Goal: Contribute content: Contribute content

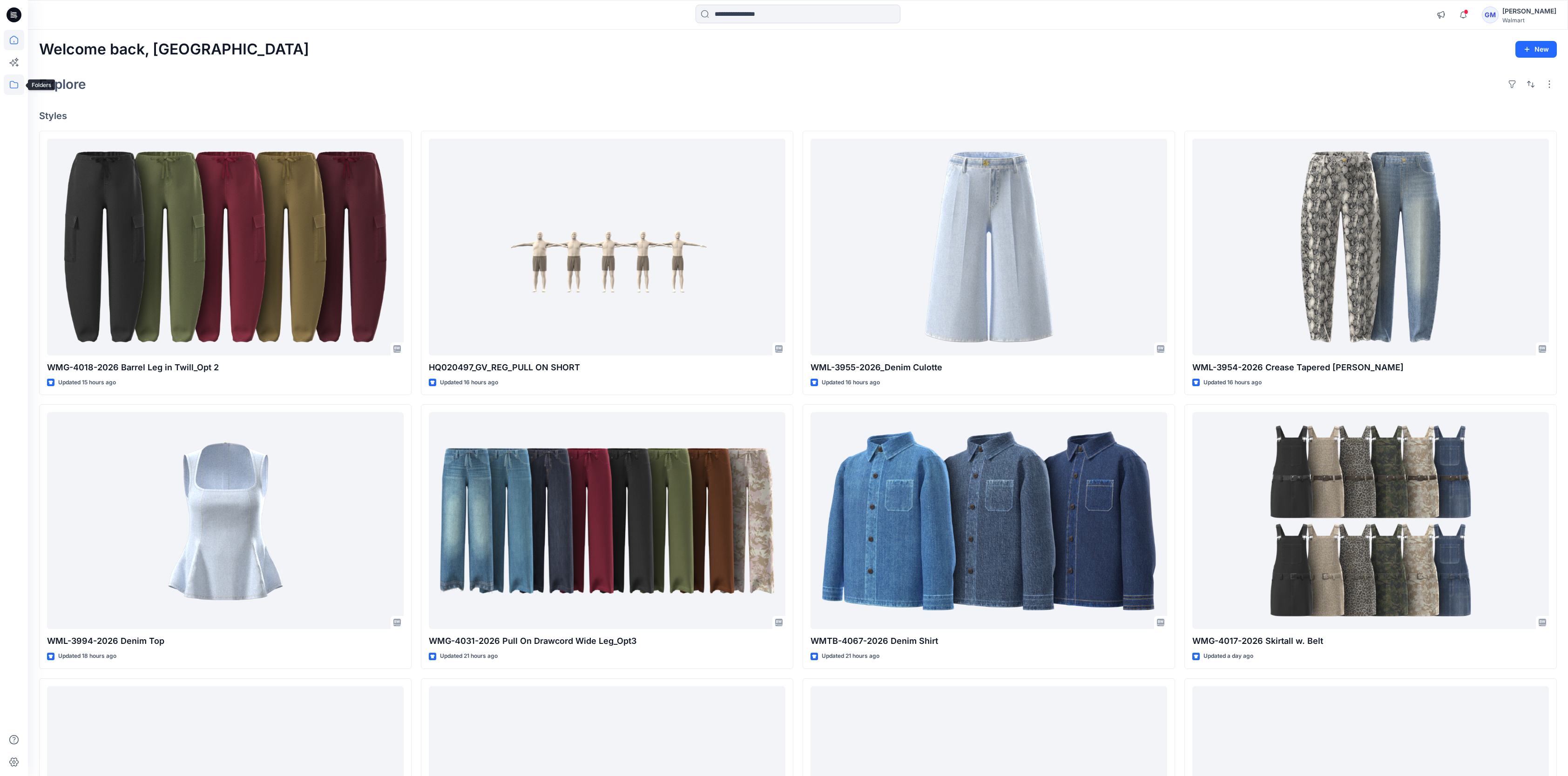
click at [23, 86] on icon at bounding box center [14, 84] width 20 height 20
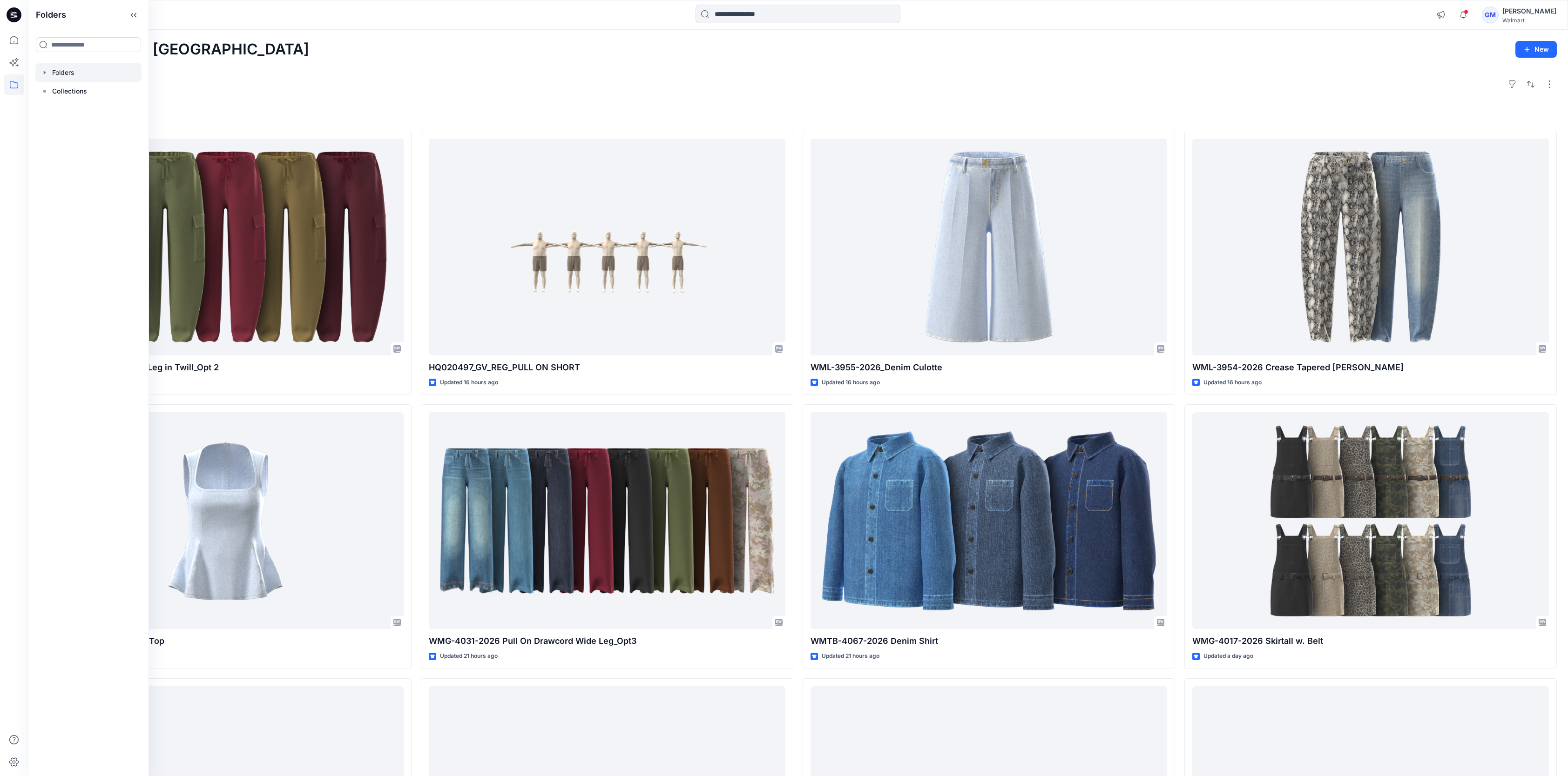
click at [72, 67] on div at bounding box center [88, 72] width 106 height 18
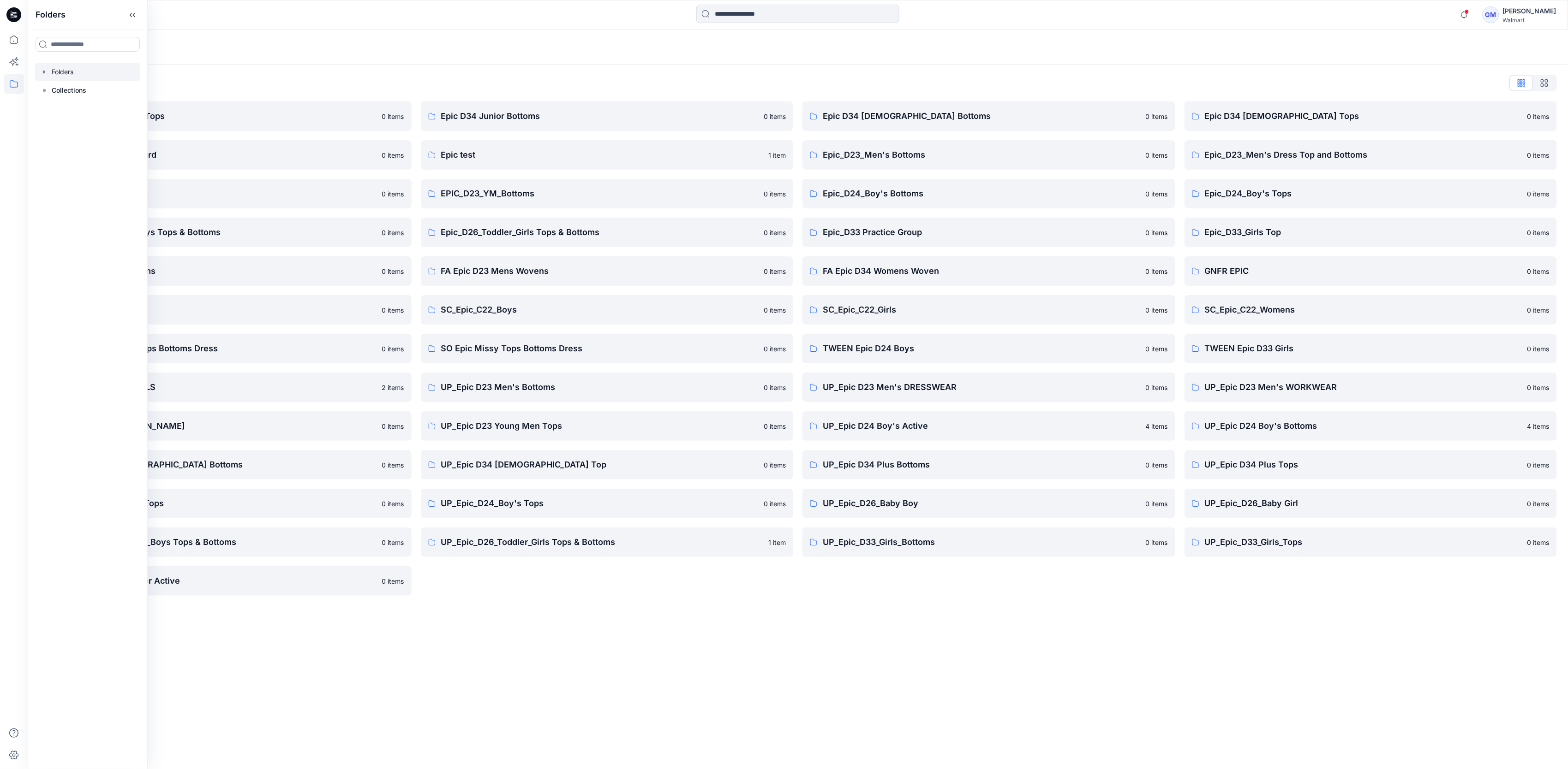
click at [798, 680] on div "Folders Folders List Epic D23 Young Men Tops 0 items Epic NYC practice board 0 …" at bounding box center [797, 400] width 1541 height 740
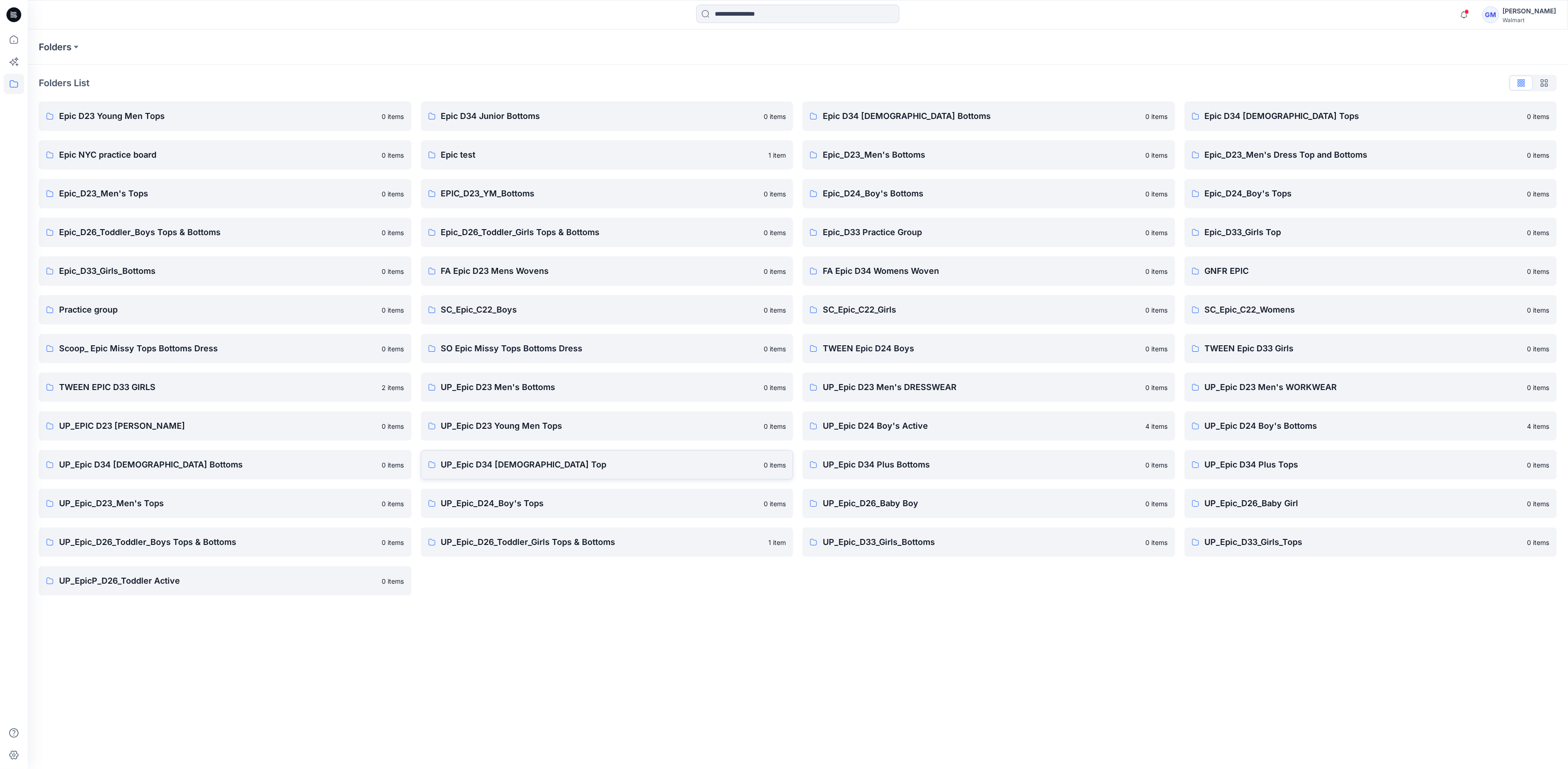
click at [549, 468] on p "UP_Epic D34 Ladies Top" at bounding box center [600, 465] width 318 height 13
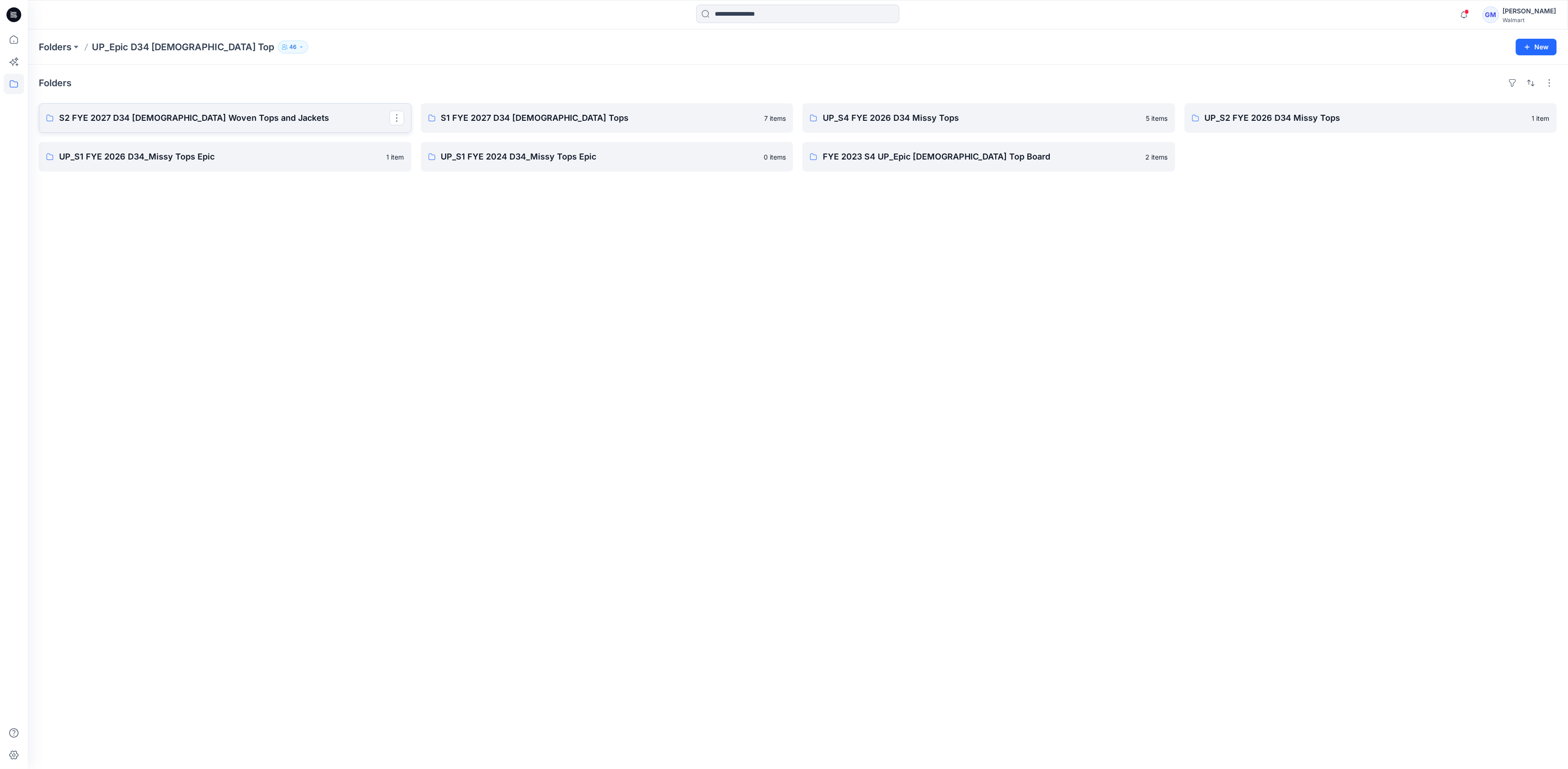
click at [285, 130] on link "S2 FYE 2027 D34 Ladies Woven Tops and Jackets" at bounding box center [225, 118] width 373 height 30
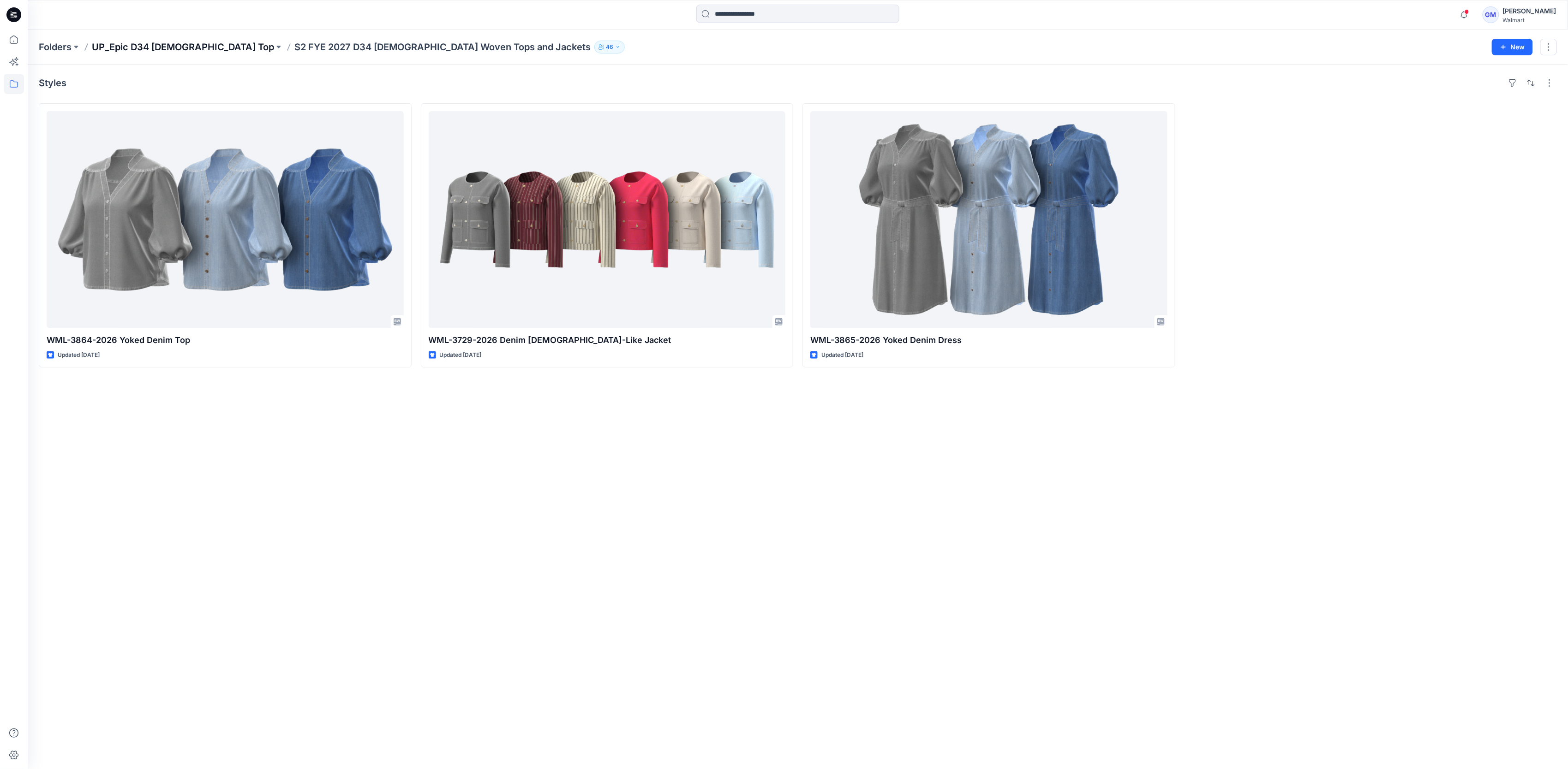
click at [139, 43] on p "UP_Epic D34 Ladies Top" at bounding box center [183, 47] width 182 height 13
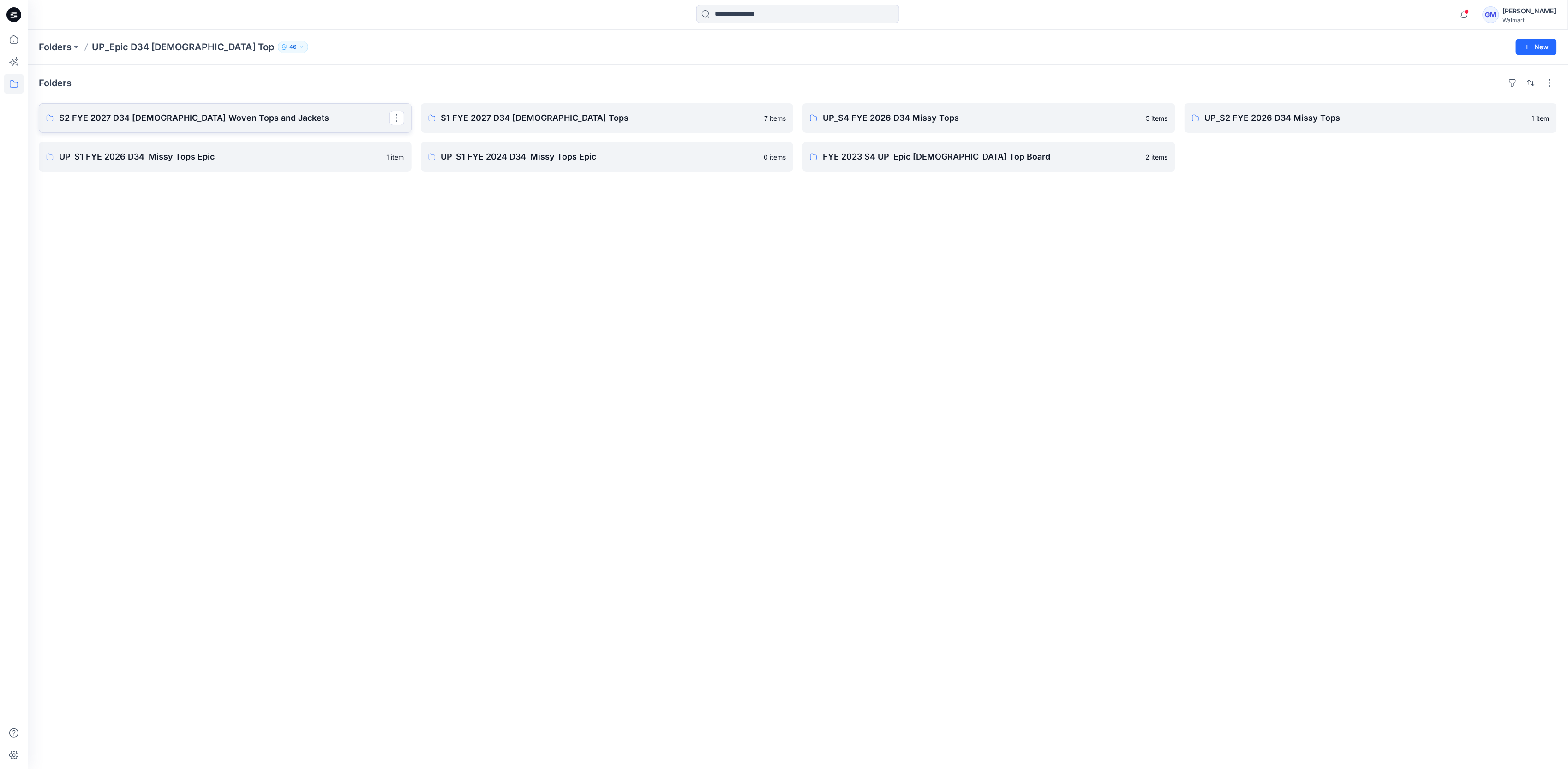
click at [161, 114] on p "S2 FYE 2027 D34 [DEMOGRAPHIC_DATA] Woven Tops and Jackets" at bounding box center [224, 117] width 331 height 13
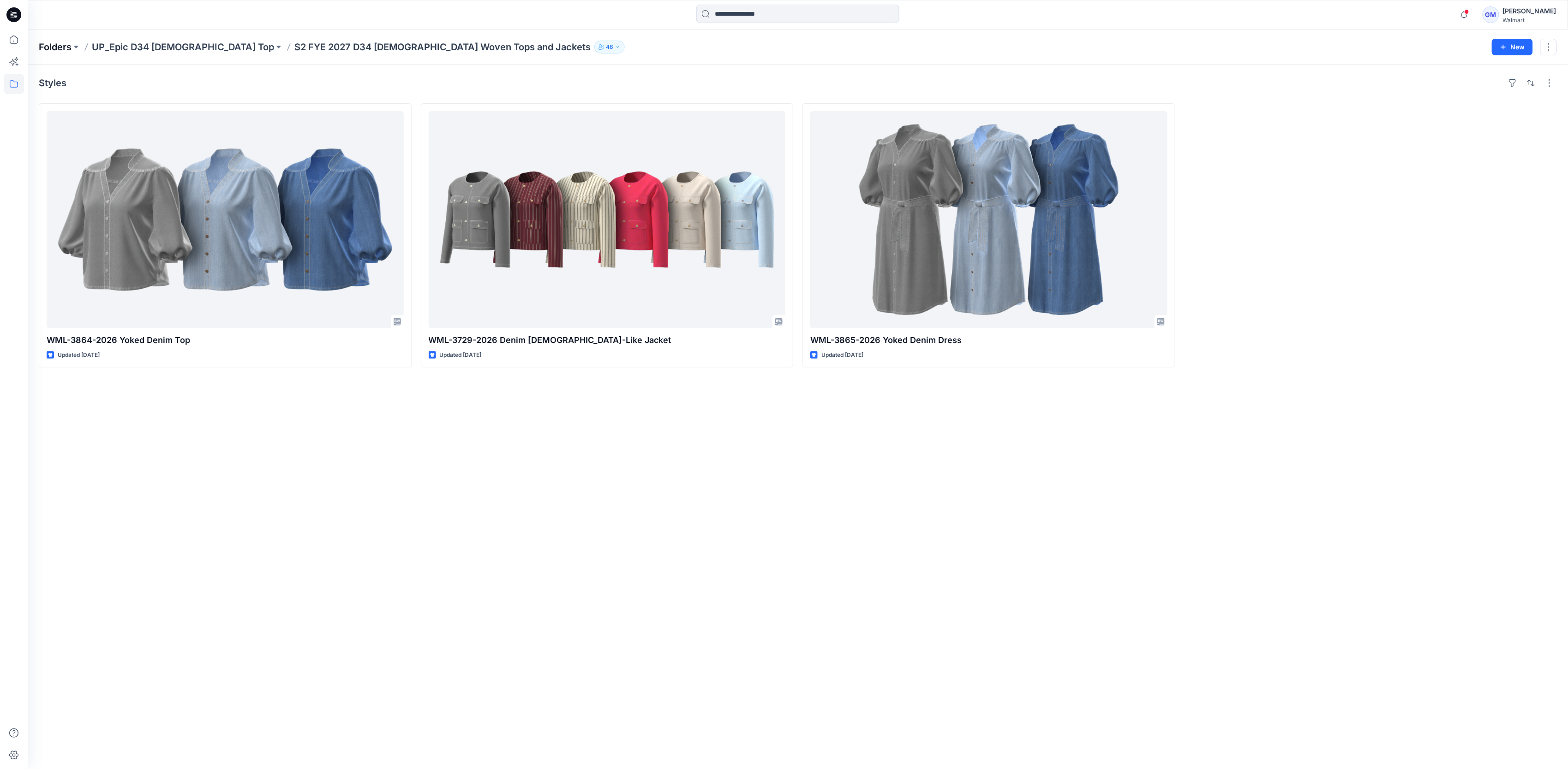
click at [57, 43] on p "Folders" at bounding box center [55, 47] width 33 height 13
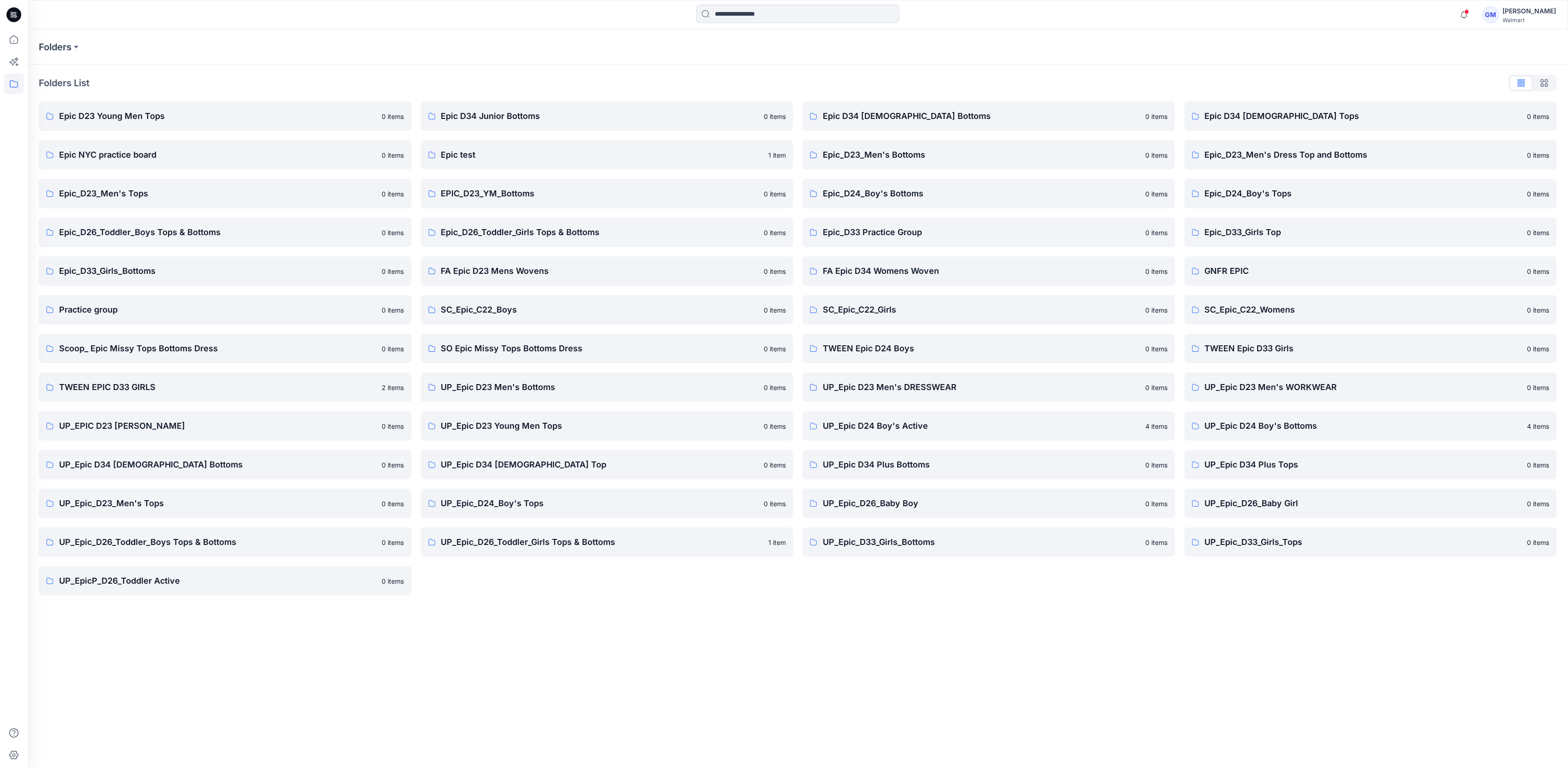
click at [667, 617] on div "Folders Folders List Epic D23 Young Men Tops 0 items Epic NYC practice board 0 …" at bounding box center [797, 400] width 1541 height 740
click at [240, 459] on p "UP_Epic D34 Ladies Bottoms" at bounding box center [218, 465] width 318 height 13
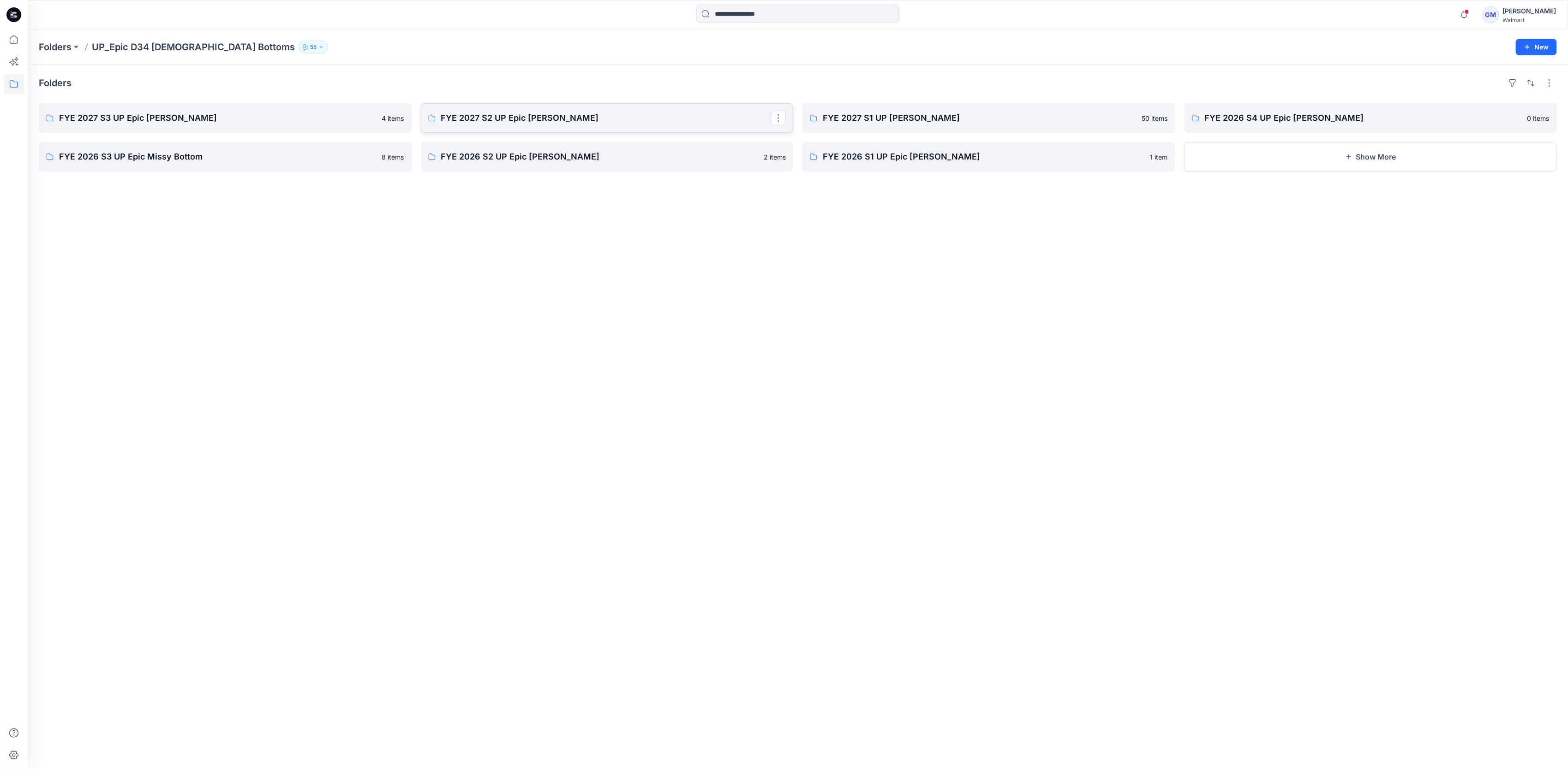
click at [576, 120] on p "FYE 2027 S2 UP Epic Missy Bottoms" at bounding box center [606, 117] width 331 height 13
click at [167, 108] on link "FYE 2027 S3 UP Epic Missy Bottoms" at bounding box center [225, 118] width 373 height 30
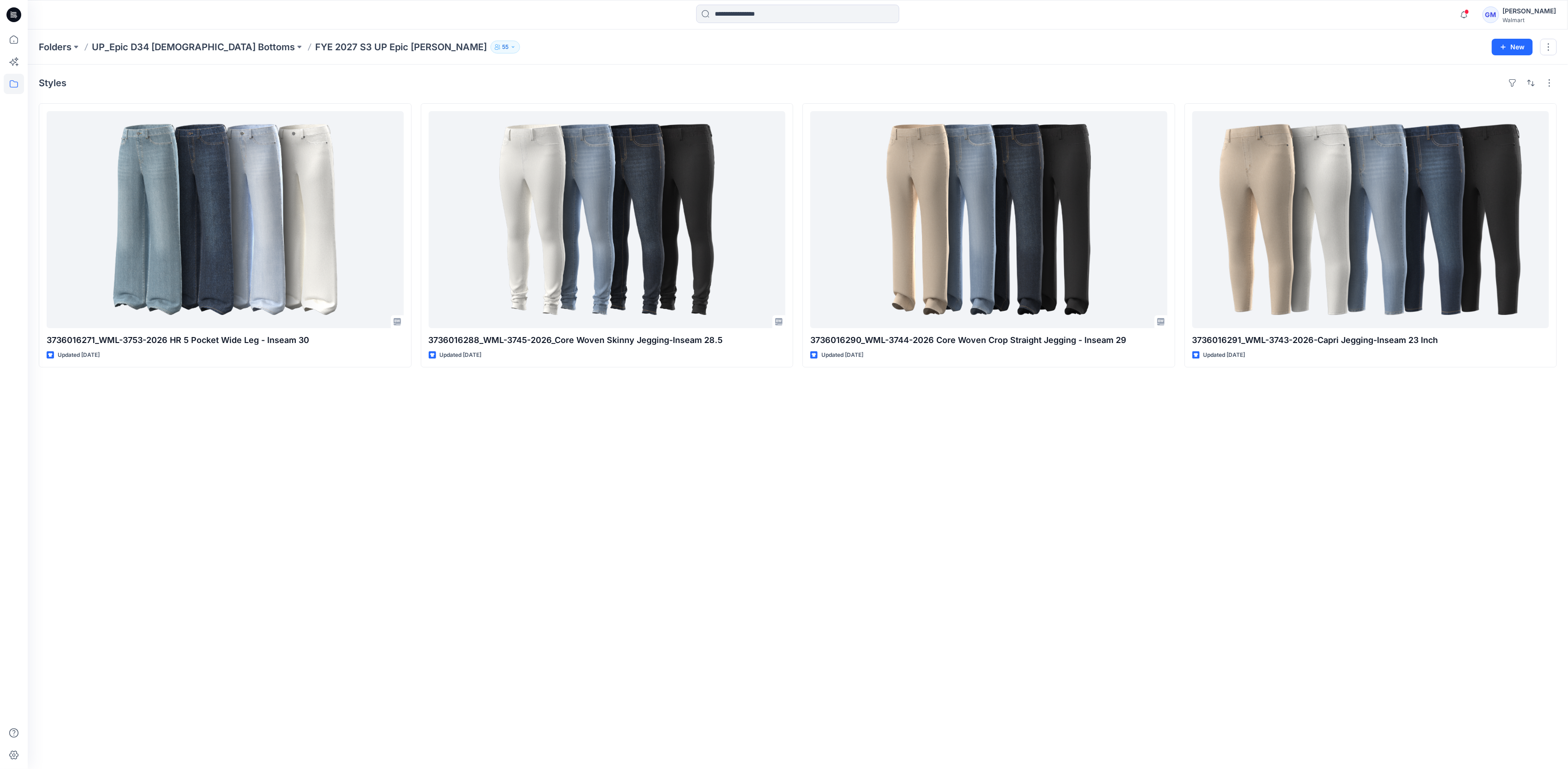
click at [512, 510] on div "Styles 3736016271_WML-3753-2026 HR 5 Pocket Wide Leg - Inseam 30 Updated 13 day…" at bounding box center [797, 417] width 1541 height 705
click at [10, 40] on icon at bounding box center [13, 40] width 20 height 20
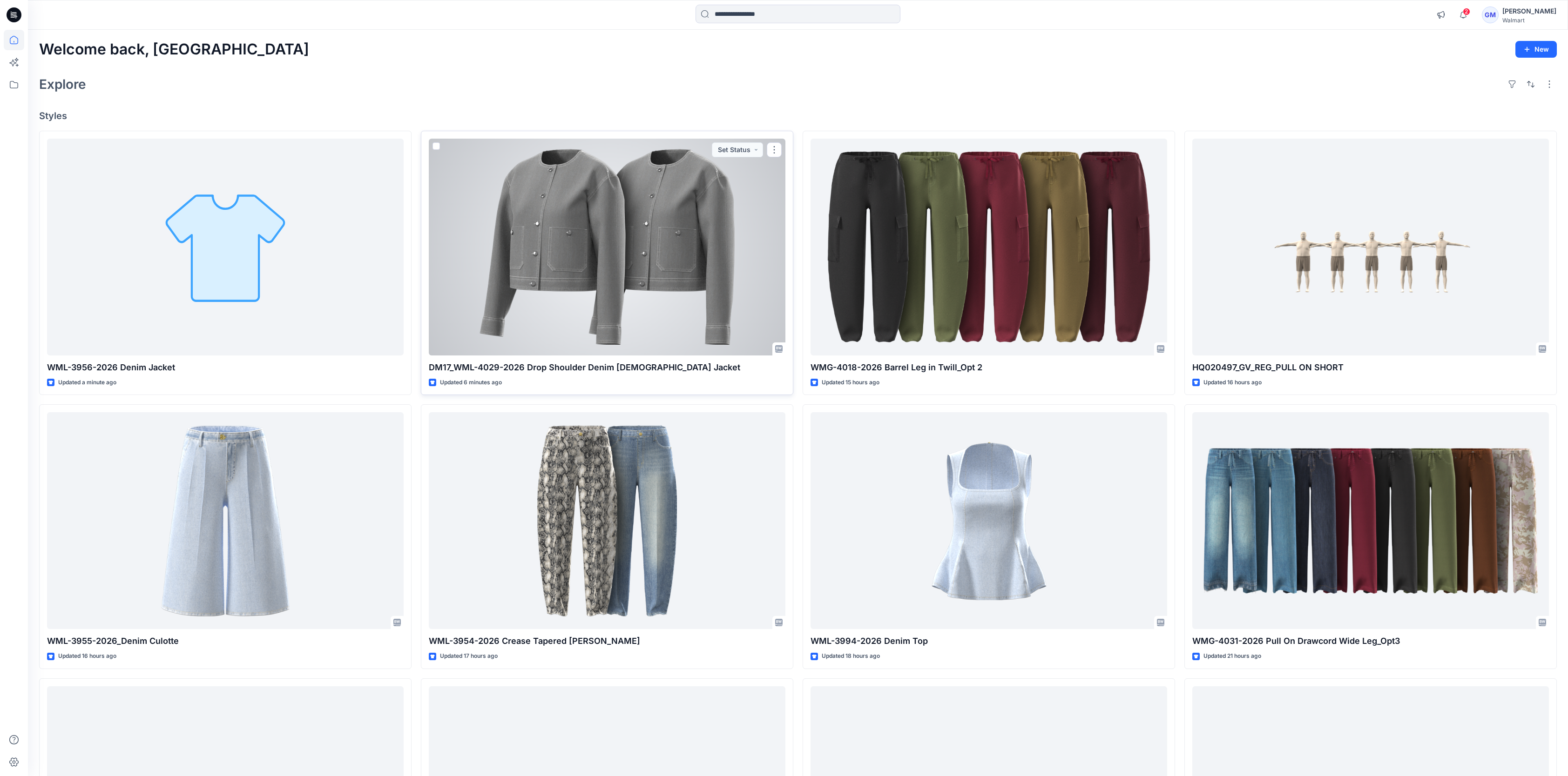
click at [524, 255] on div at bounding box center [607, 247] width 357 height 217
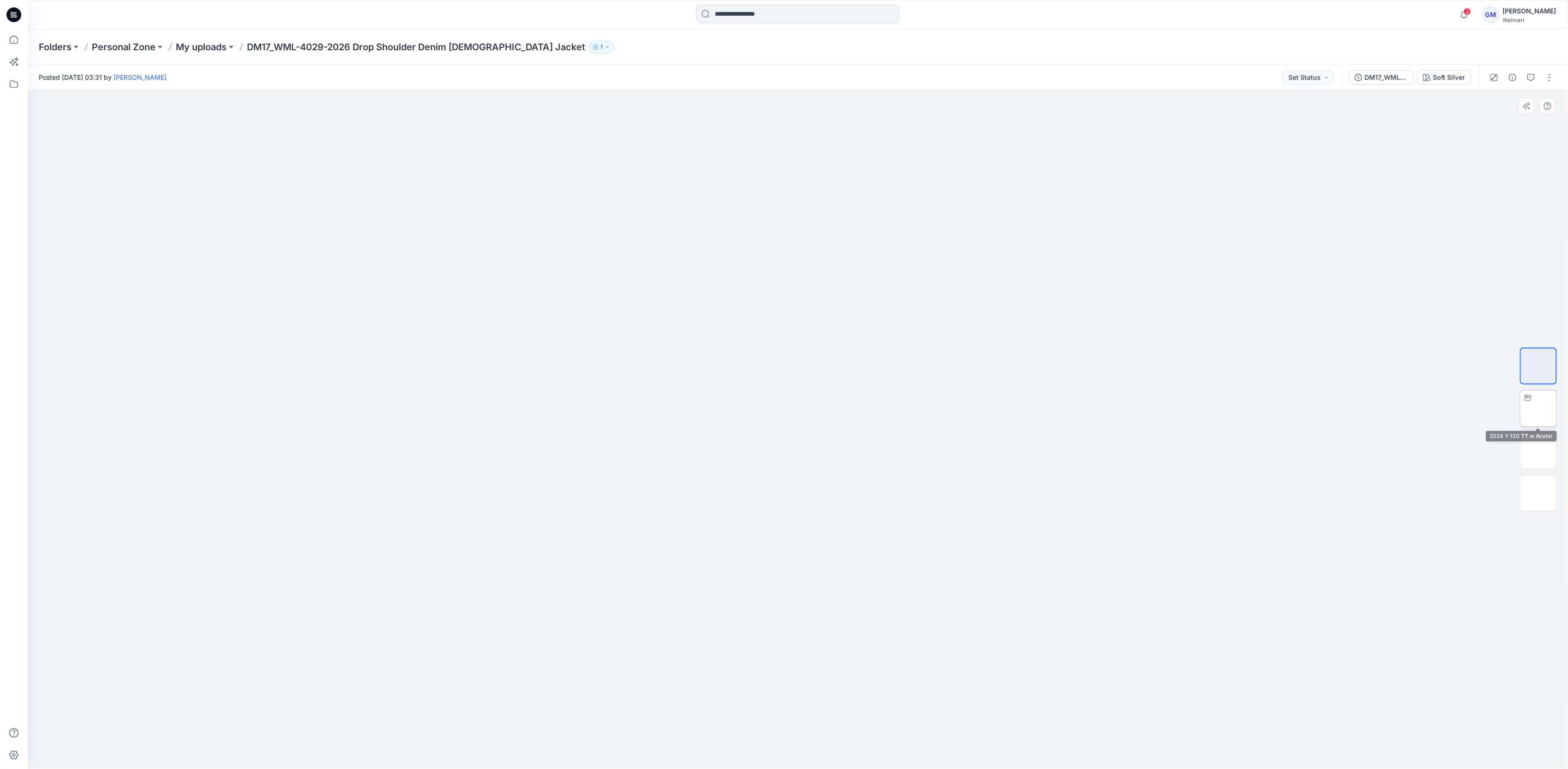
click at [1538, 409] on img at bounding box center [1538, 409] width 0 height 0
drag, startPoint x: 905, startPoint y: 751, endPoint x: 901, endPoint y: 738, distance: 13.6
click at [901, 738] on icon at bounding box center [799, 742] width 279 height 35
click at [1545, 444] on img at bounding box center [1538, 451] width 36 height 19
click at [1545, 377] on img at bounding box center [1538, 366] width 36 height 29
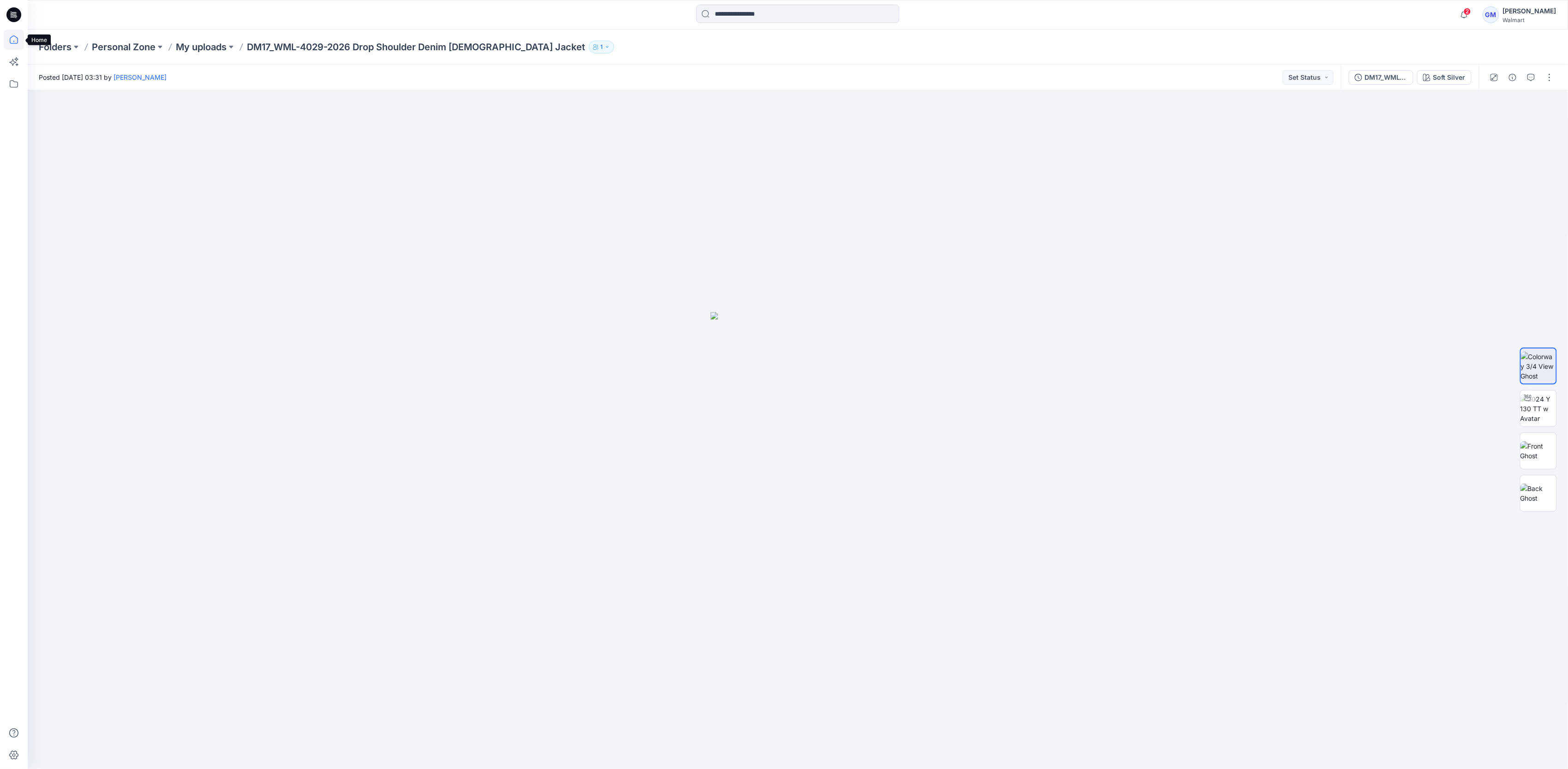
click at [17, 36] on icon at bounding box center [13, 40] width 20 height 20
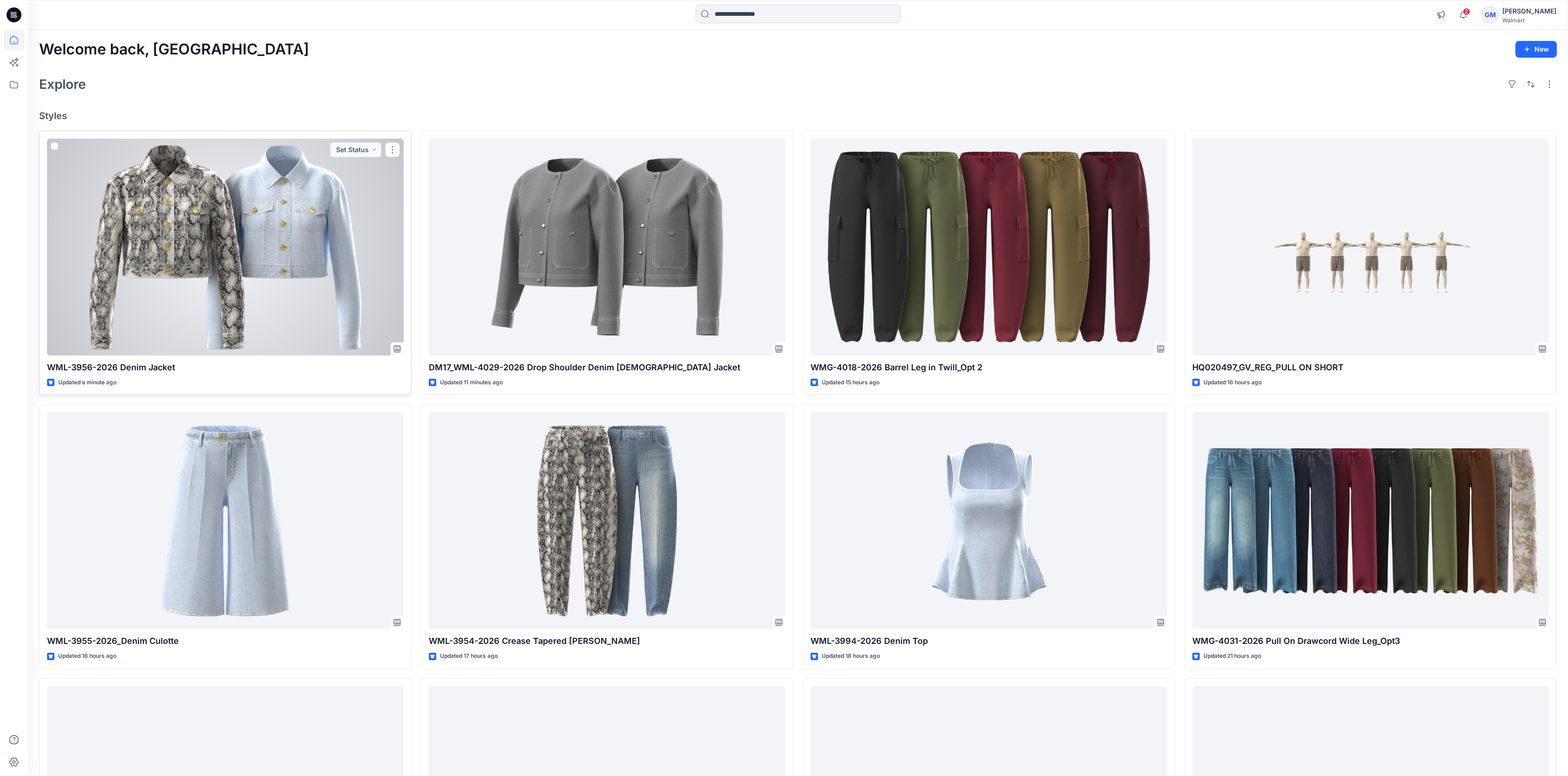
click at [302, 224] on div at bounding box center [225, 247] width 357 height 217
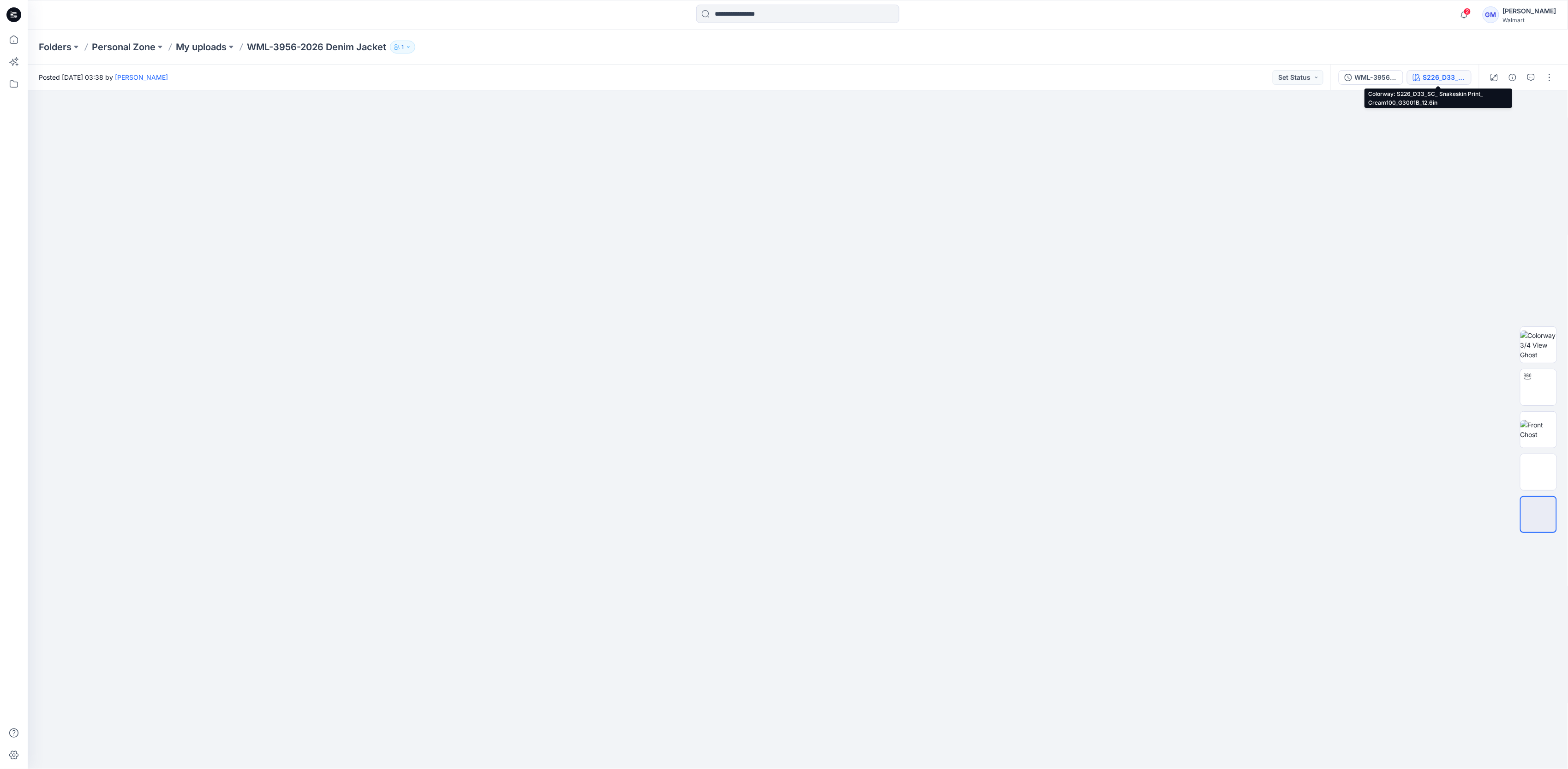
click at [1454, 71] on button "S226_D33_SC_ Snakeskin Print_ Cream100_G3001B_12.6in" at bounding box center [1439, 77] width 65 height 15
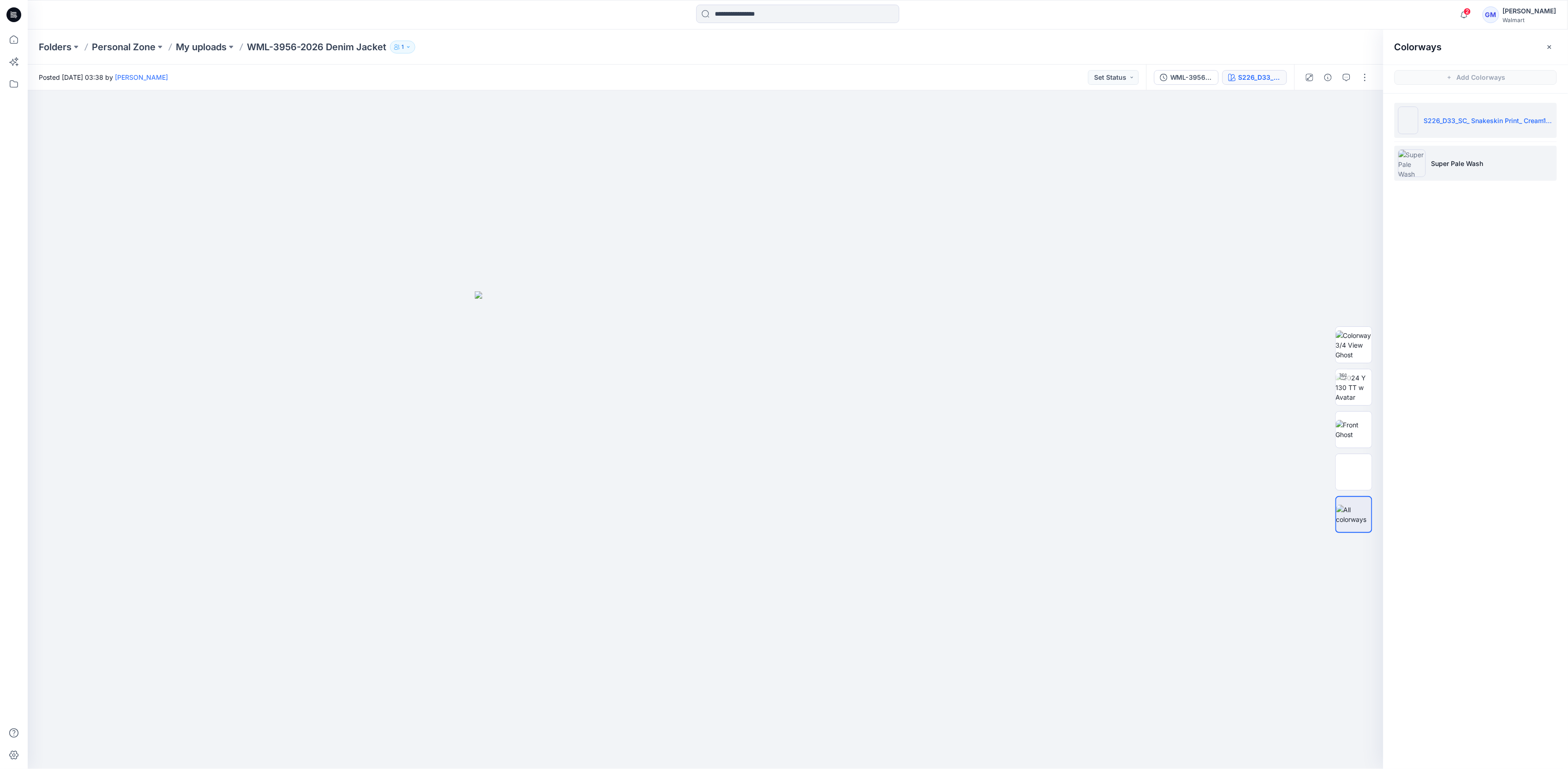
click at [1480, 159] on p "Super Pale Wash" at bounding box center [1458, 164] width 52 height 10
click at [7, 39] on icon at bounding box center [13, 40] width 20 height 20
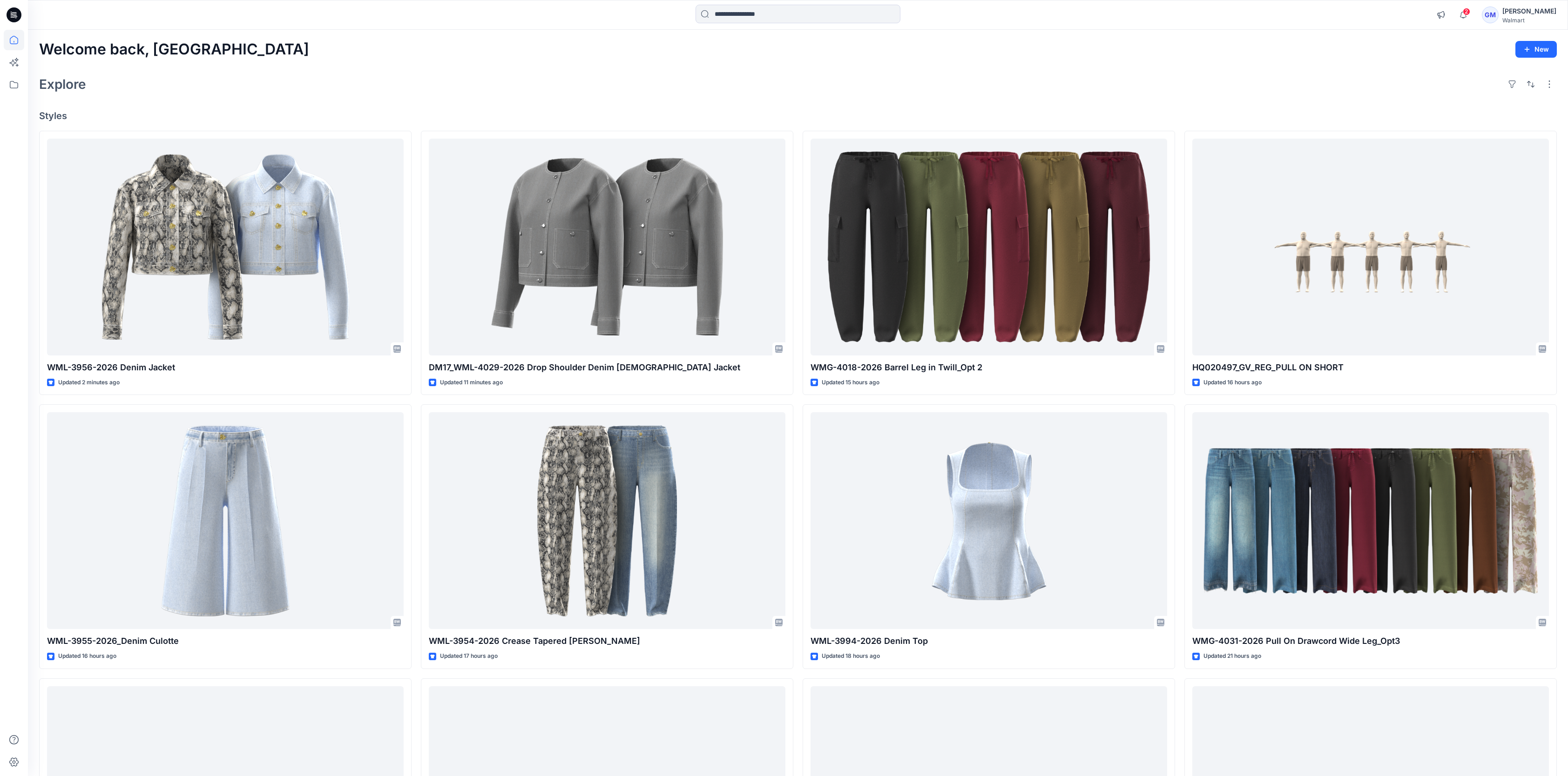
click at [428, 95] on div "Welcome back, Gayan New Explore Styles WML-3956-2026 Denim Jacket Updated 2 min…" at bounding box center [798, 509] width 1540 height 958
click at [412, 71] on div "Welcome back, Gayan New Explore Styles WML-3956-2026 Denim Jacket Updated 7 min…" at bounding box center [798, 509] width 1540 height 958
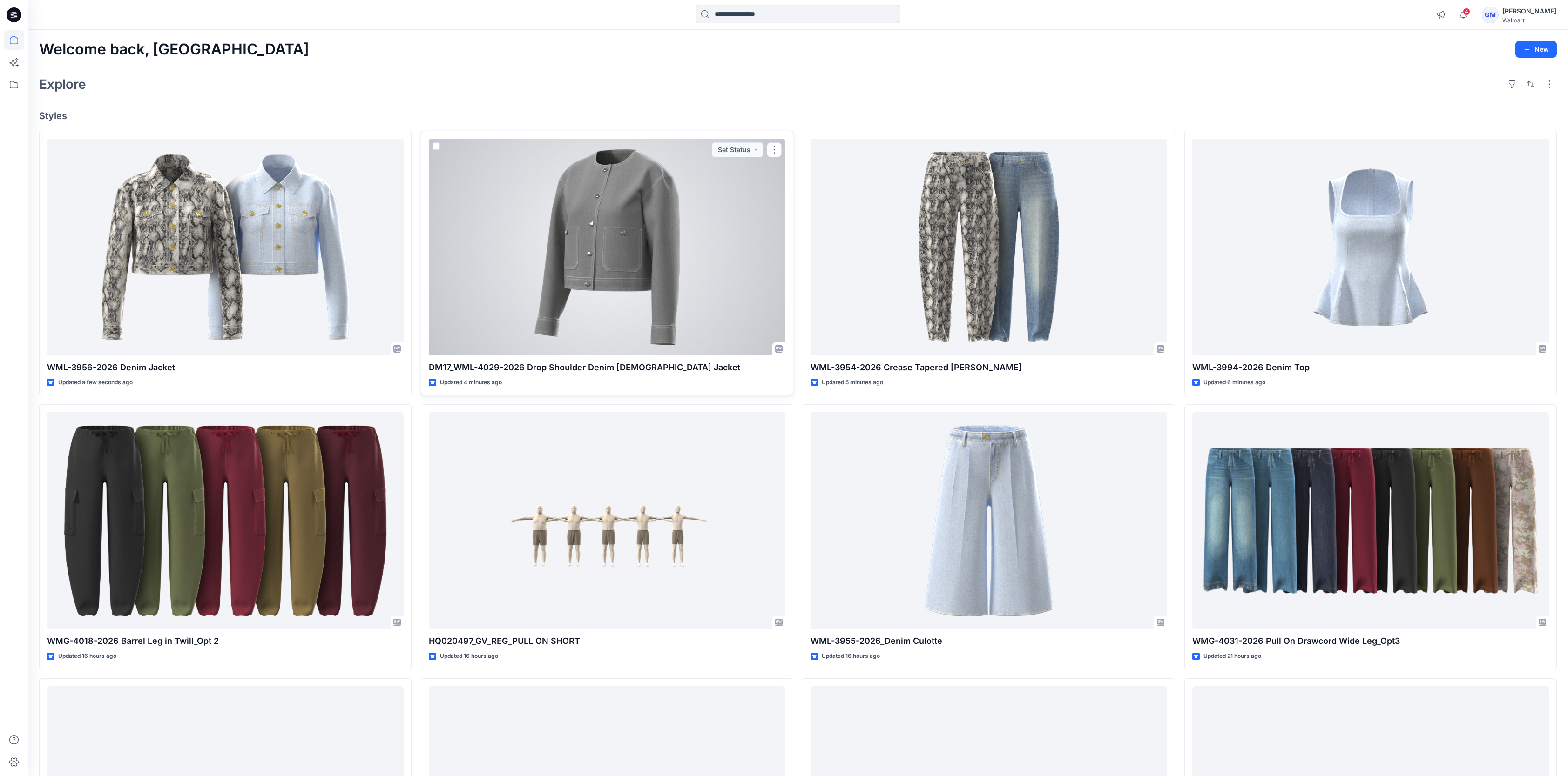
click at [682, 239] on div at bounding box center [607, 247] width 357 height 217
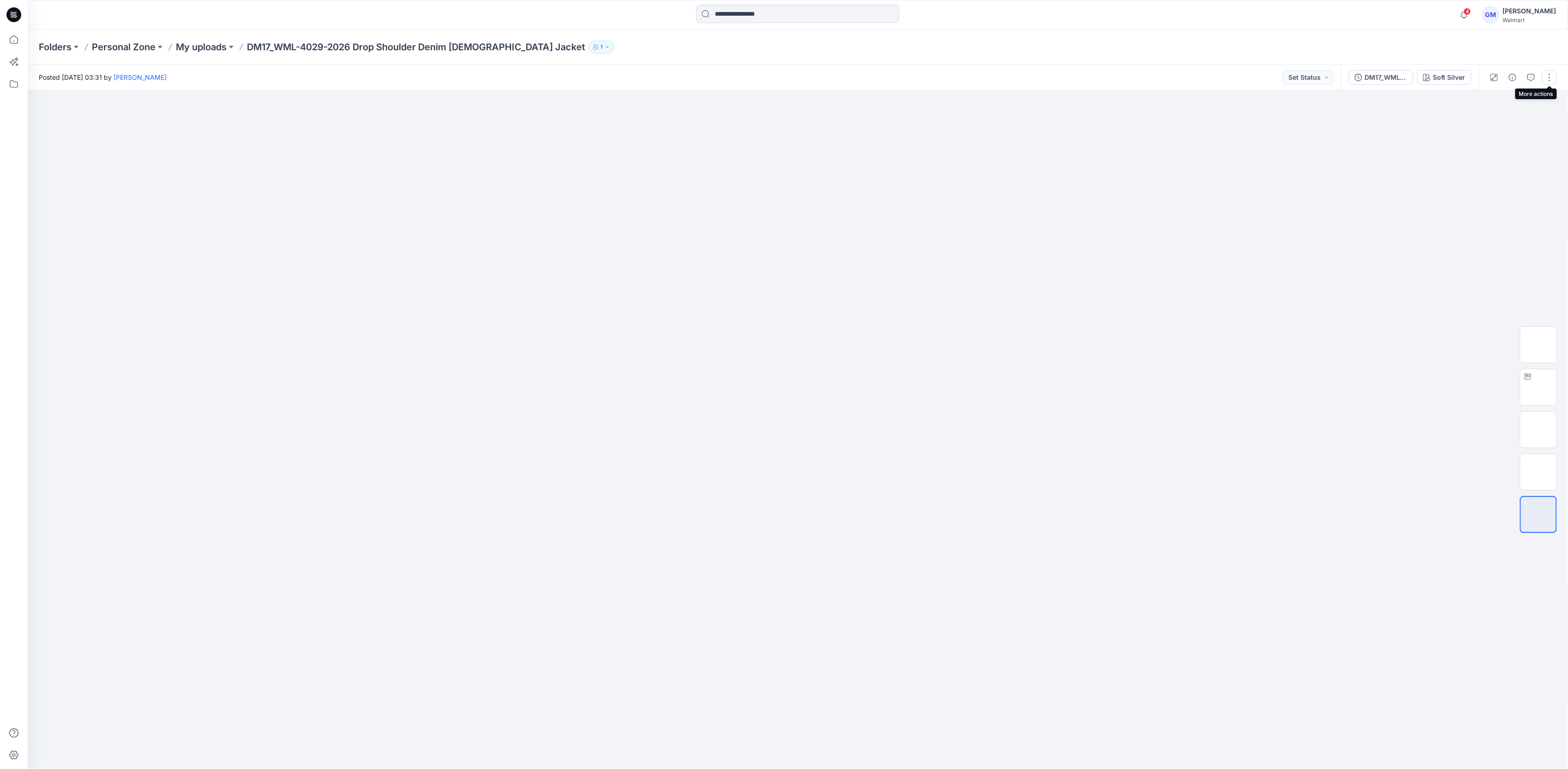
click at [1545, 74] on button "button" at bounding box center [1550, 77] width 15 height 15
click at [1482, 117] on button "Edit" at bounding box center [1510, 125] width 85 height 17
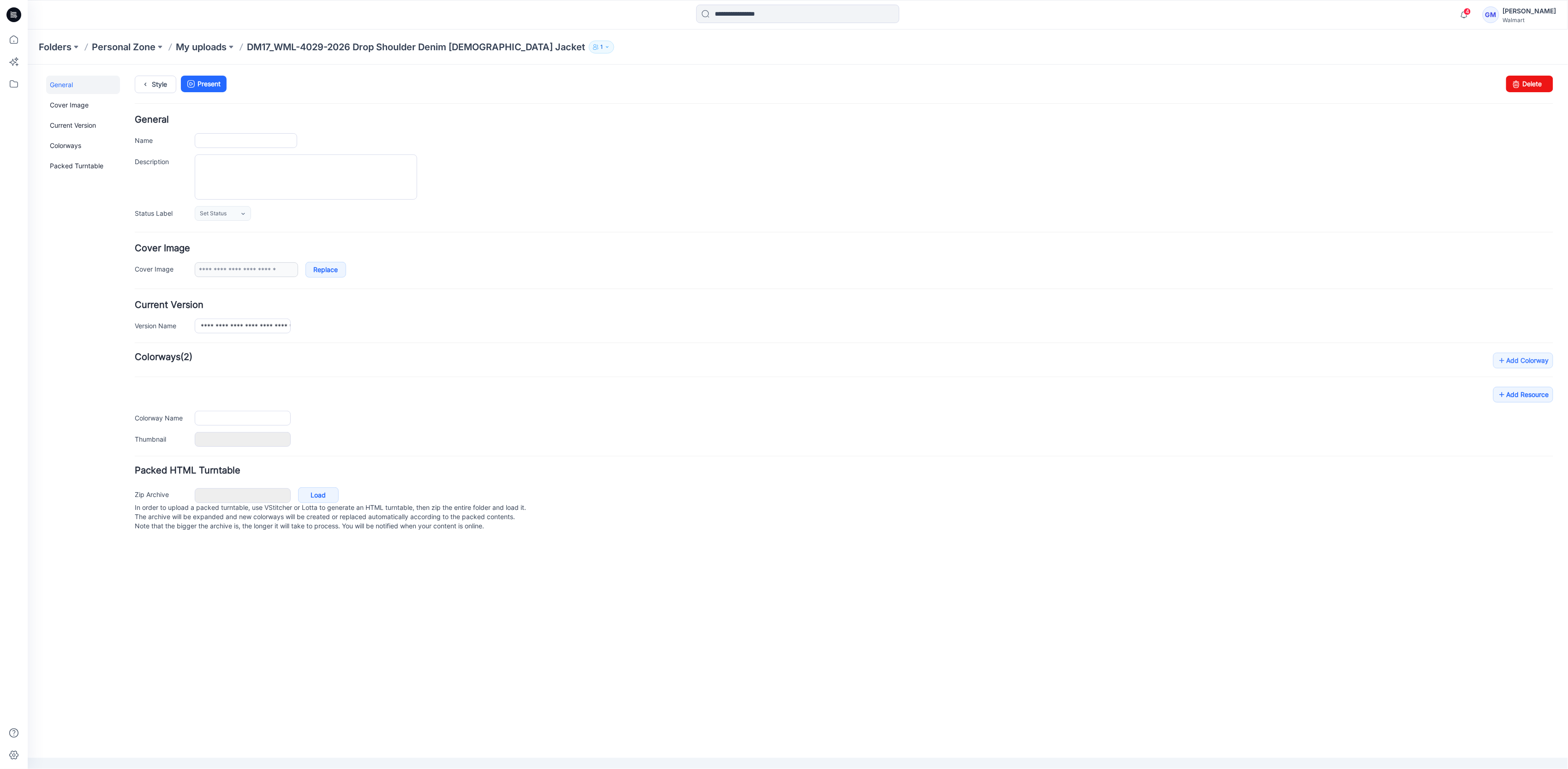
type input "**********"
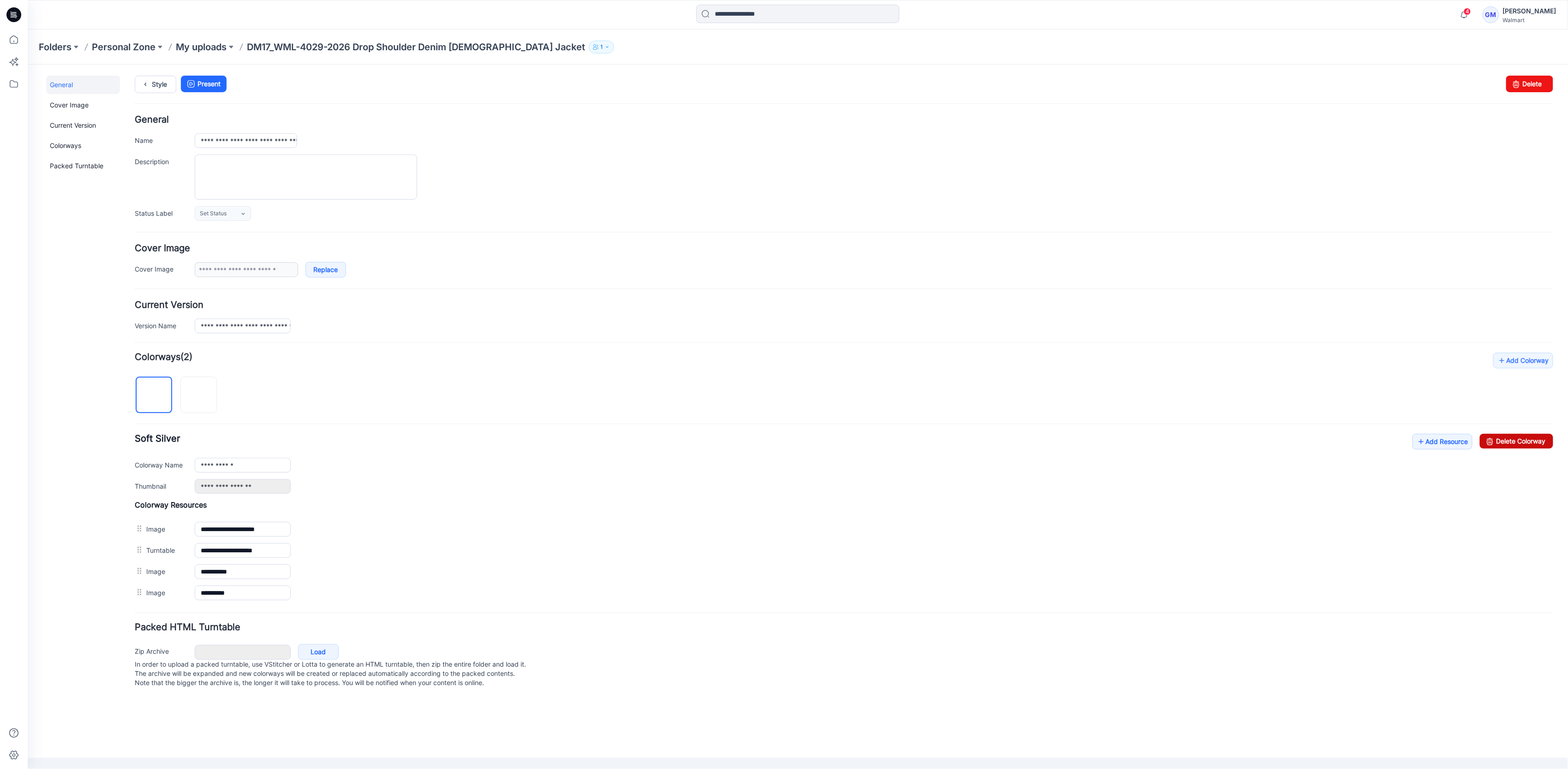
click at [1537, 444] on link "Delete Colorway" at bounding box center [1516, 441] width 74 height 15
type input "**********"
click at [253, 465] on input "**********" at bounding box center [242, 465] width 96 height 15
click at [152, 89] on link "Style" at bounding box center [155, 84] width 41 height 18
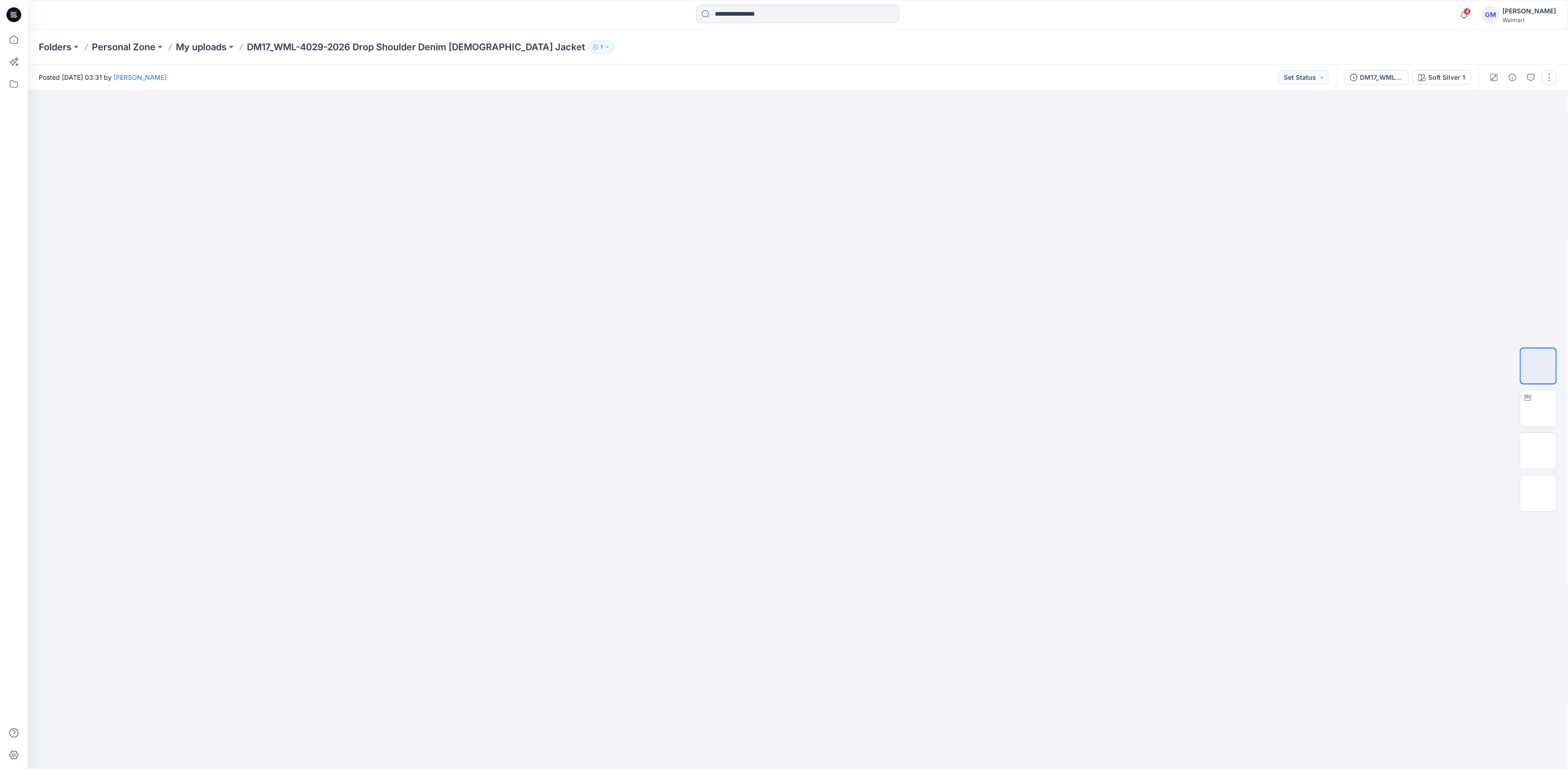
click at [1551, 77] on button "button" at bounding box center [1550, 77] width 15 height 15
click at [1493, 120] on p "Edit" at bounding box center [1491, 125] width 12 height 10
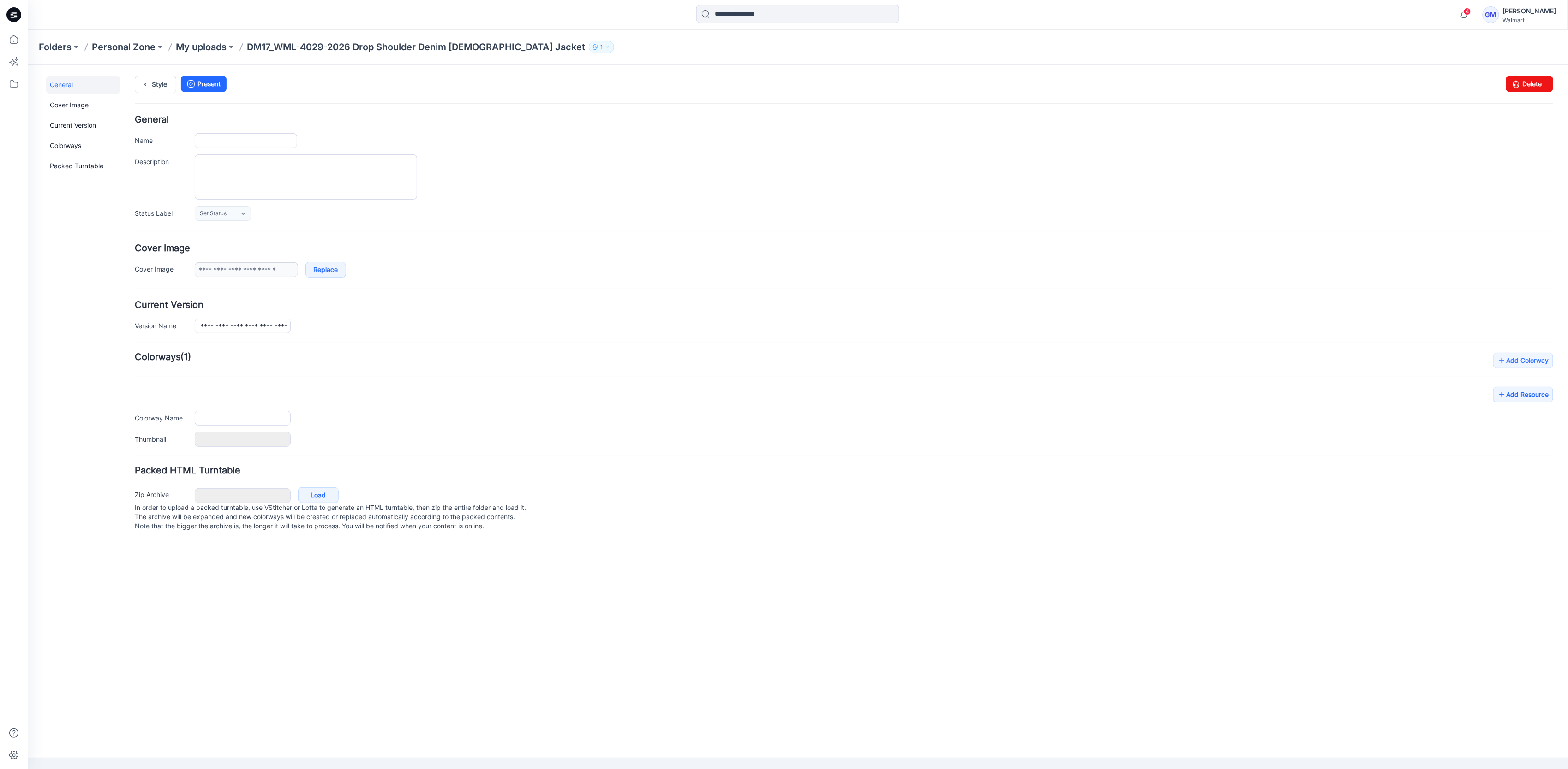
type input "**********"
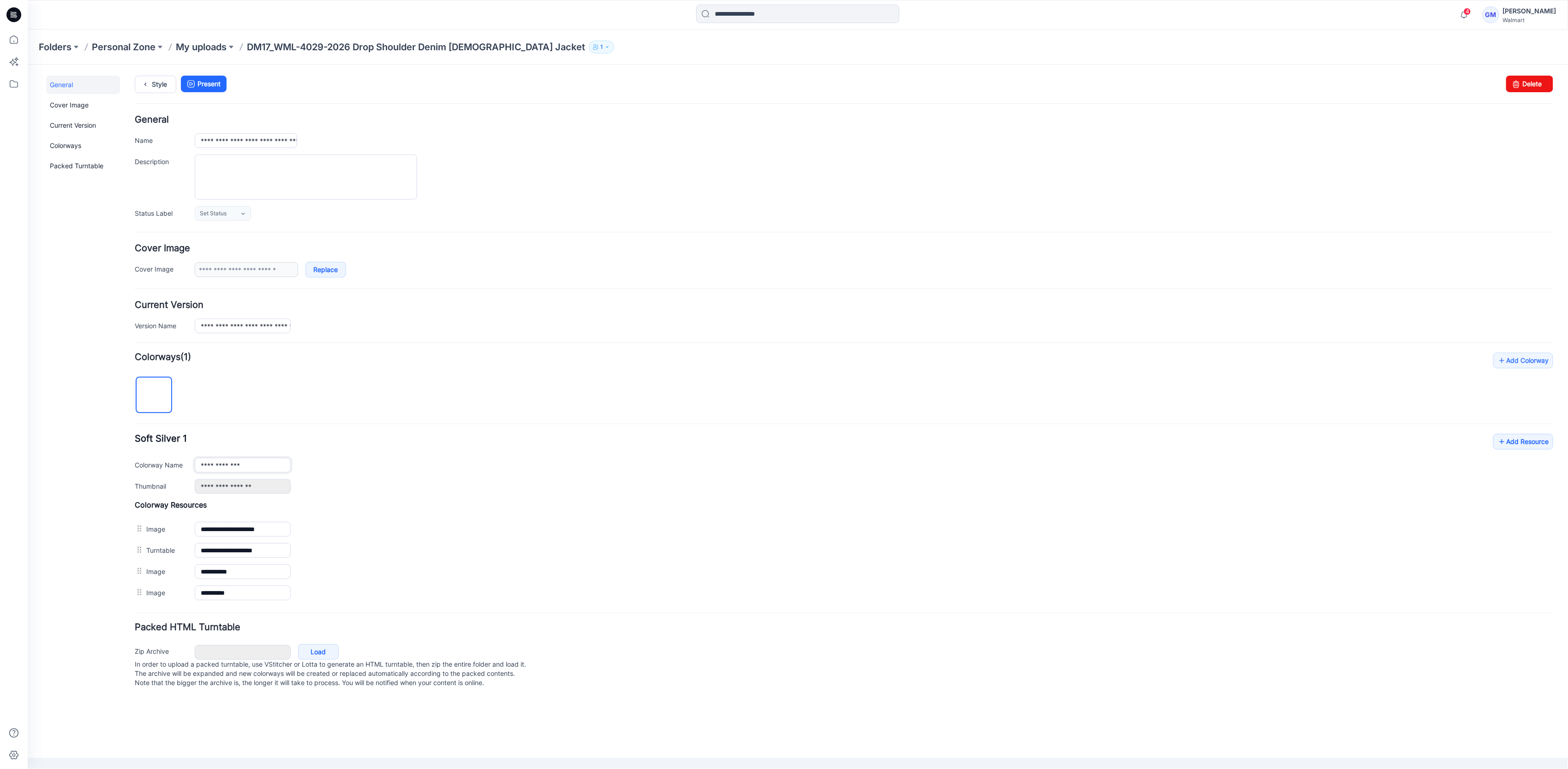
click at [266, 462] on input "**********" at bounding box center [242, 465] width 96 height 15
type input "**********"
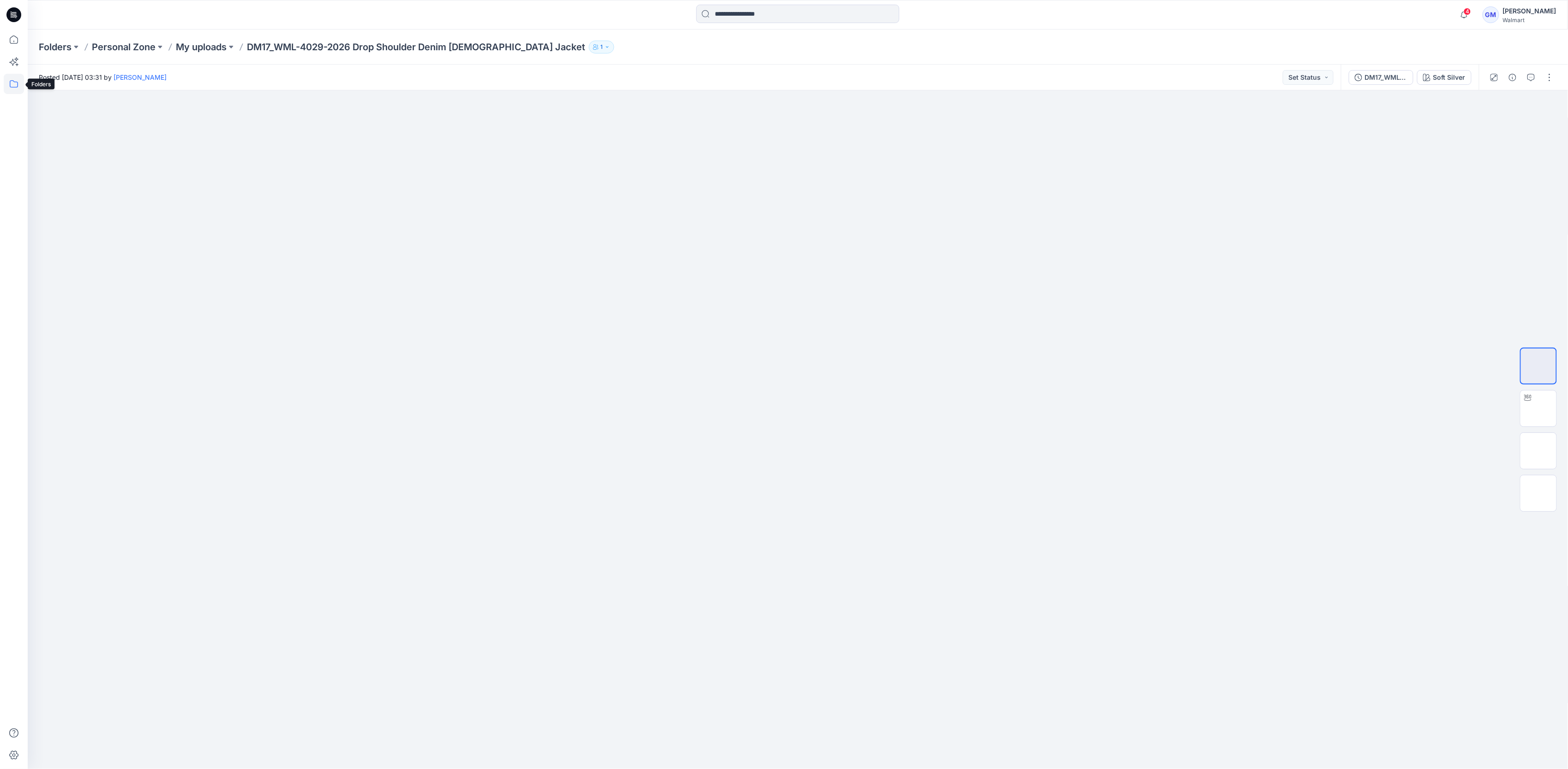
click at [16, 75] on icon at bounding box center [13, 83] width 20 height 20
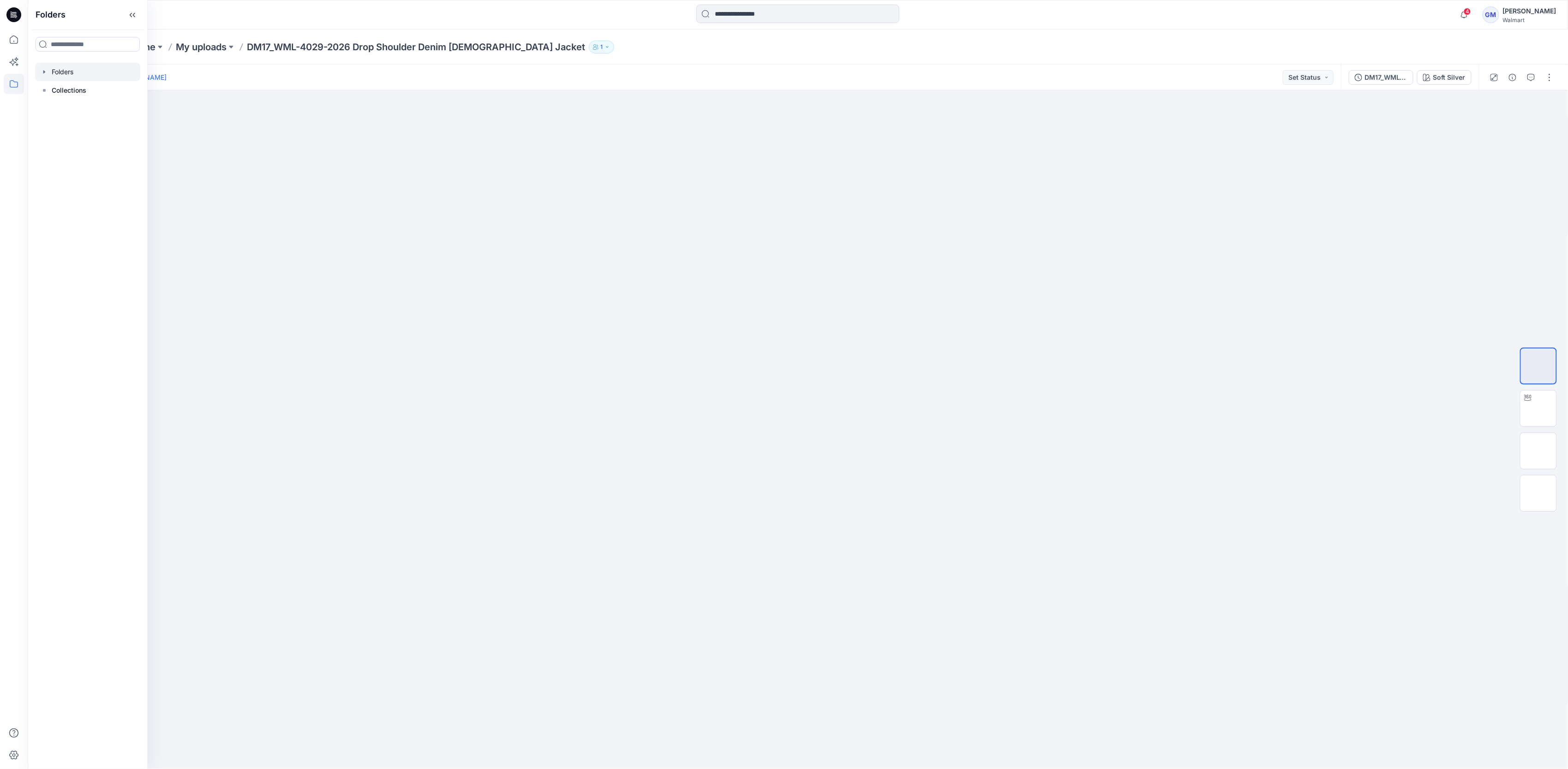
click at [68, 66] on div at bounding box center [88, 72] width 105 height 18
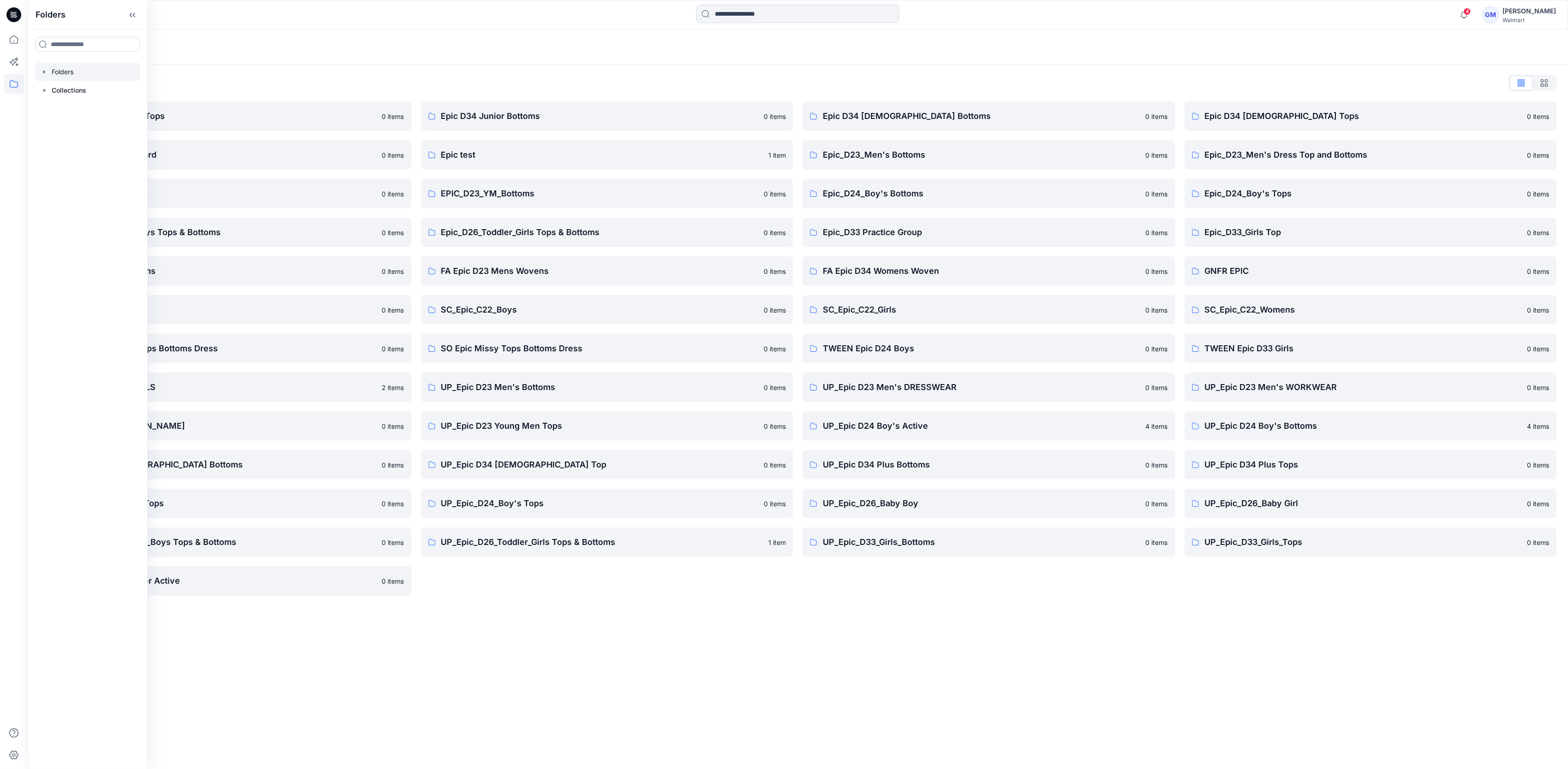
click at [618, 626] on div "Folders Folders List Epic D23 Young Men Tops 0 items Epic NYC practice board 0 …" at bounding box center [797, 400] width 1541 height 740
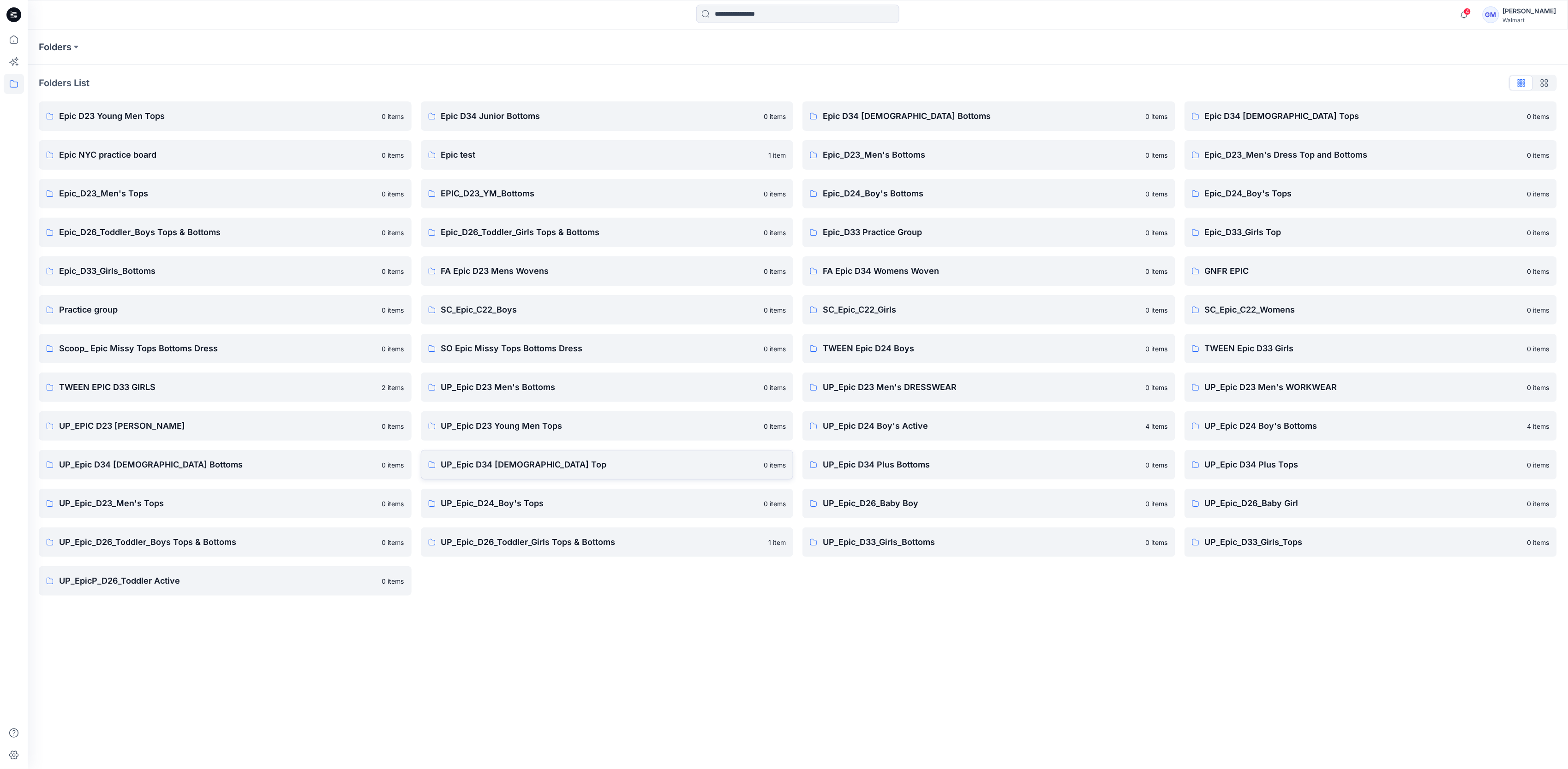
click at [579, 461] on p "UP_Epic D34 Ladies Top" at bounding box center [600, 465] width 318 height 13
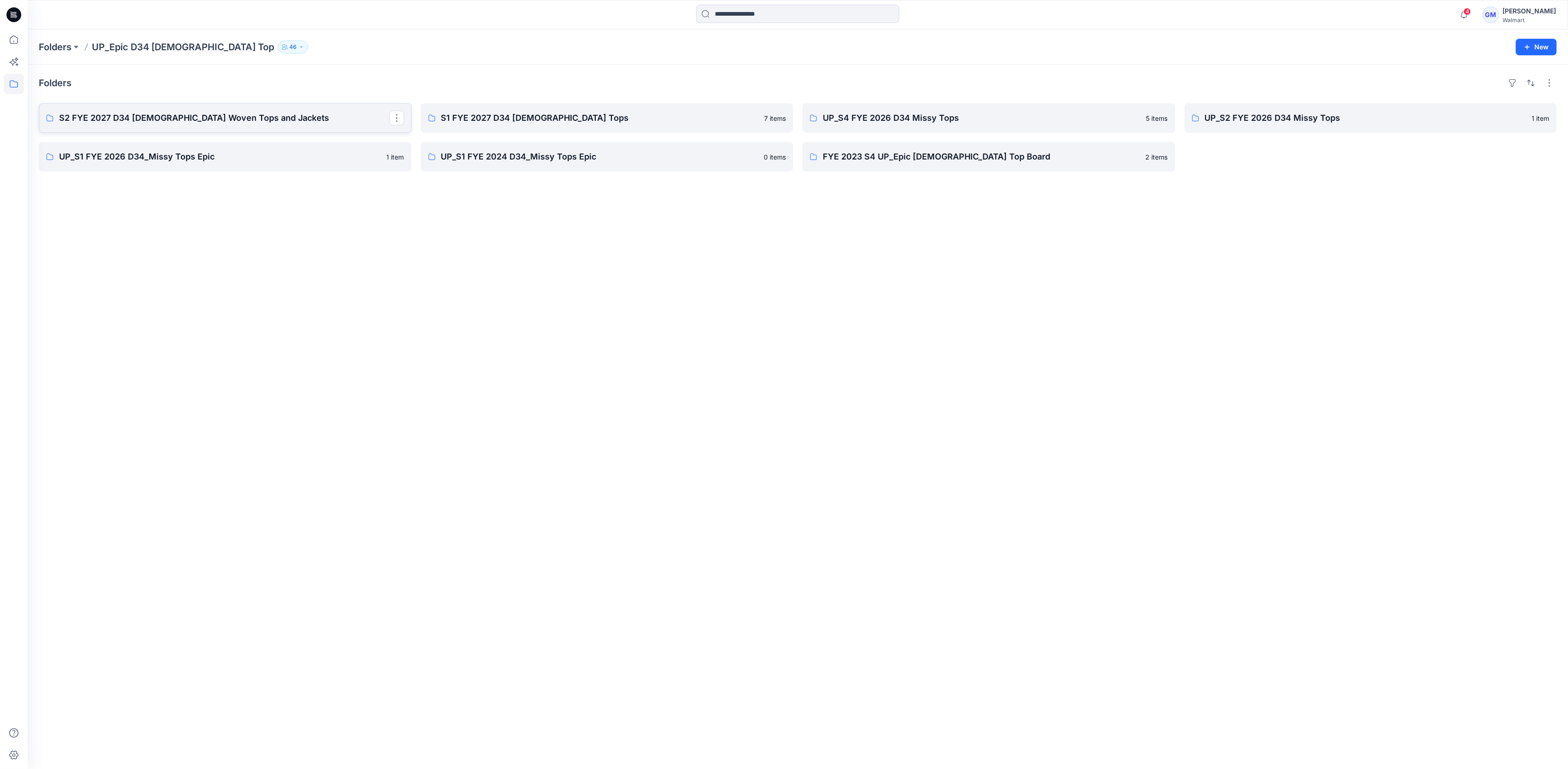
click at [180, 122] on p "S2 FYE 2027 D34 Ladies Woven Tops and Jackets" at bounding box center [224, 117] width 331 height 13
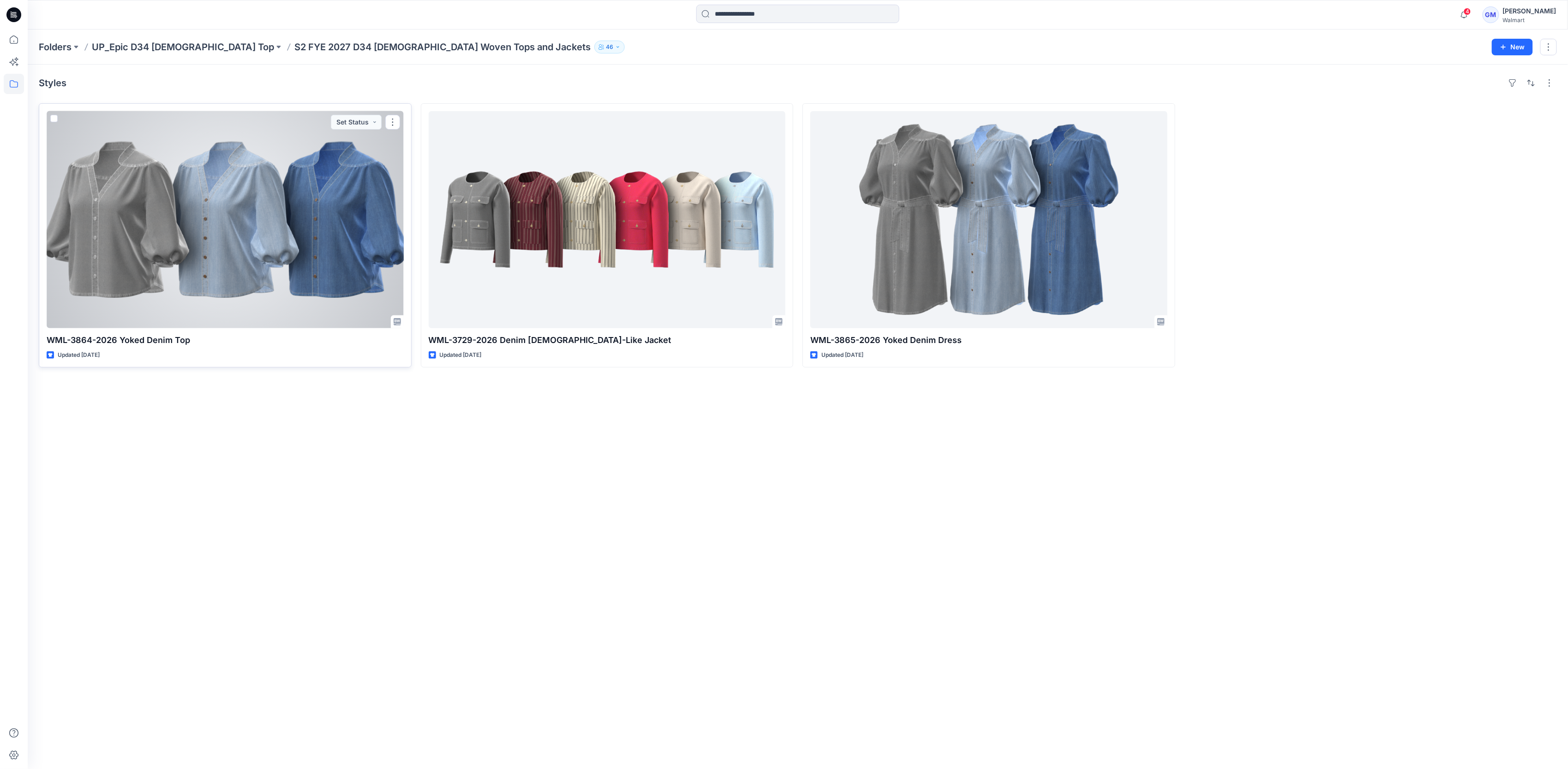
click at [222, 308] on div at bounding box center [225, 220] width 357 height 217
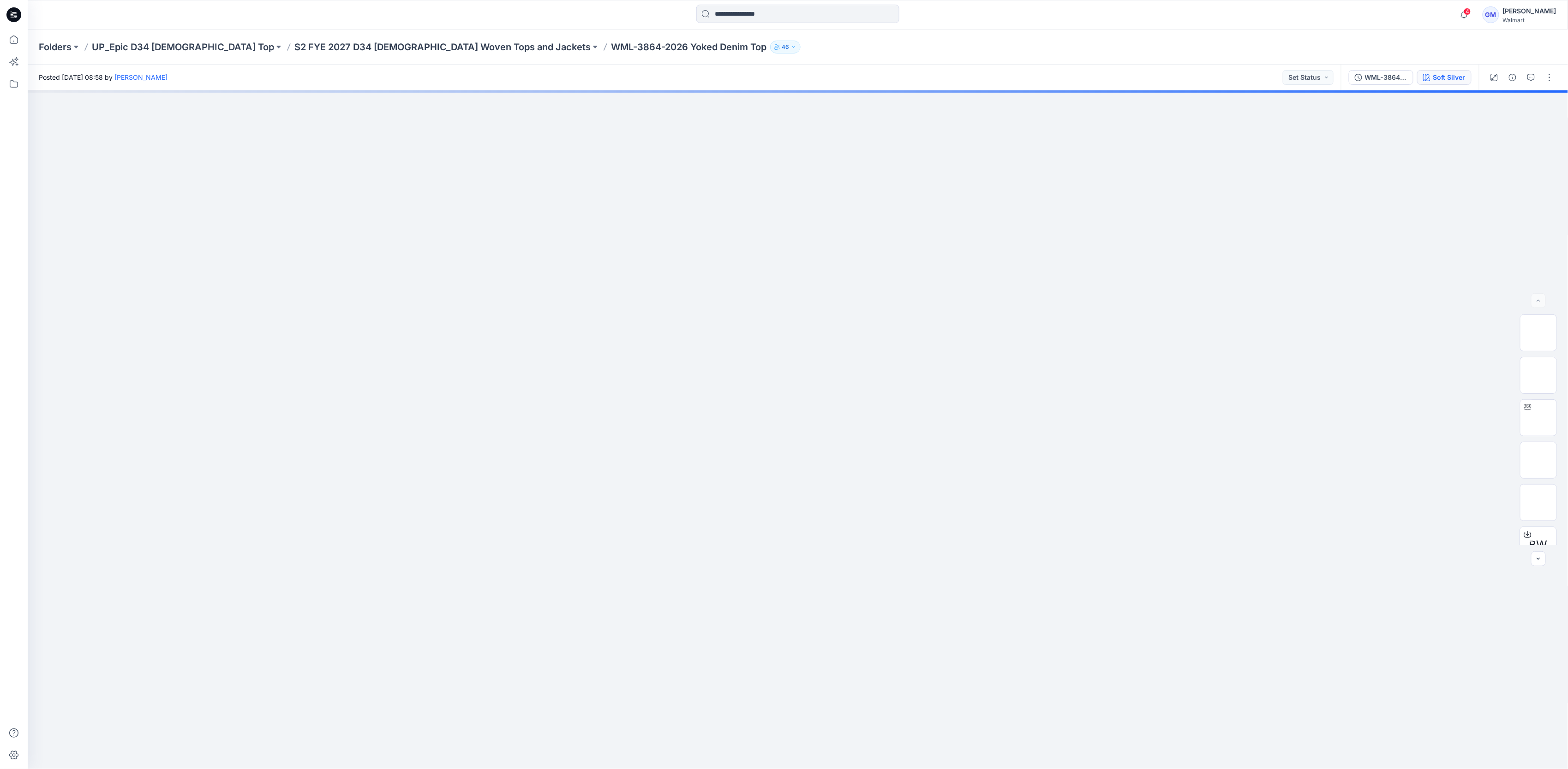
click at [1442, 76] on div "Soft Silver" at bounding box center [1449, 77] width 32 height 10
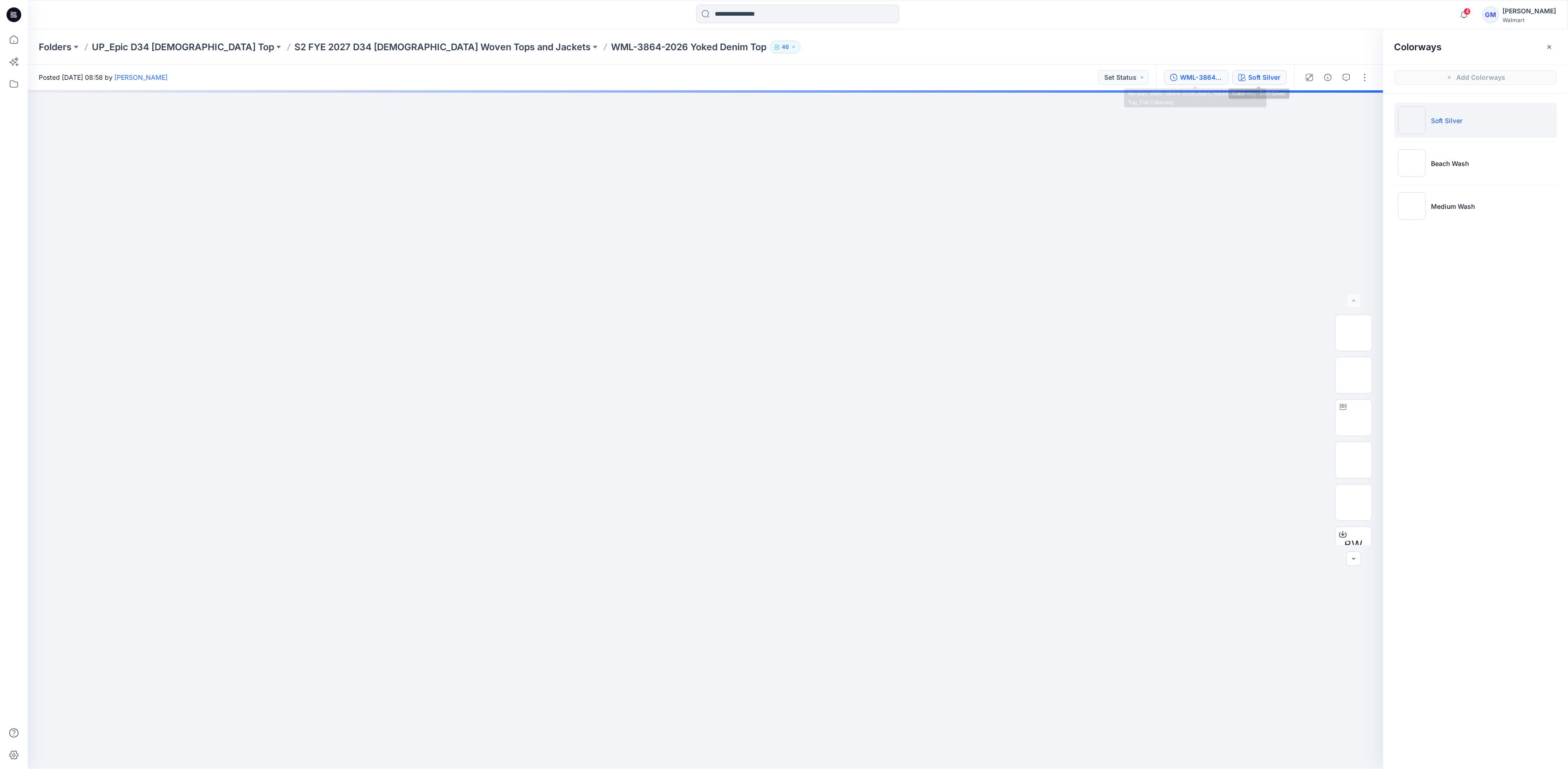
click at [1196, 80] on div "WML-3864-2026_Rev1_Yoked Denim Top_Full Colorway" at bounding box center [1202, 77] width 43 height 10
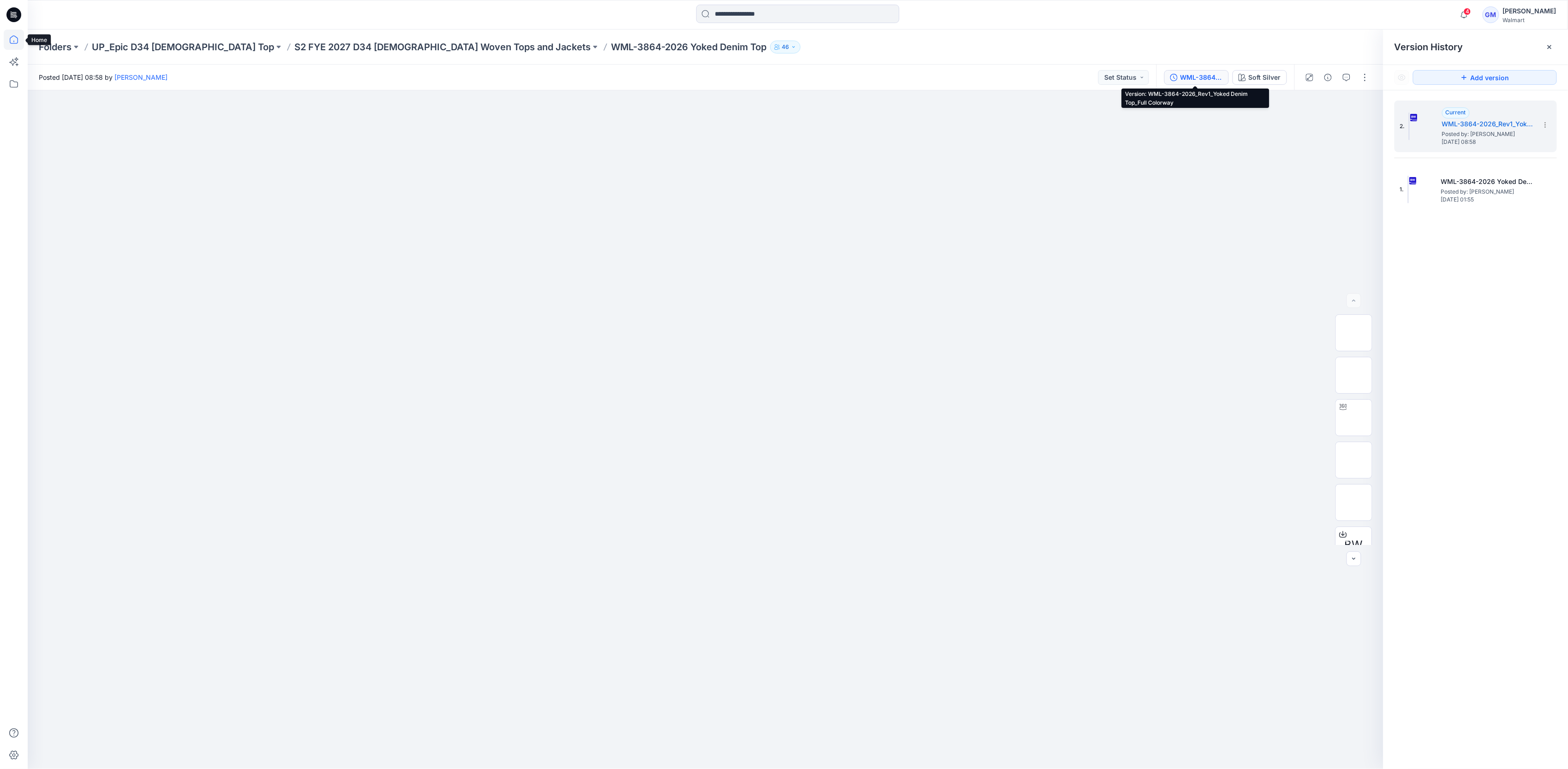
click at [9, 39] on icon at bounding box center [13, 40] width 20 height 20
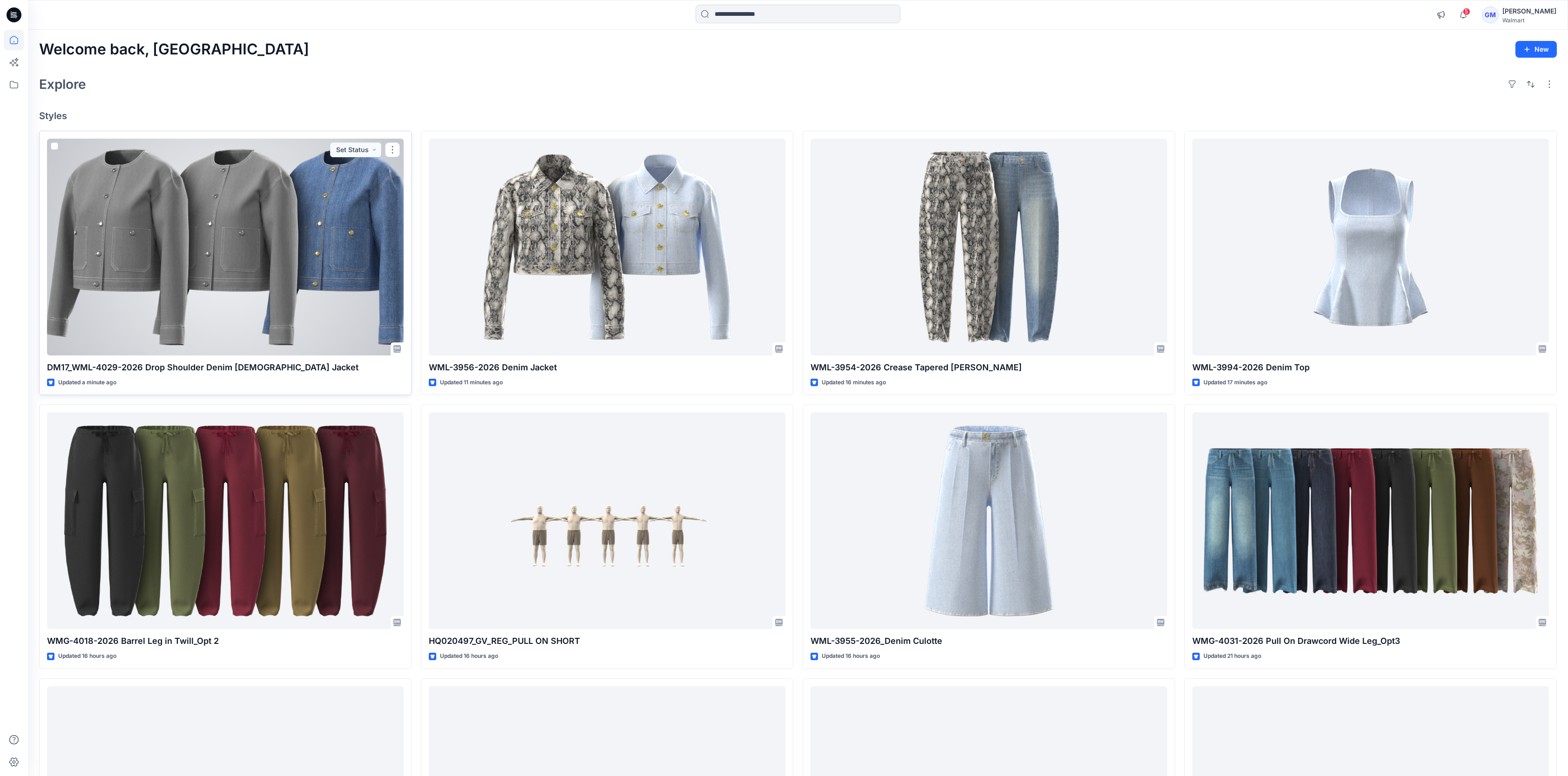
click at [179, 301] on div at bounding box center [225, 247] width 357 height 217
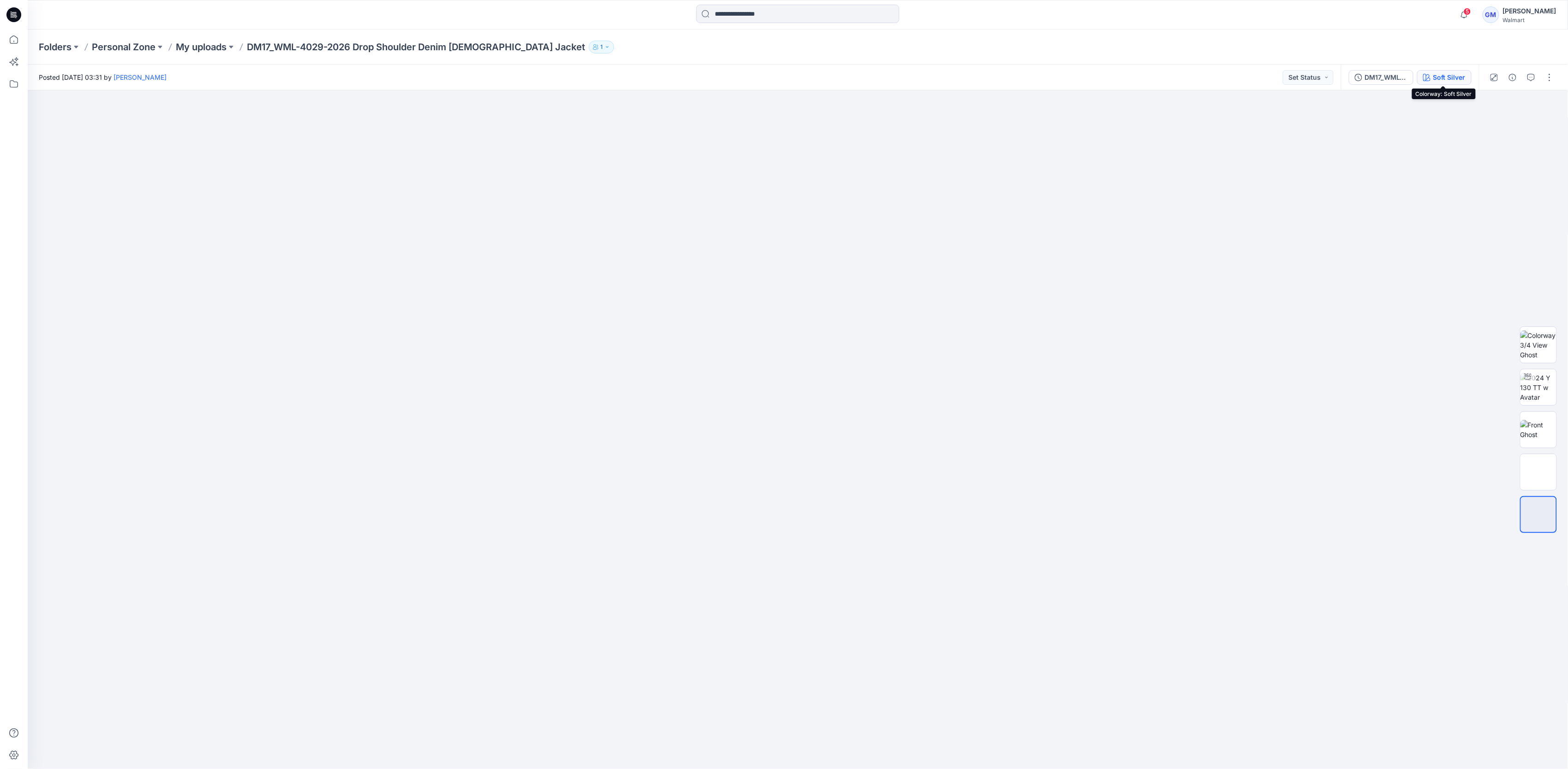
click at [1445, 74] on div "Soft Silver" at bounding box center [1449, 77] width 32 height 10
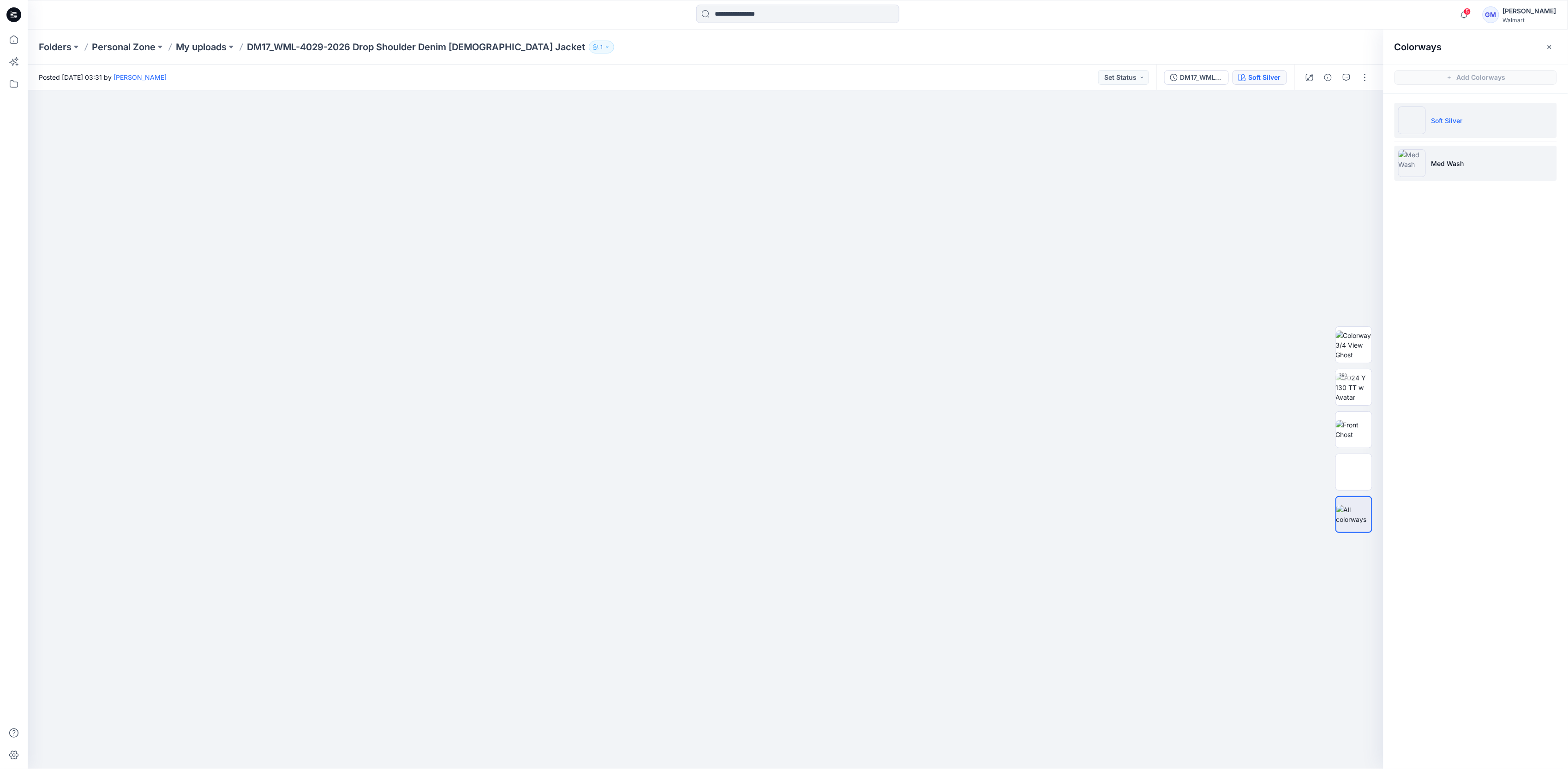
click at [1462, 165] on p "Med Wash" at bounding box center [1448, 164] width 33 height 10
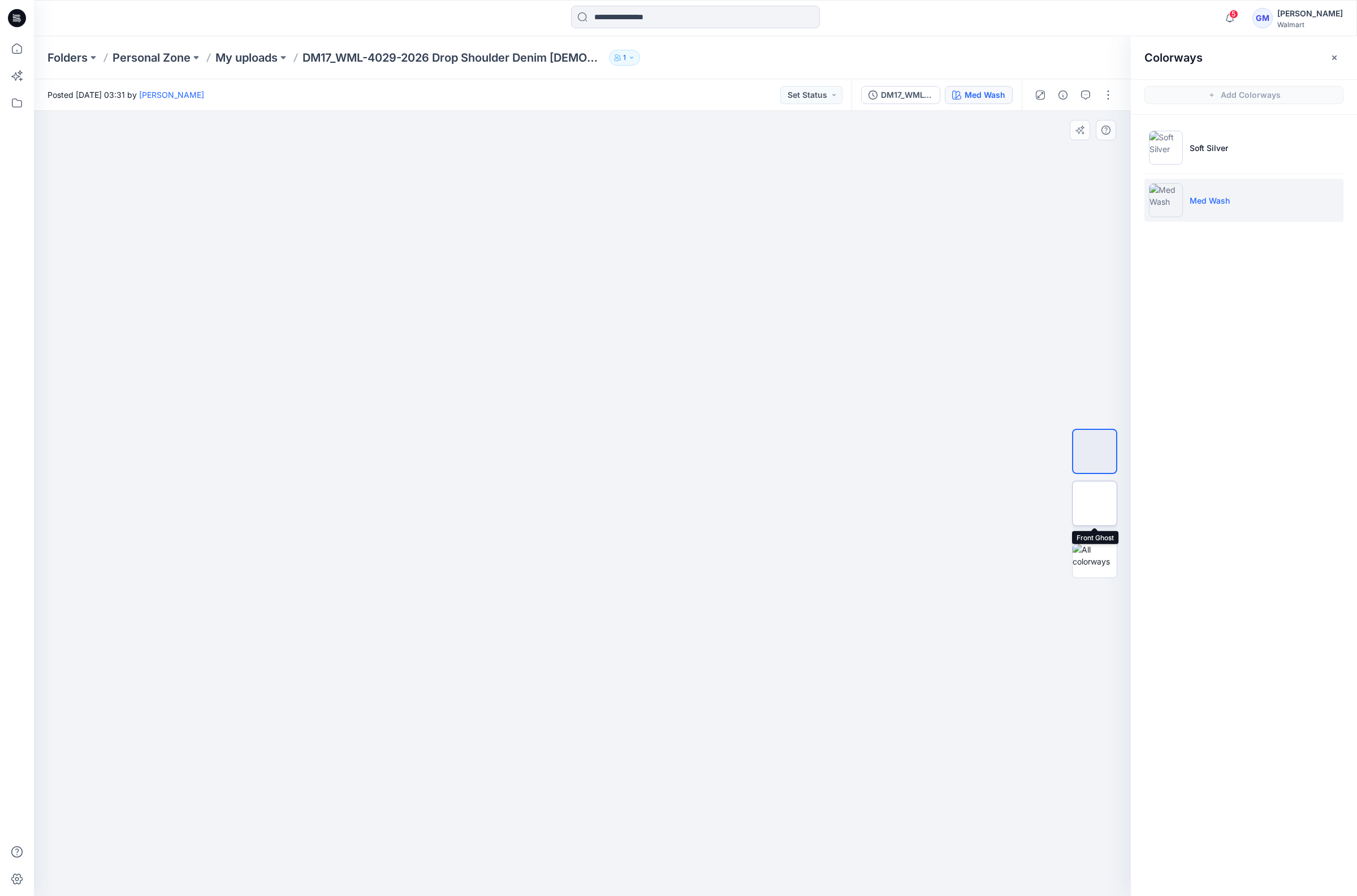
click at [1095, 504] on img at bounding box center [1095, 504] width 0 height 0
click at [1113, 92] on button "button" at bounding box center [1109, 95] width 18 height 18
click at [1039, 151] on p "Edit" at bounding box center [1036, 153] width 14 height 12
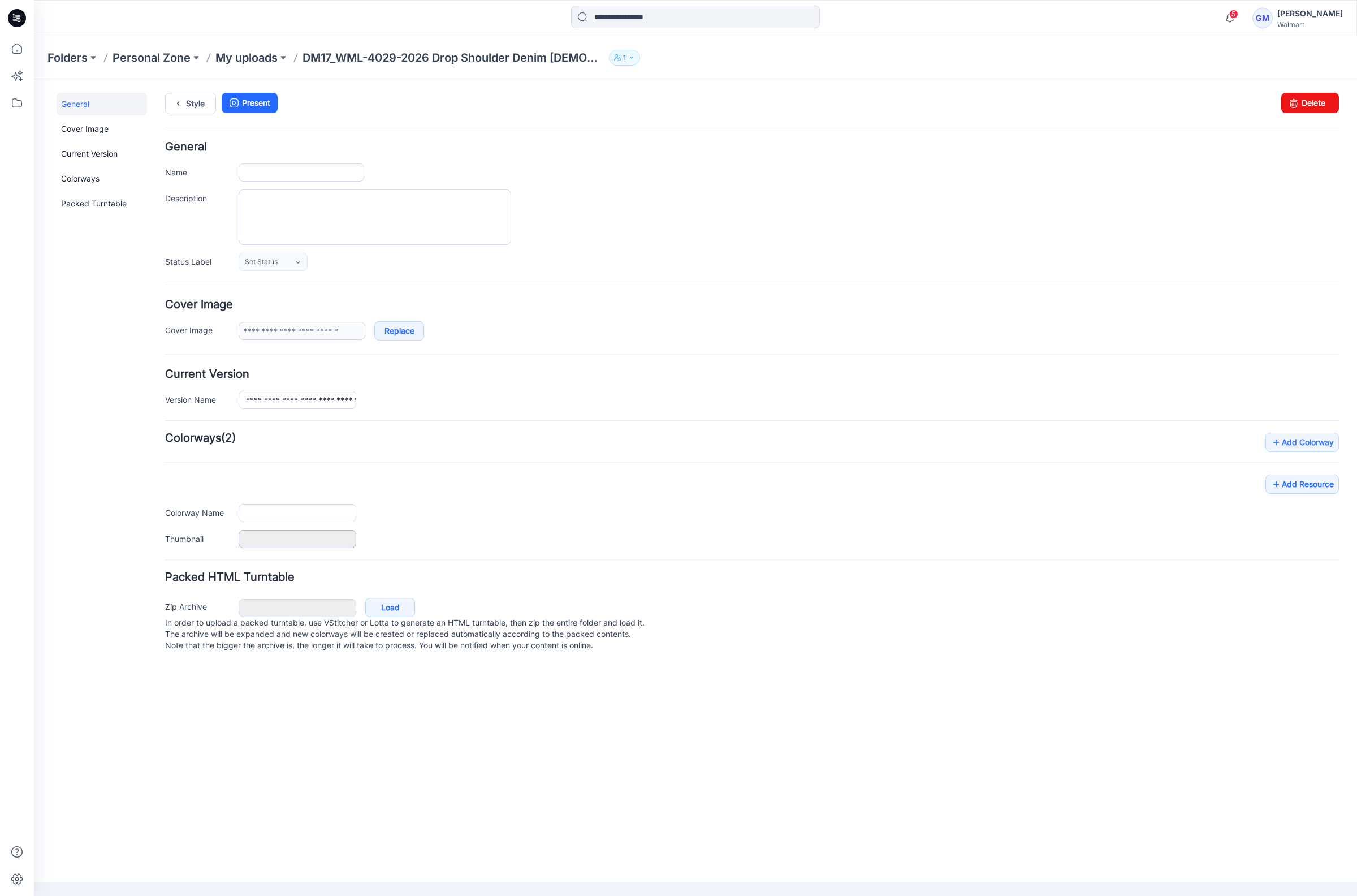
type input "**********"
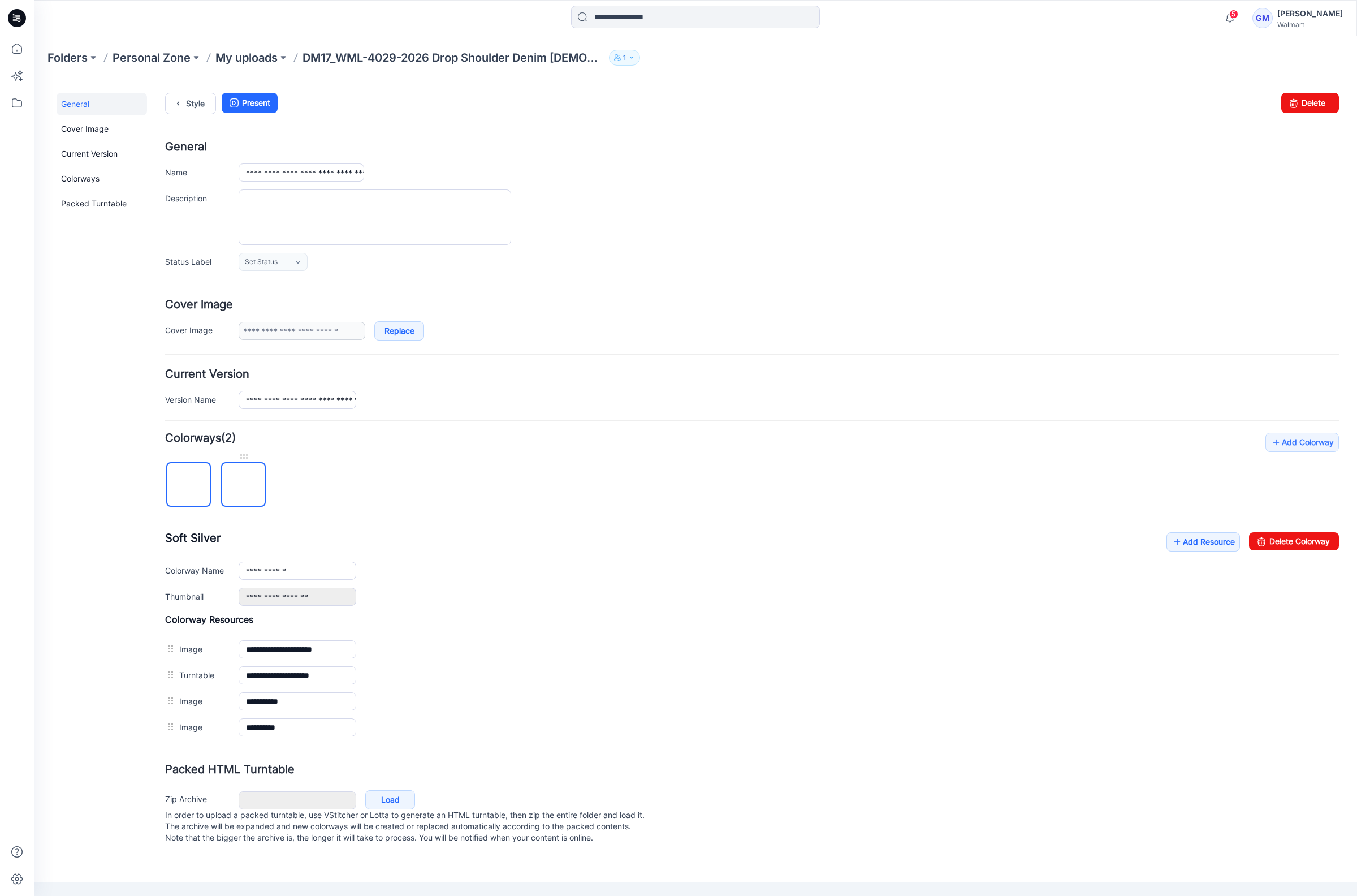
click at [244, 485] on img at bounding box center [244, 485] width 0 height 0
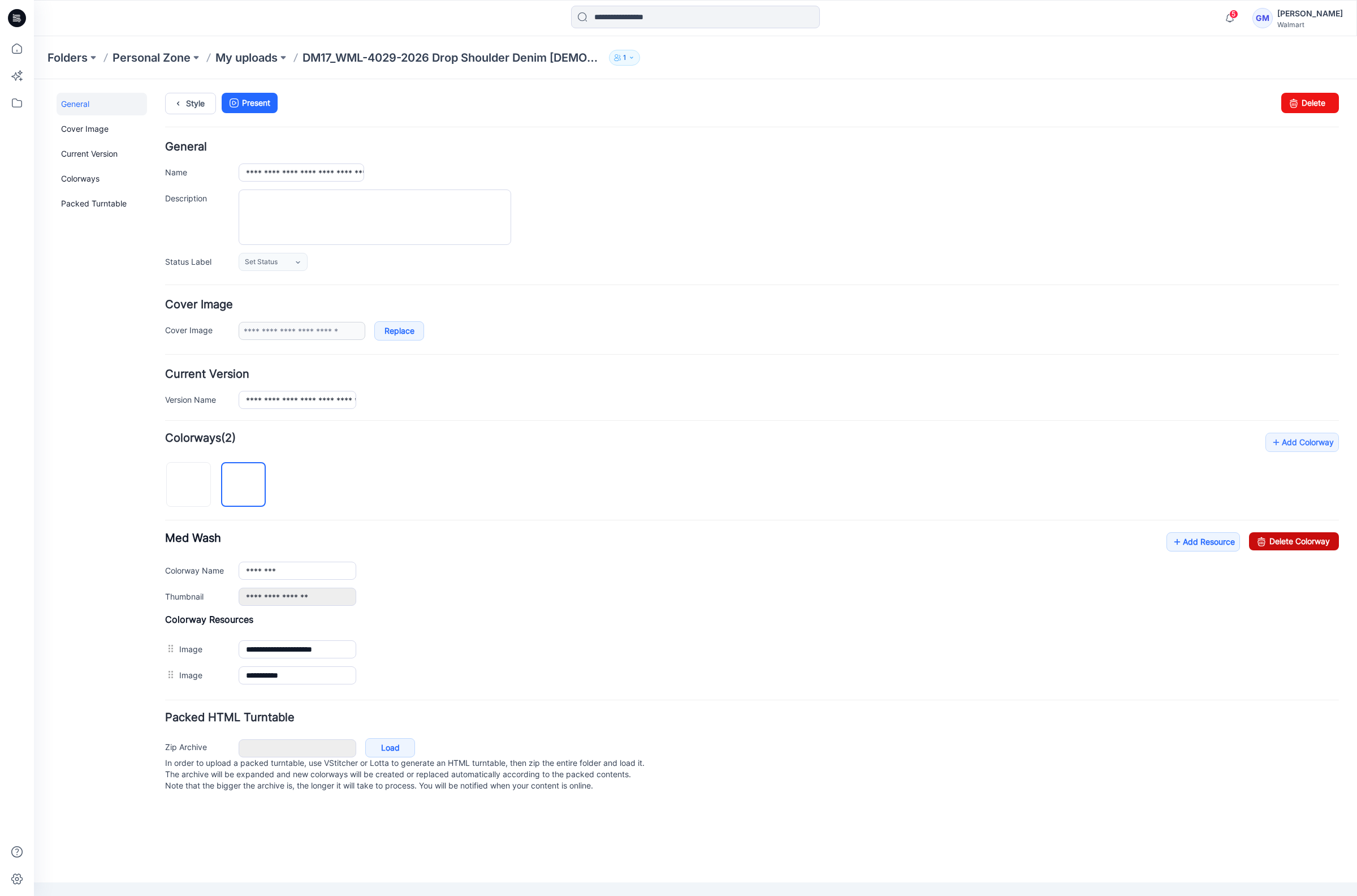
click at [1267, 541] on icon at bounding box center [1262, 541] width 16 height 18
type input "**********"
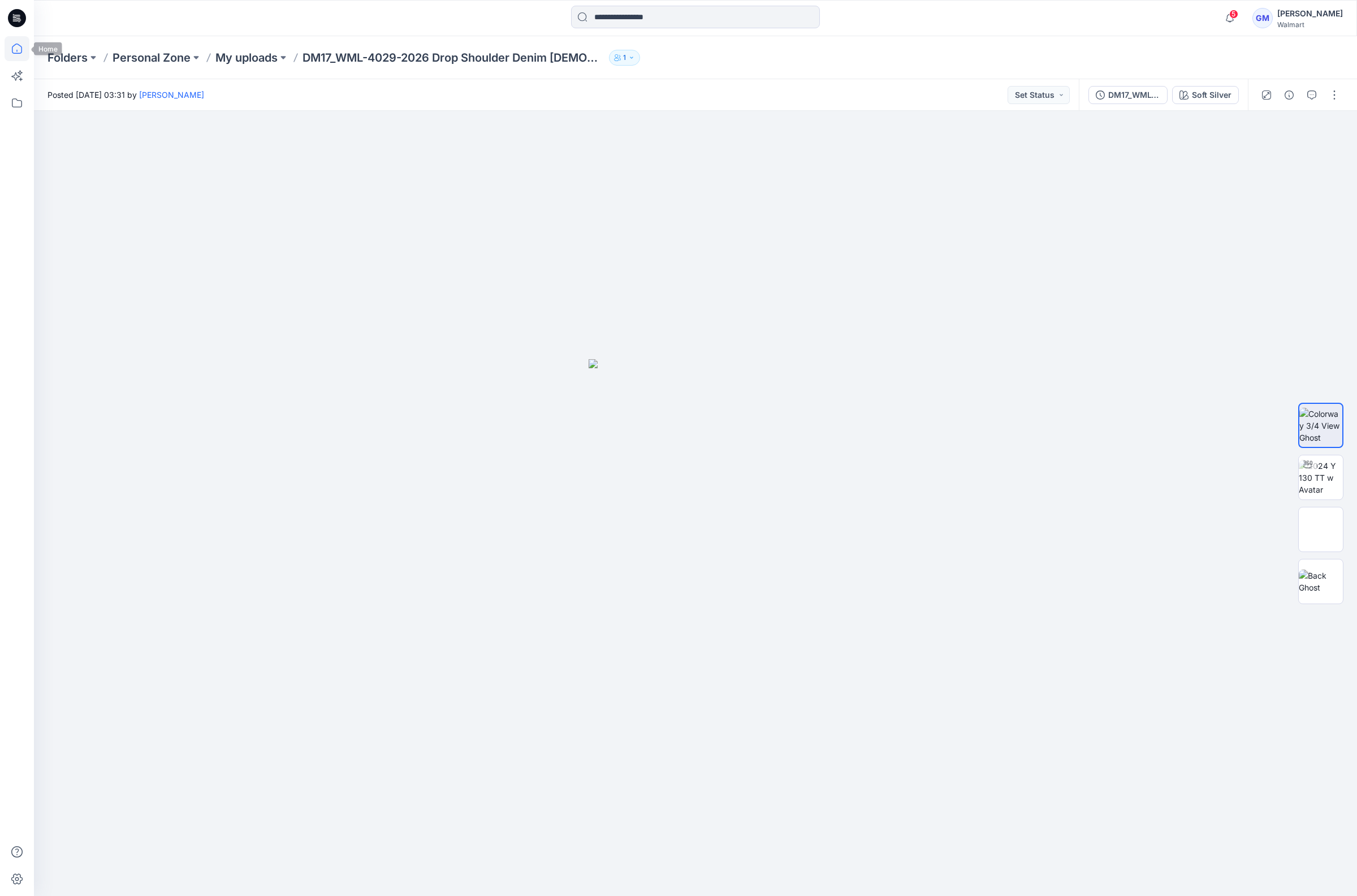
click at [22, 44] on icon at bounding box center [16, 48] width 25 height 25
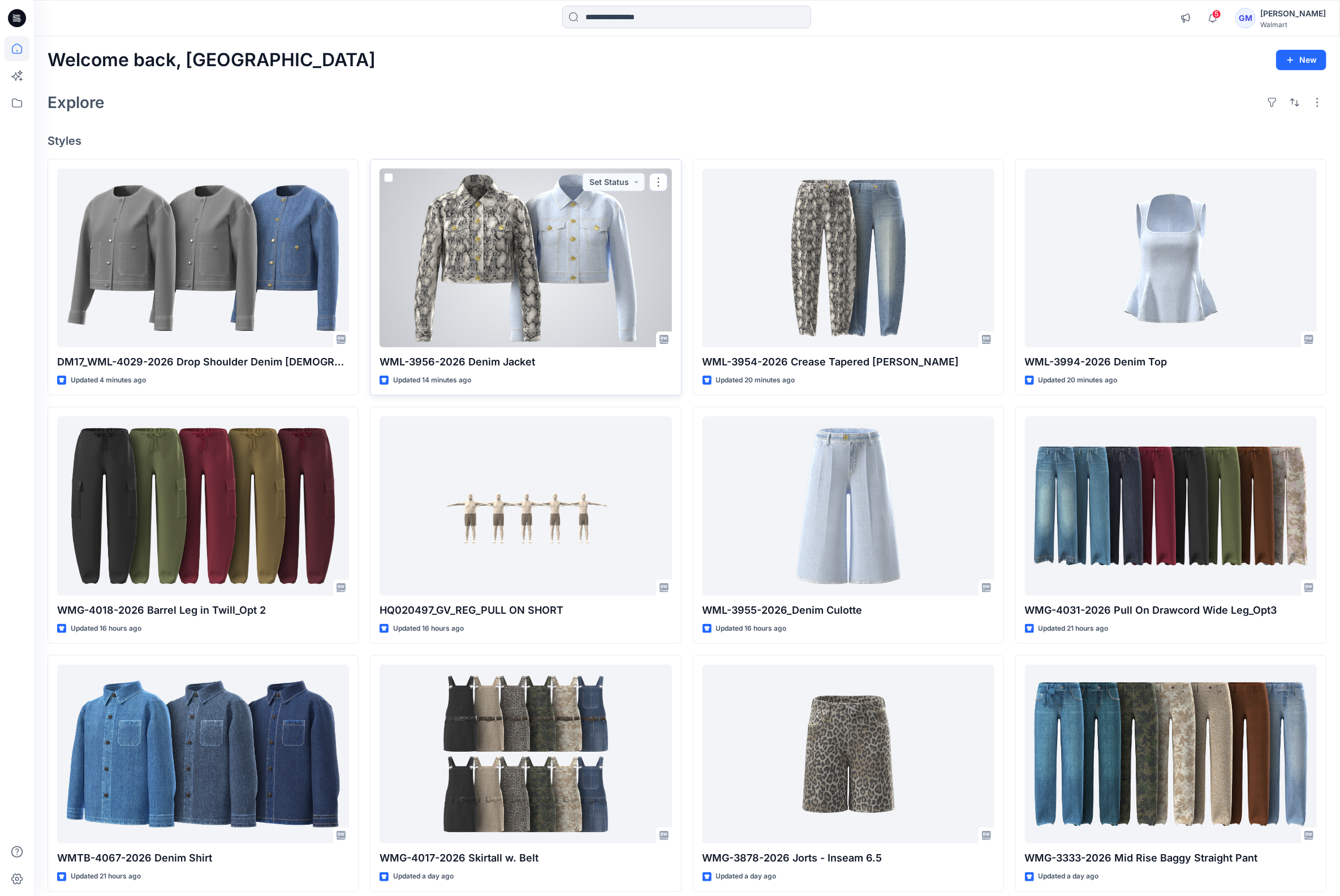
click at [492, 249] on div at bounding box center [525, 258] width 292 height 179
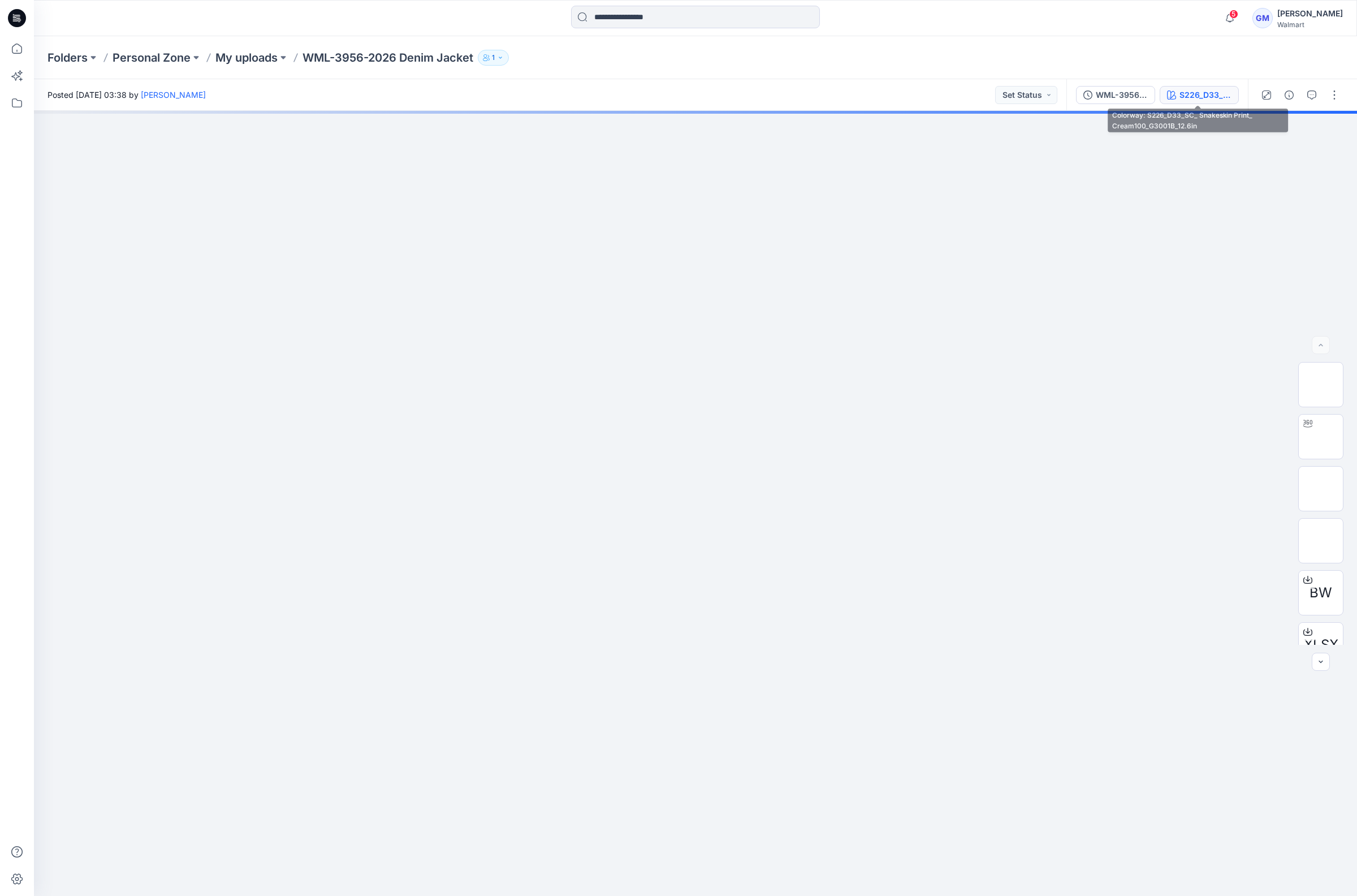
click at [1188, 97] on div "S226_D33_SC_ Snakeskin Print_ Cream100_G3001B_12.6in" at bounding box center [1206, 95] width 52 height 13
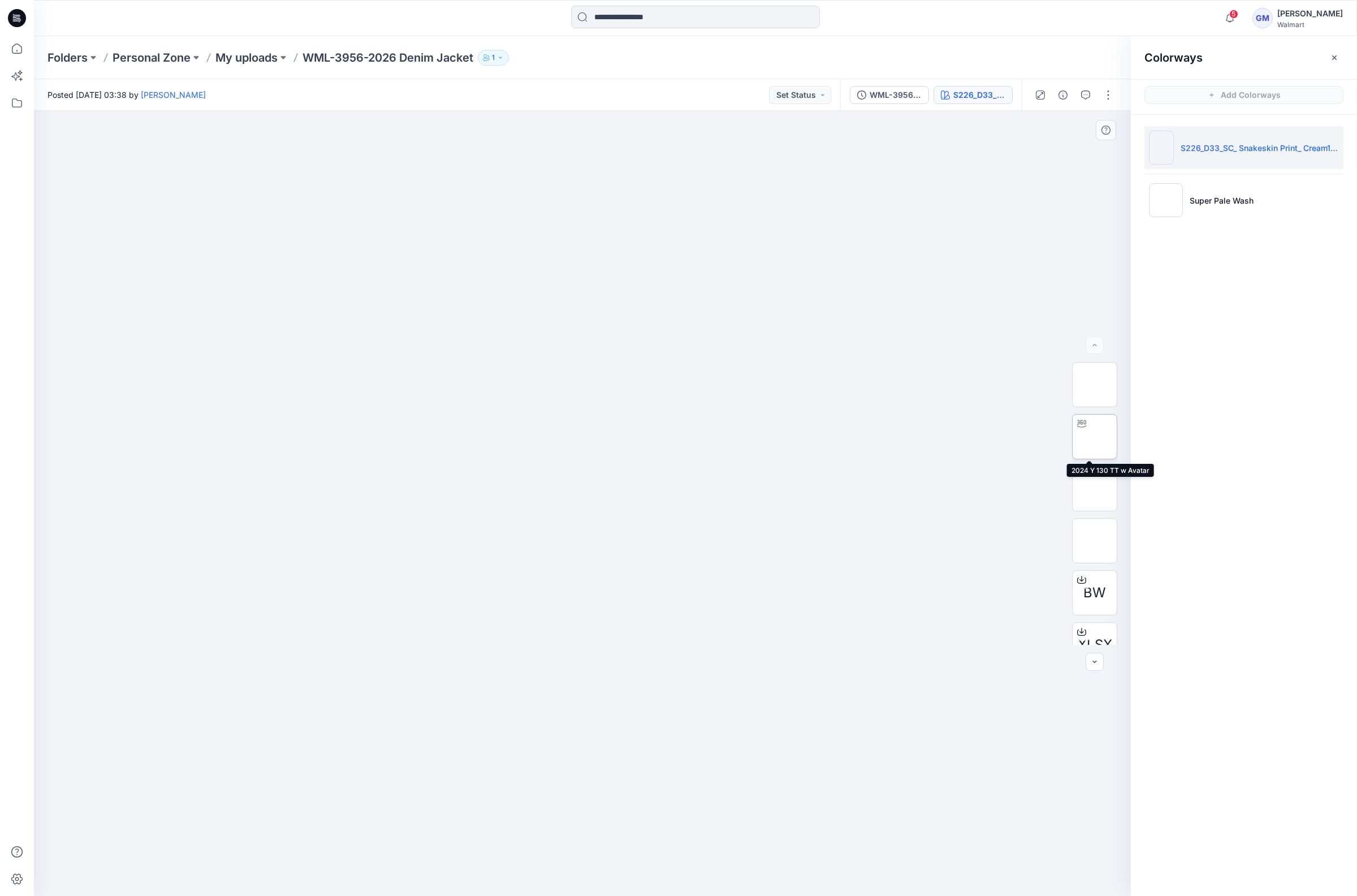
click at [1095, 436] on img at bounding box center [1095, 436] width 0 height 0
click at [1056, 93] on button "button" at bounding box center [1063, 95] width 18 height 18
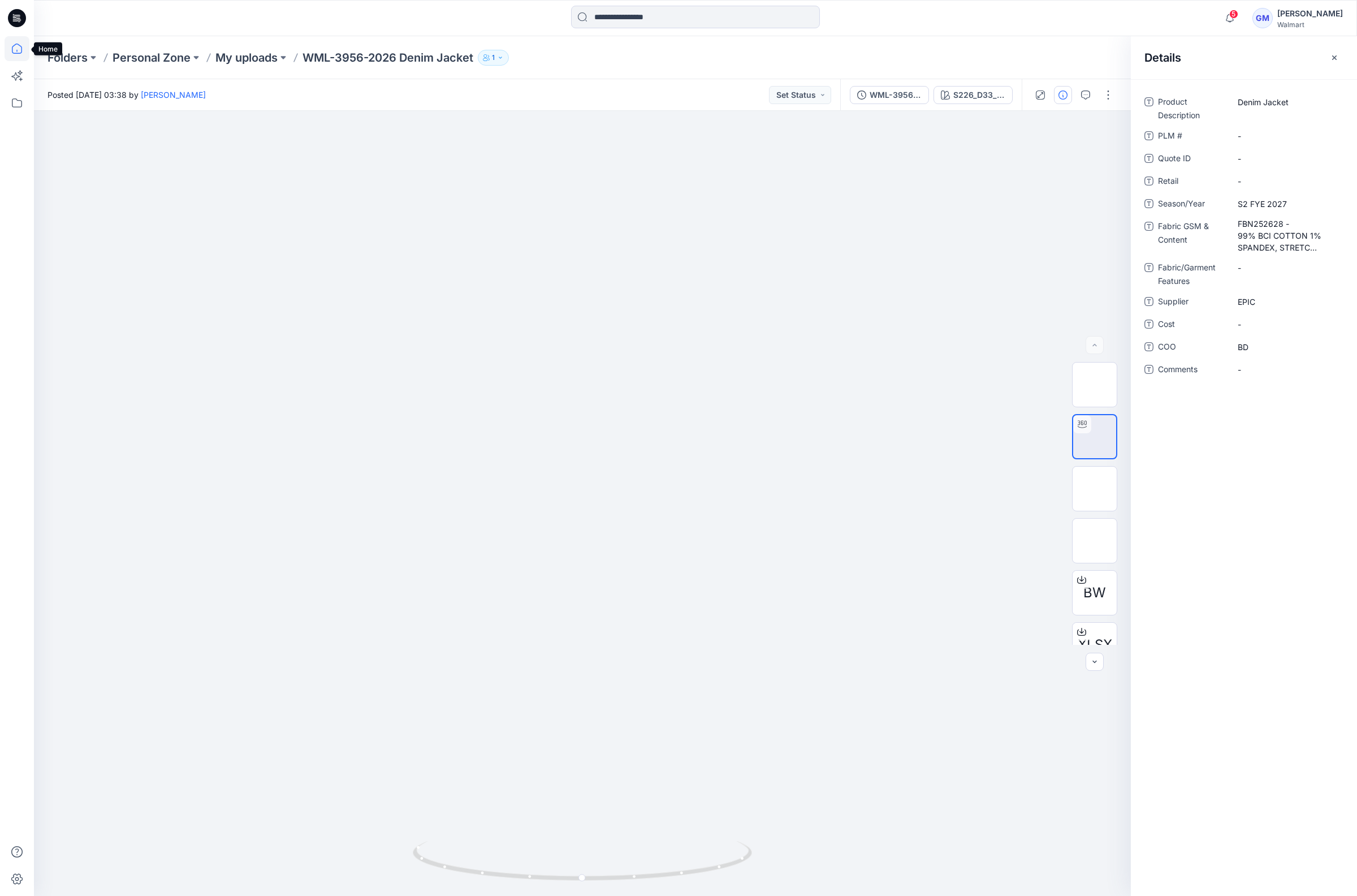
click at [22, 52] on icon at bounding box center [16, 48] width 25 height 25
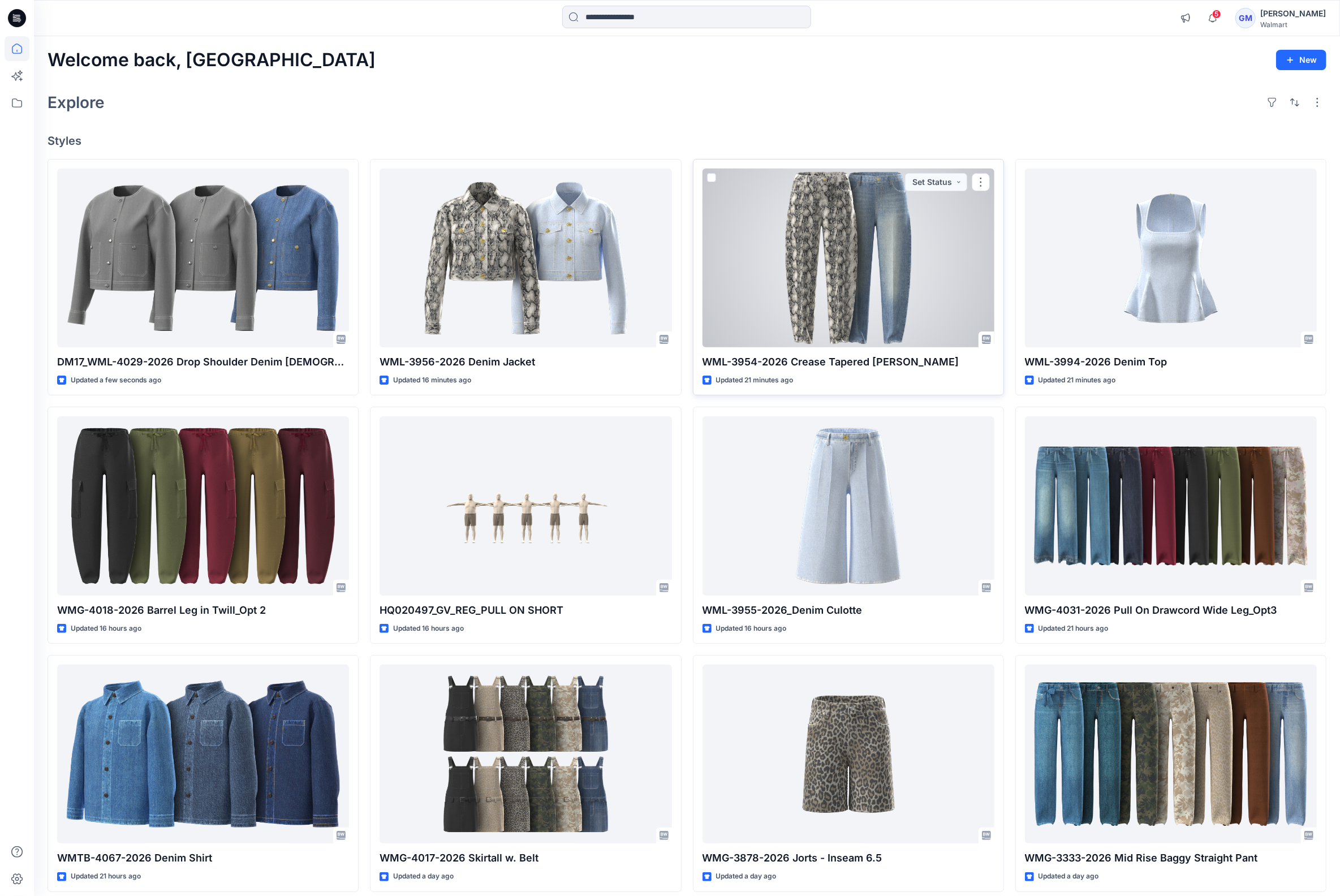
click at [837, 282] on div at bounding box center [848, 258] width 292 height 179
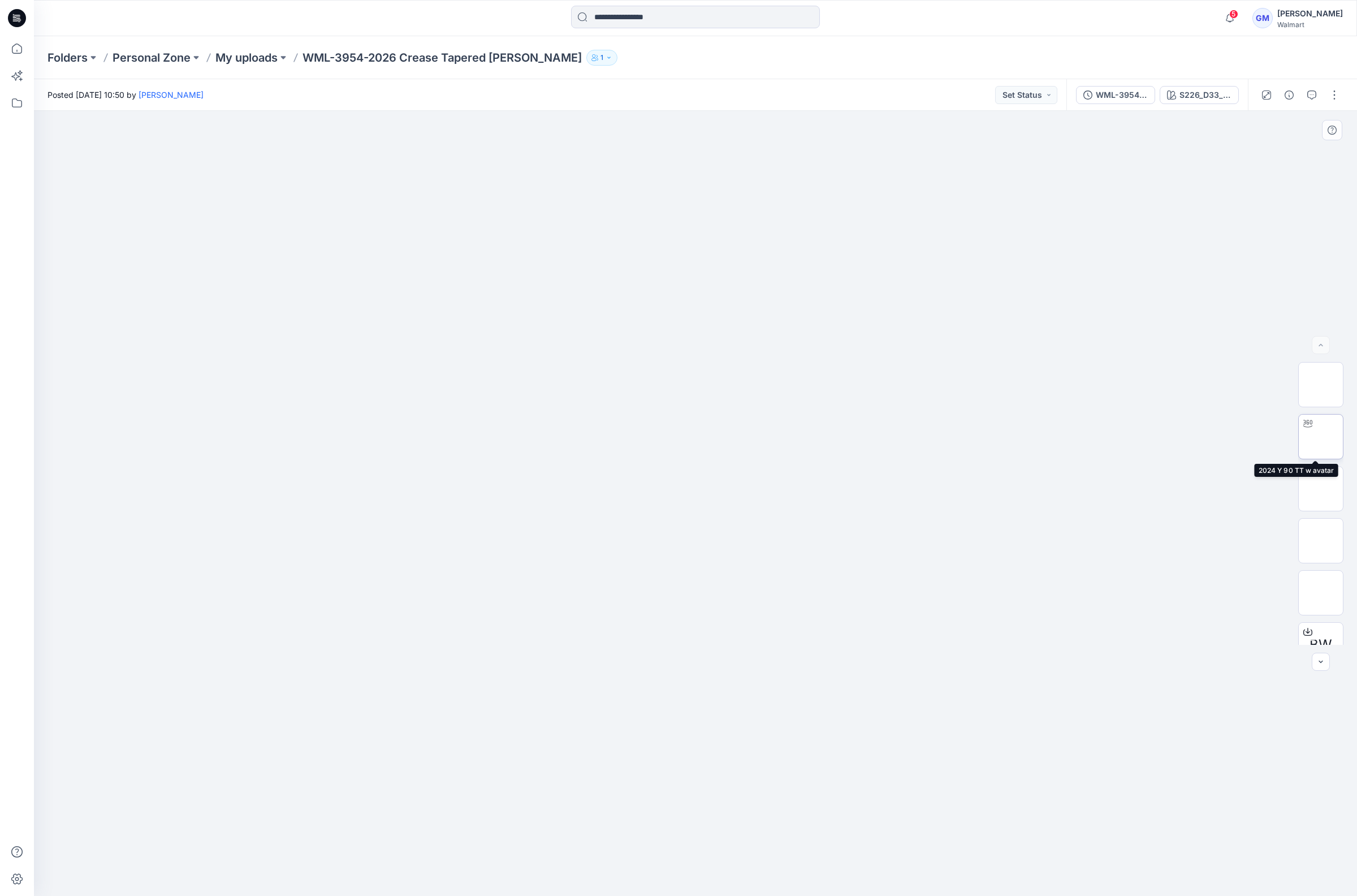
click at [1321, 436] on img at bounding box center [1321, 436] width 0 height 0
click at [16, 45] on icon at bounding box center [16, 48] width 25 height 25
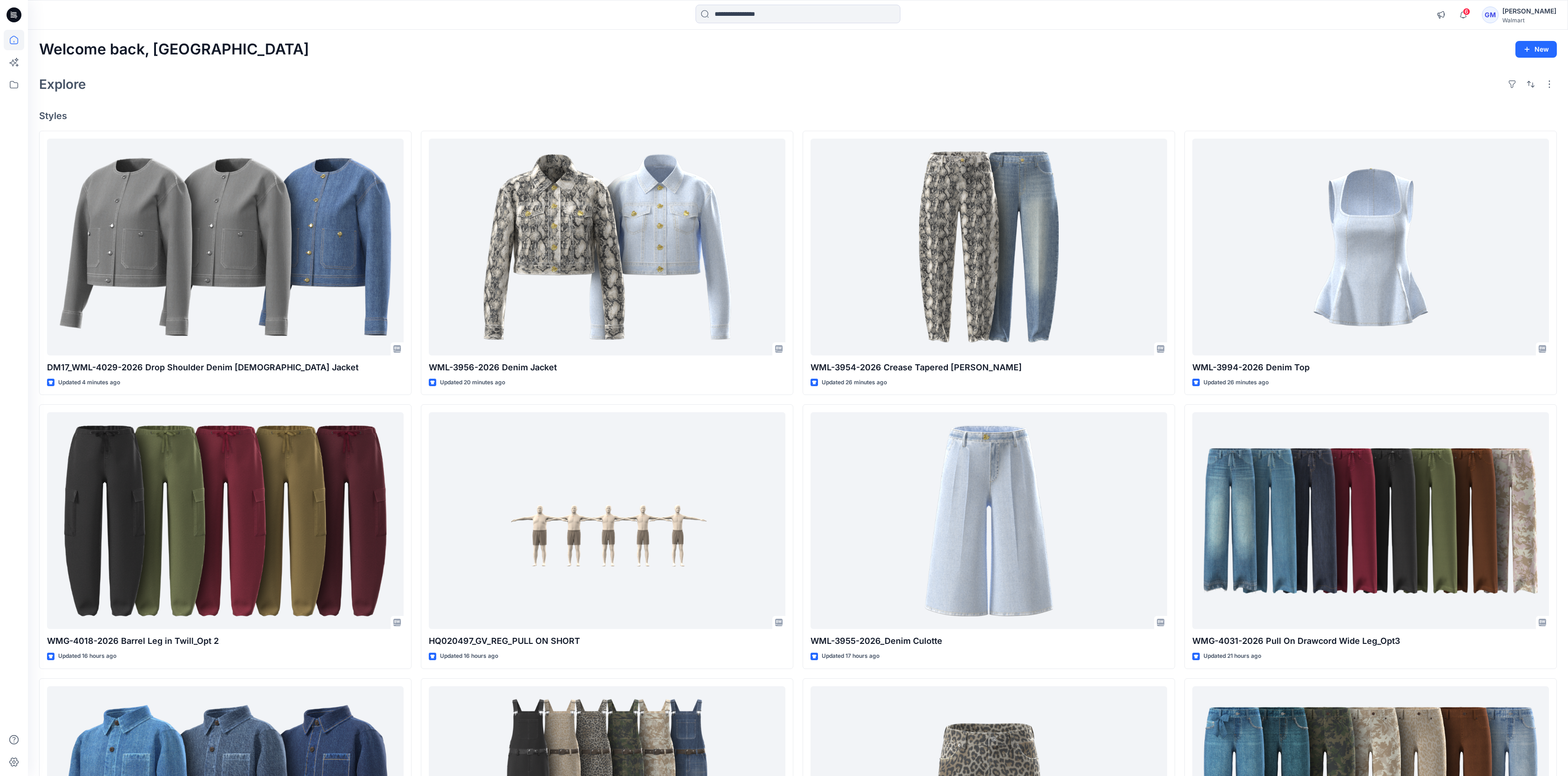
click at [547, 94] on div "Explore" at bounding box center [798, 84] width 1518 height 22
click at [1026, 109] on div "Welcome back, Gayan New Explore Styles DM17_WML-4029-2026 Drop Shoulder Denim L…" at bounding box center [798, 509] width 1540 height 958
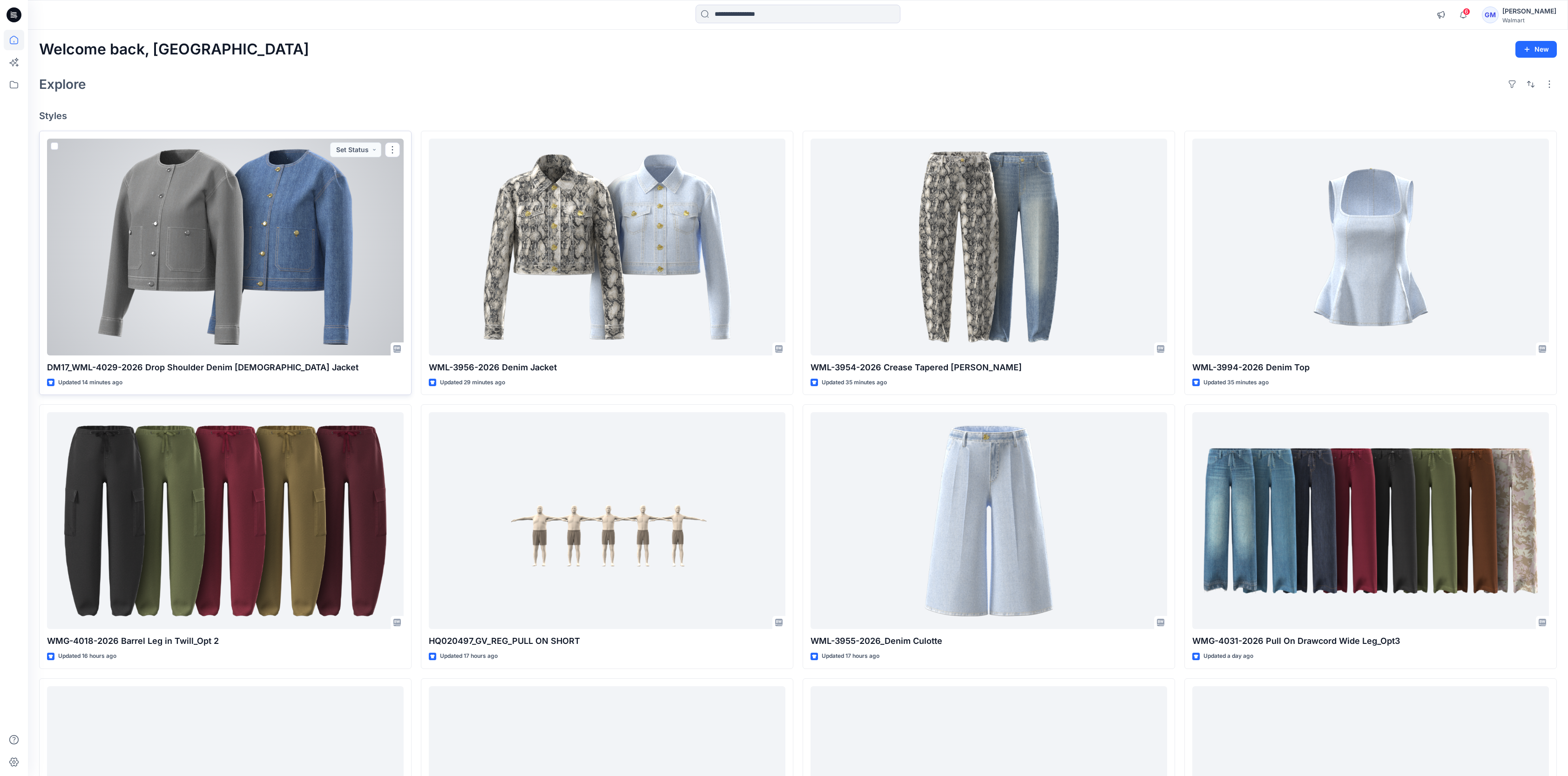
click at [280, 287] on div at bounding box center [225, 247] width 357 height 217
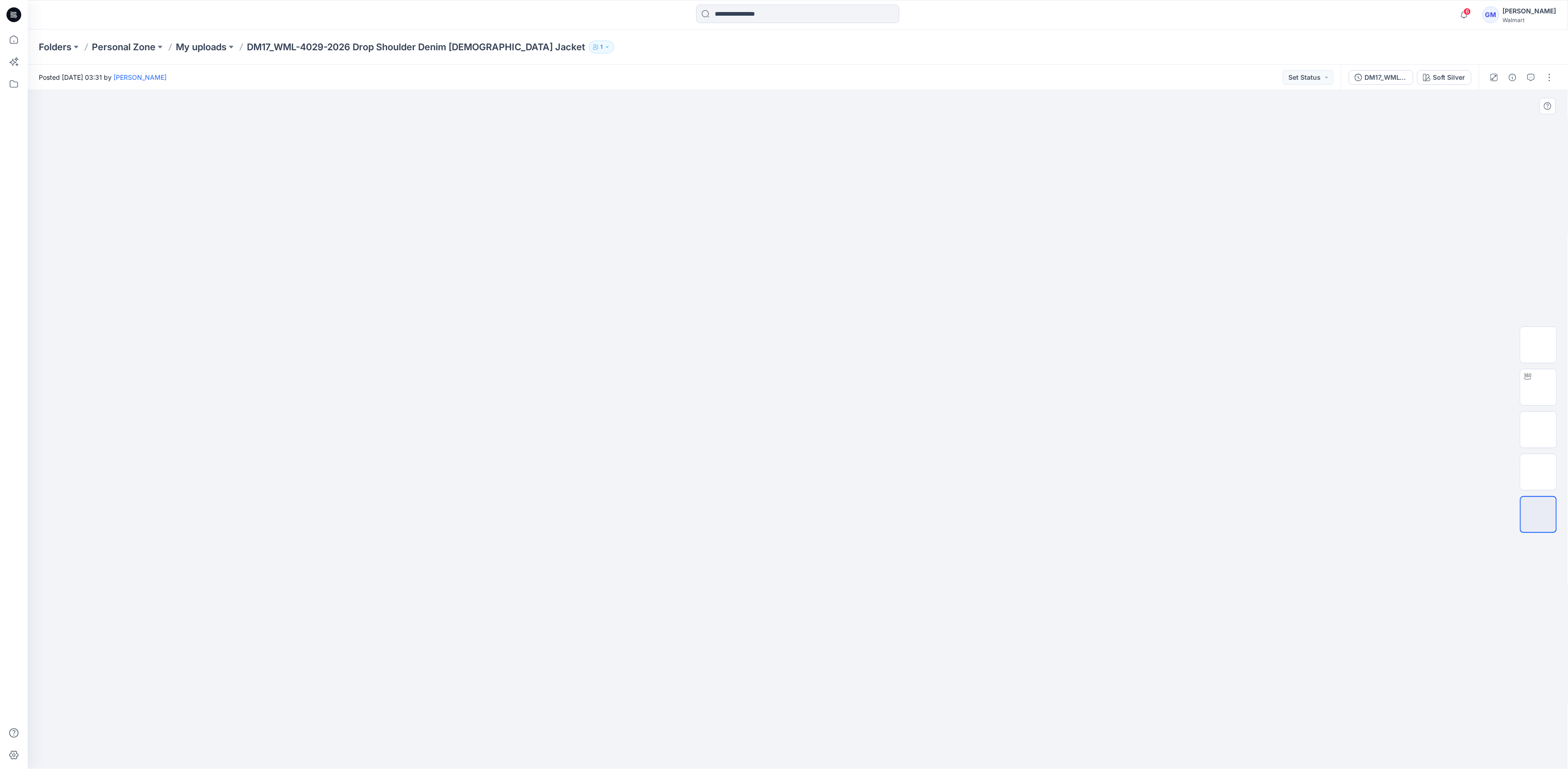
click at [1040, 611] on div at bounding box center [797, 430] width 1541 height 679
click at [1452, 71] on button "Soft Silver" at bounding box center [1444, 77] width 54 height 15
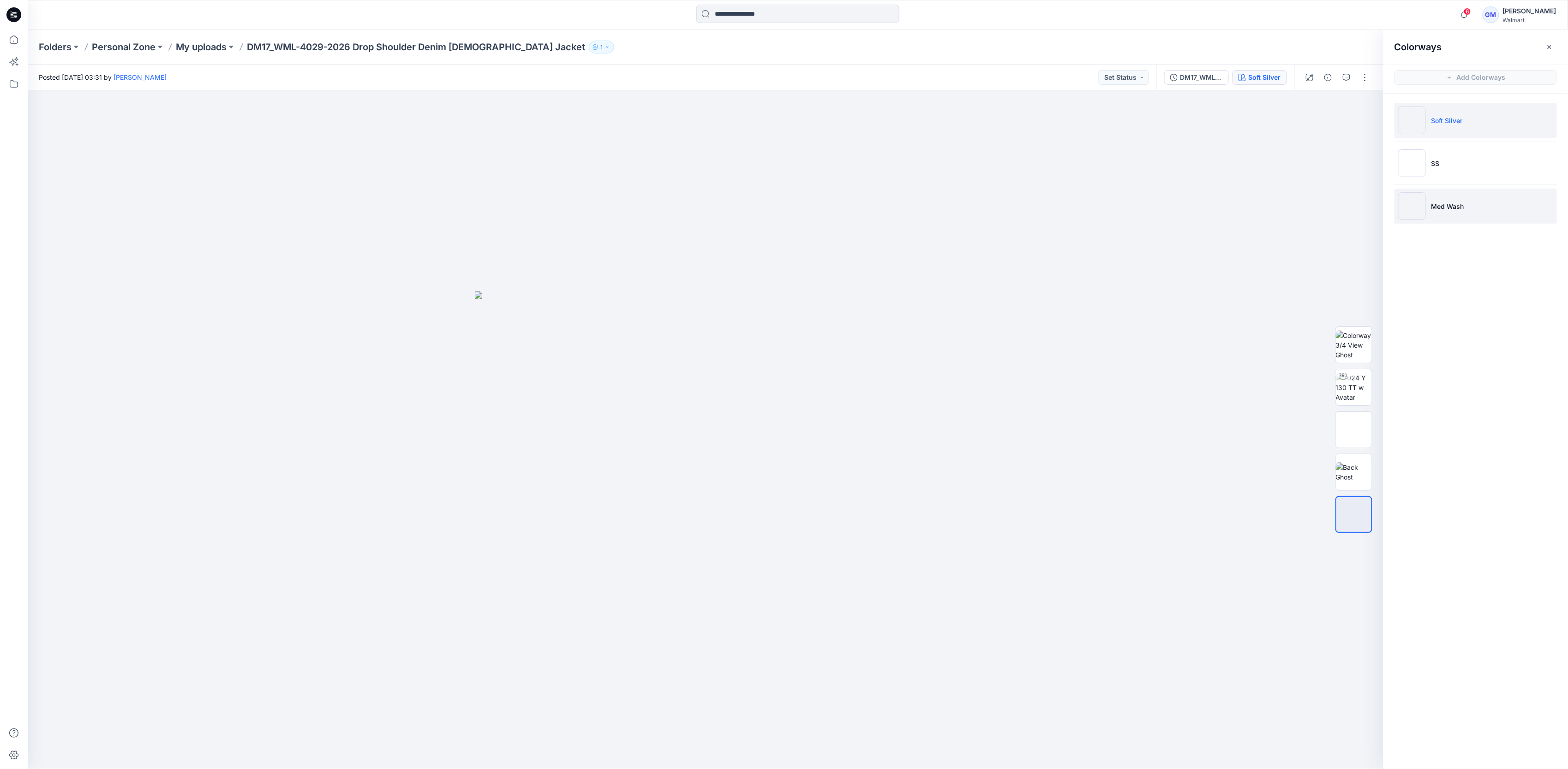
click at [1457, 201] on li "Med Wash" at bounding box center [1475, 206] width 163 height 35
click at [1354, 388] on img at bounding box center [1354, 388] width 0 height 0
drag, startPoint x: 829, startPoint y: 746, endPoint x: 705, endPoint y: 760, distance: 124.8
click at [705, 760] on div at bounding box center [705, 746] width 277 height 46
drag, startPoint x: 818, startPoint y: 751, endPoint x: 698, endPoint y: 738, distance: 120.7
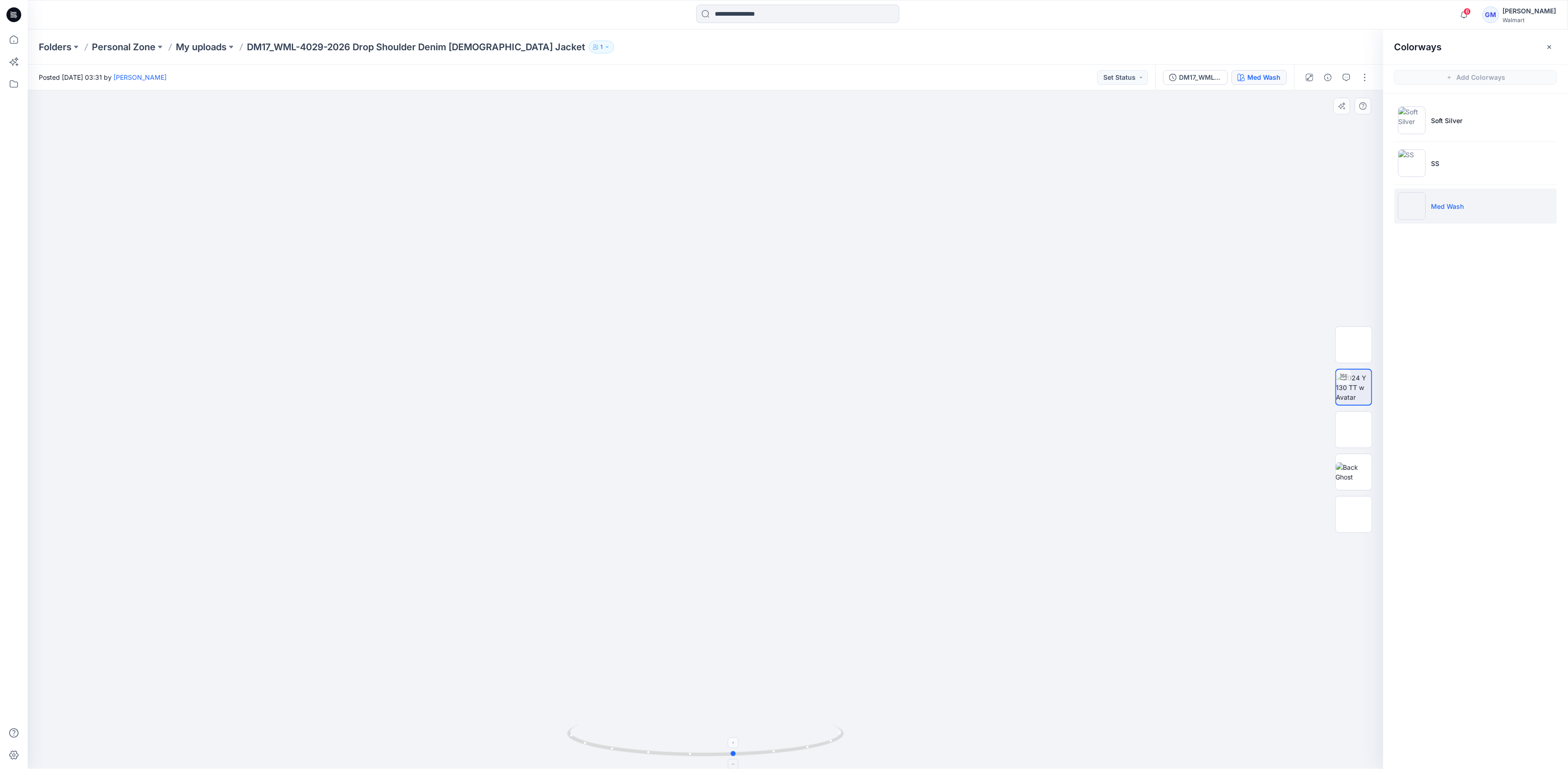
click at [698, 738] on icon at bounding box center [707, 742] width 279 height 35
click at [1361, 82] on button "button" at bounding box center [1365, 77] width 15 height 15
click at [1315, 127] on button "Edit" at bounding box center [1326, 125] width 85 height 17
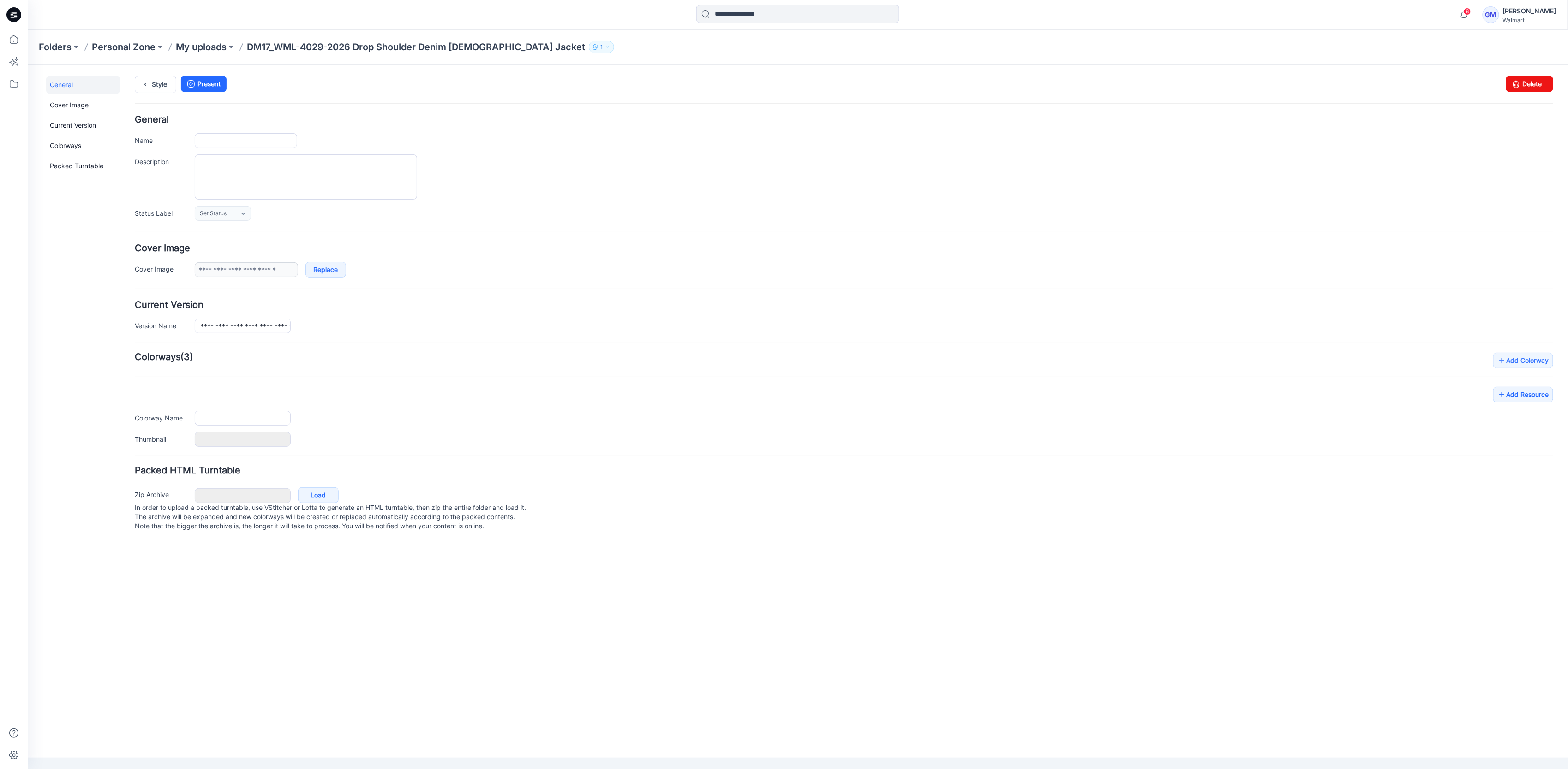
type input "**********"
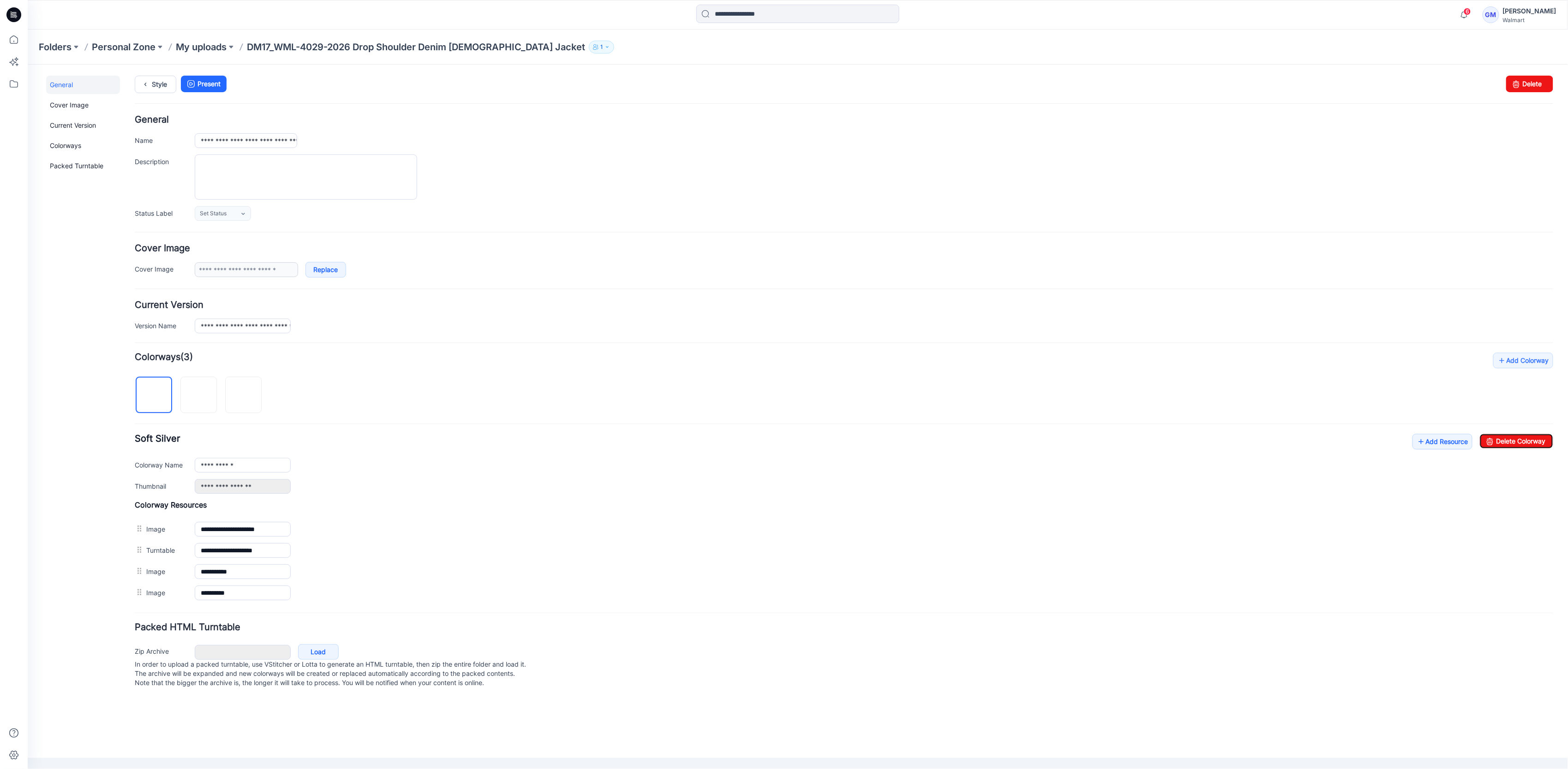
drag, startPoint x: 1538, startPoint y: 437, endPoint x: 878, endPoint y: 79, distance: 750.8
click at [1538, 437] on link "Delete Colorway" at bounding box center [1516, 441] width 74 height 15
drag, startPoint x: 223, startPoint y: 465, endPoint x: 170, endPoint y: 472, distance: 53.5
click at [170, 470] on div "Colorway Name **" at bounding box center [844, 465] width 1418 height 15
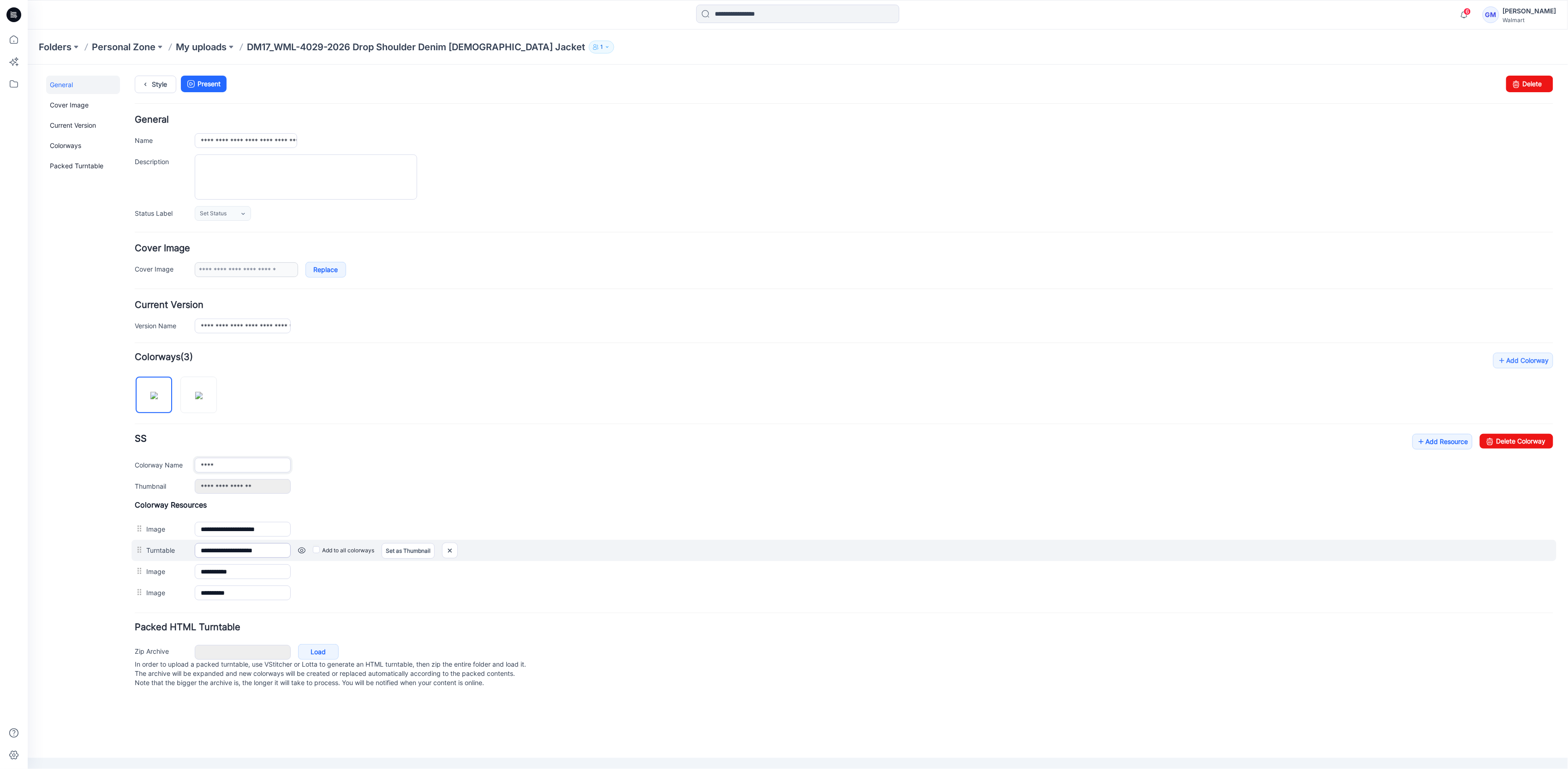
type input "**********"
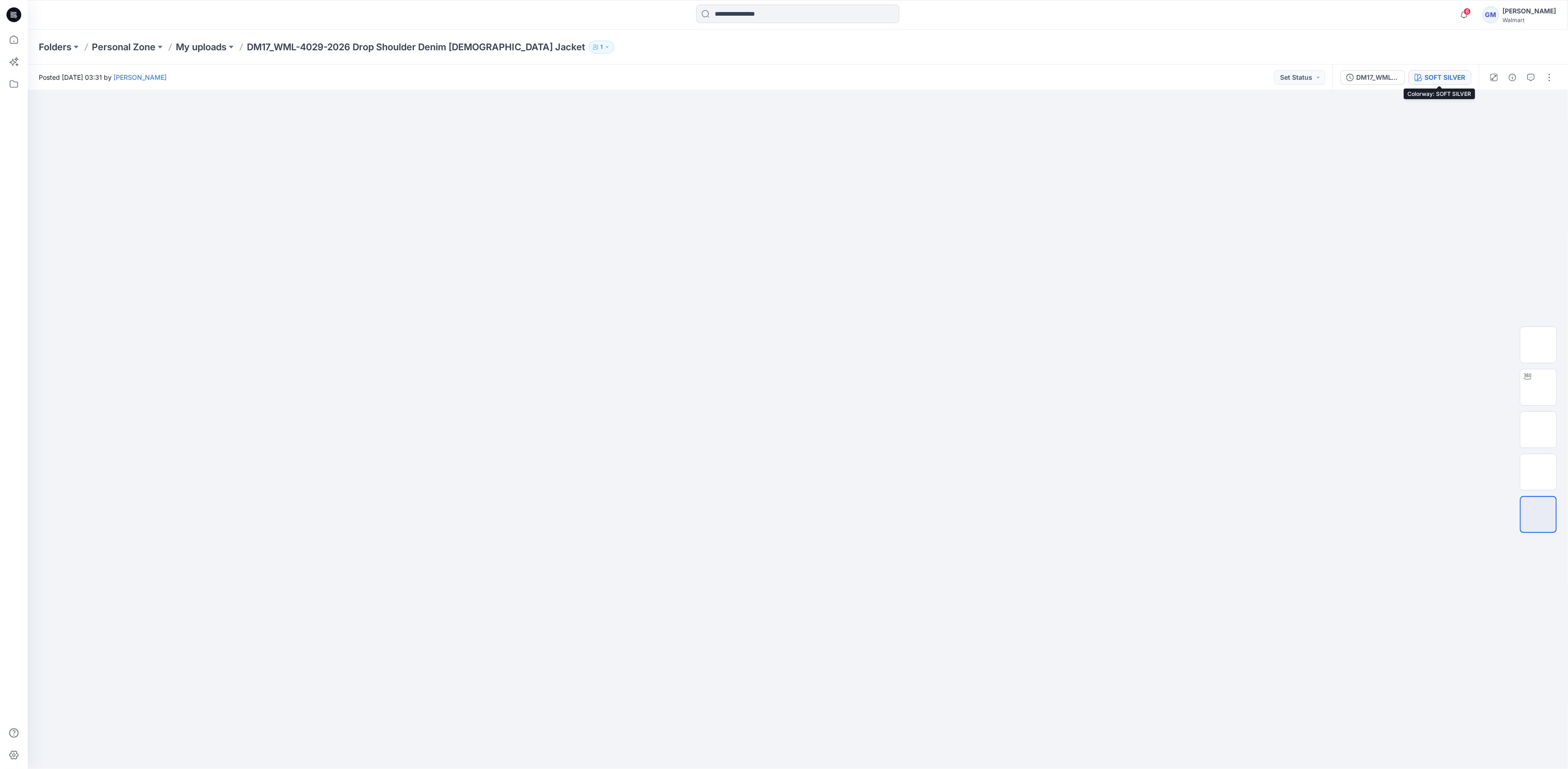
click at [1455, 72] on div "SOFT SILVER" at bounding box center [1445, 77] width 41 height 10
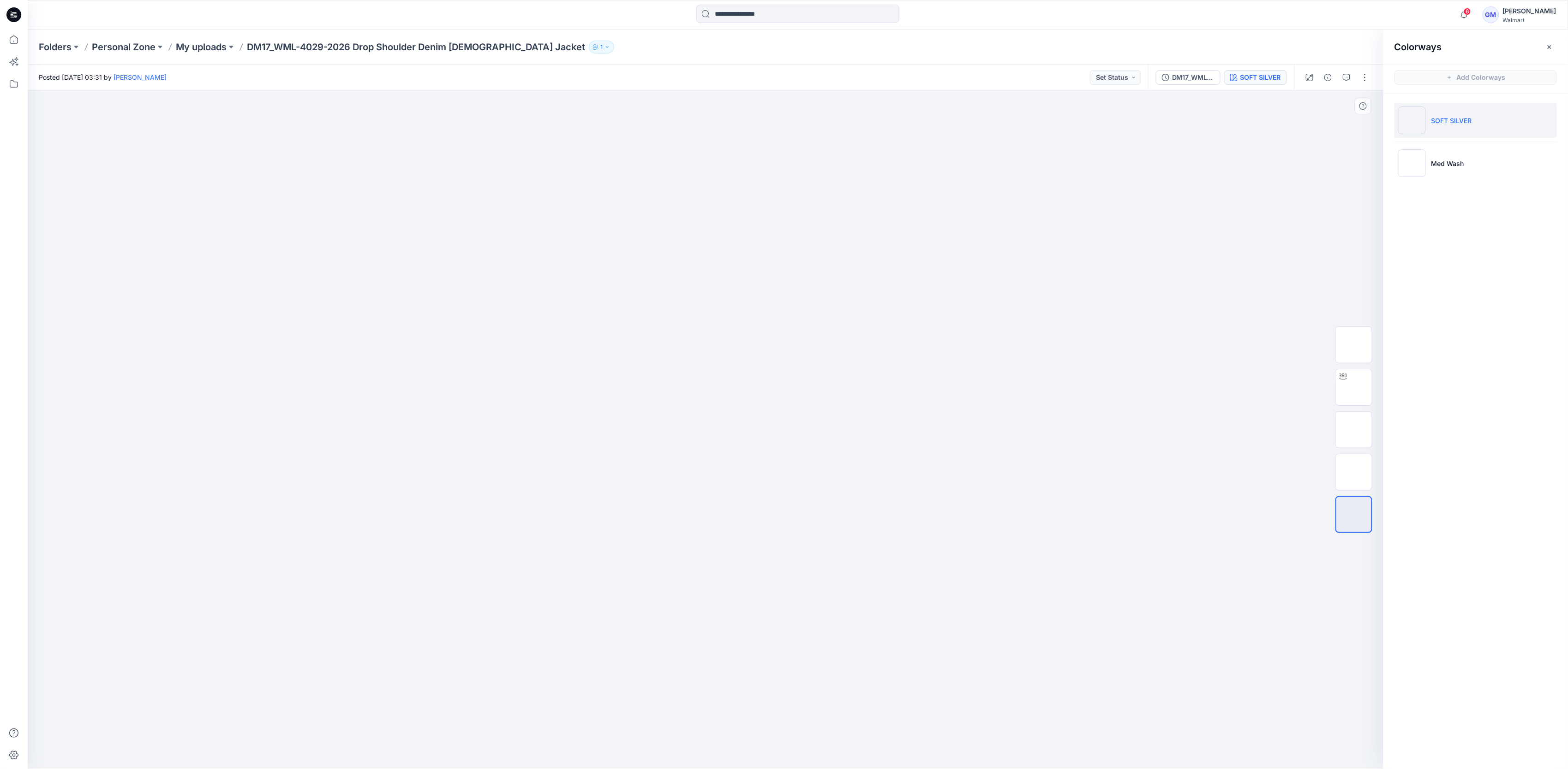
click at [1109, 335] on div at bounding box center [705, 430] width 1356 height 679
click at [1484, 159] on li "Med Wash" at bounding box center [1475, 164] width 163 height 35
click at [1354, 388] on img at bounding box center [1354, 388] width 0 height 0
click at [16, 43] on icon at bounding box center [13, 40] width 20 height 20
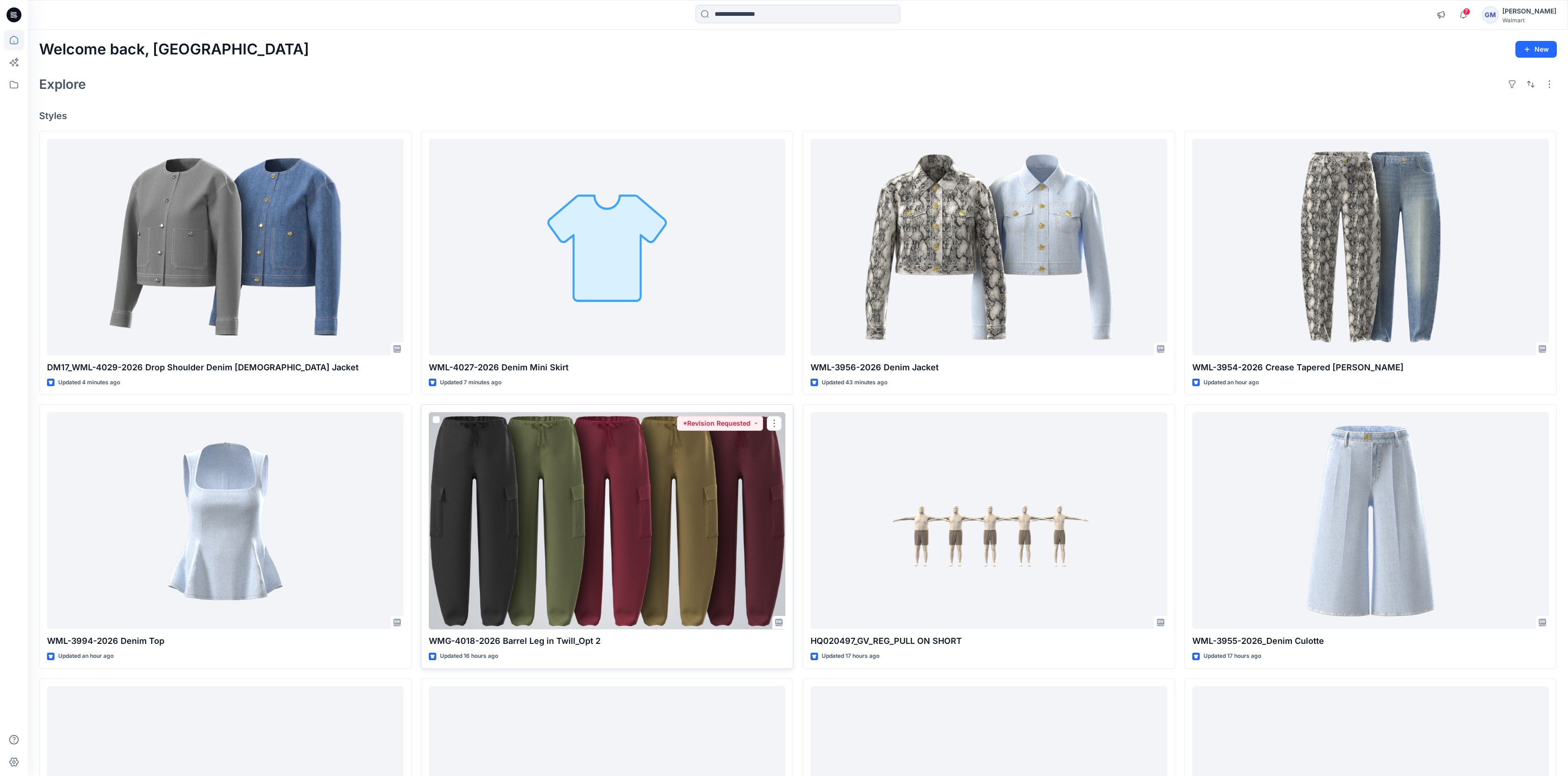
click at [665, 512] on div at bounding box center [607, 521] width 357 height 217
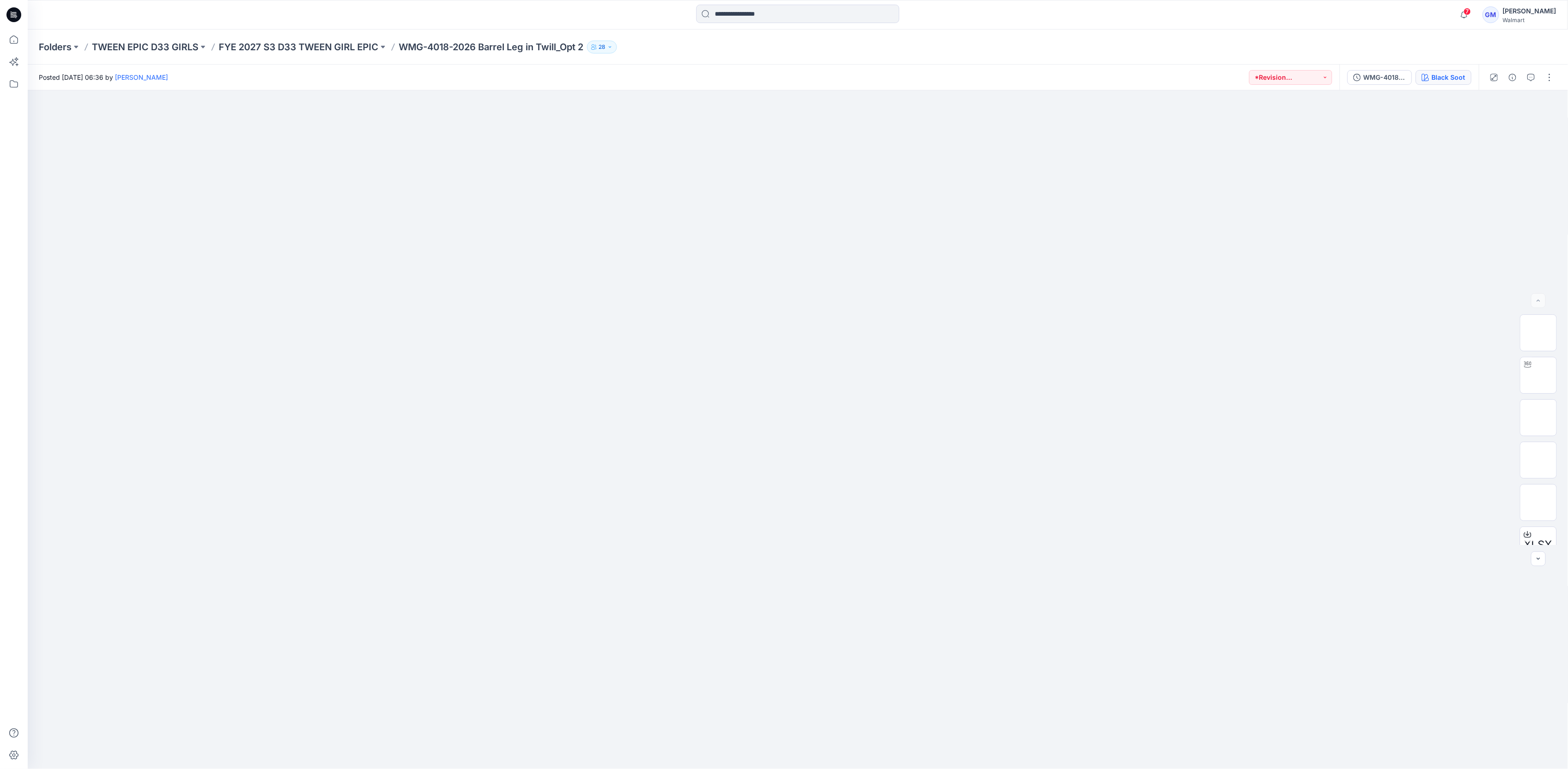
click at [1447, 71] on button "Black Soot" at bounding box center [1444, 77] width 56 height 15
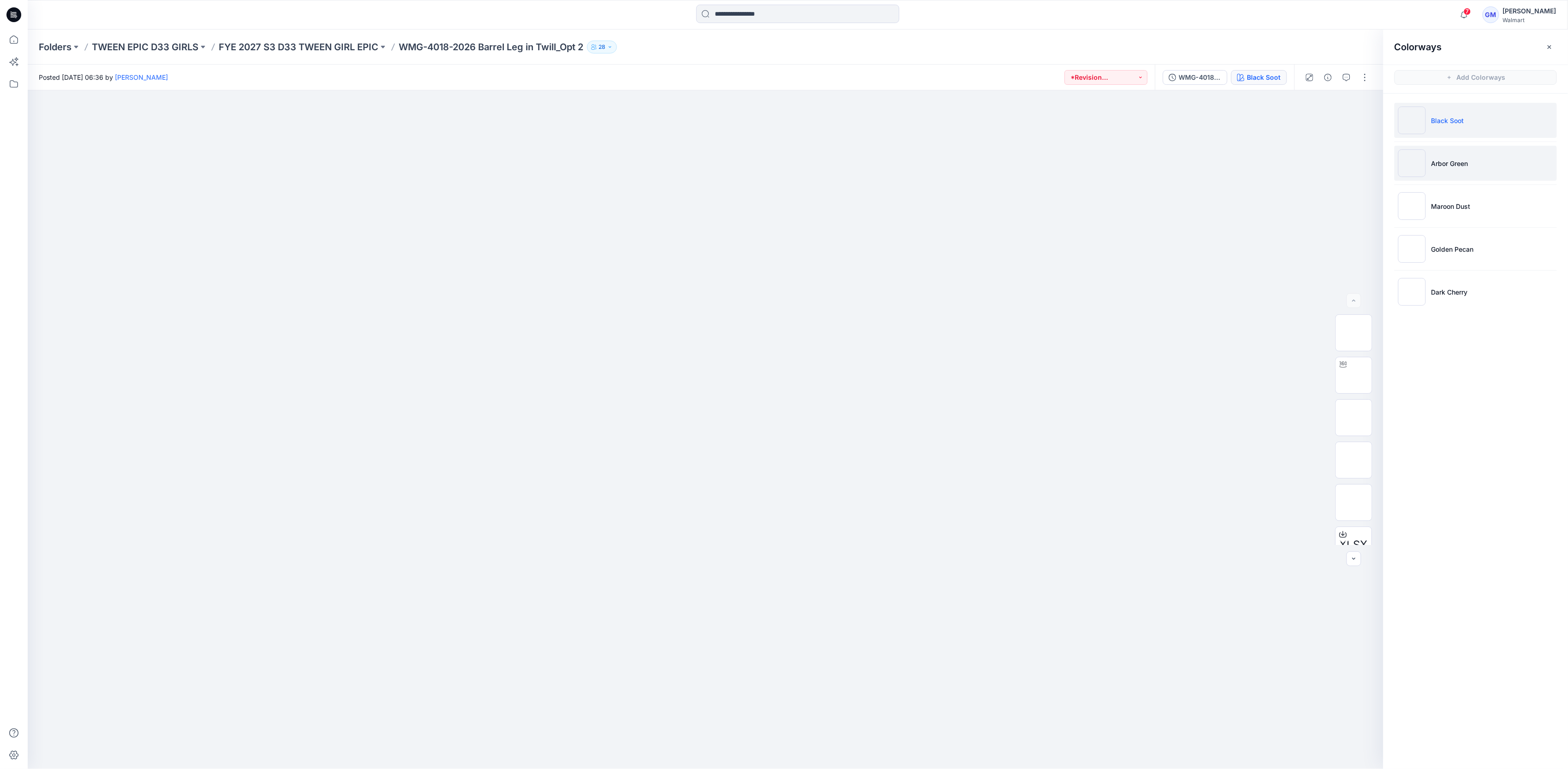
click at [1465, 158] on li "Arbor Green" at bounding box center [1475, 164] width 163 height 35
click at [1354, 375] on img at bounding box center [1354, 375] width 0 height 0
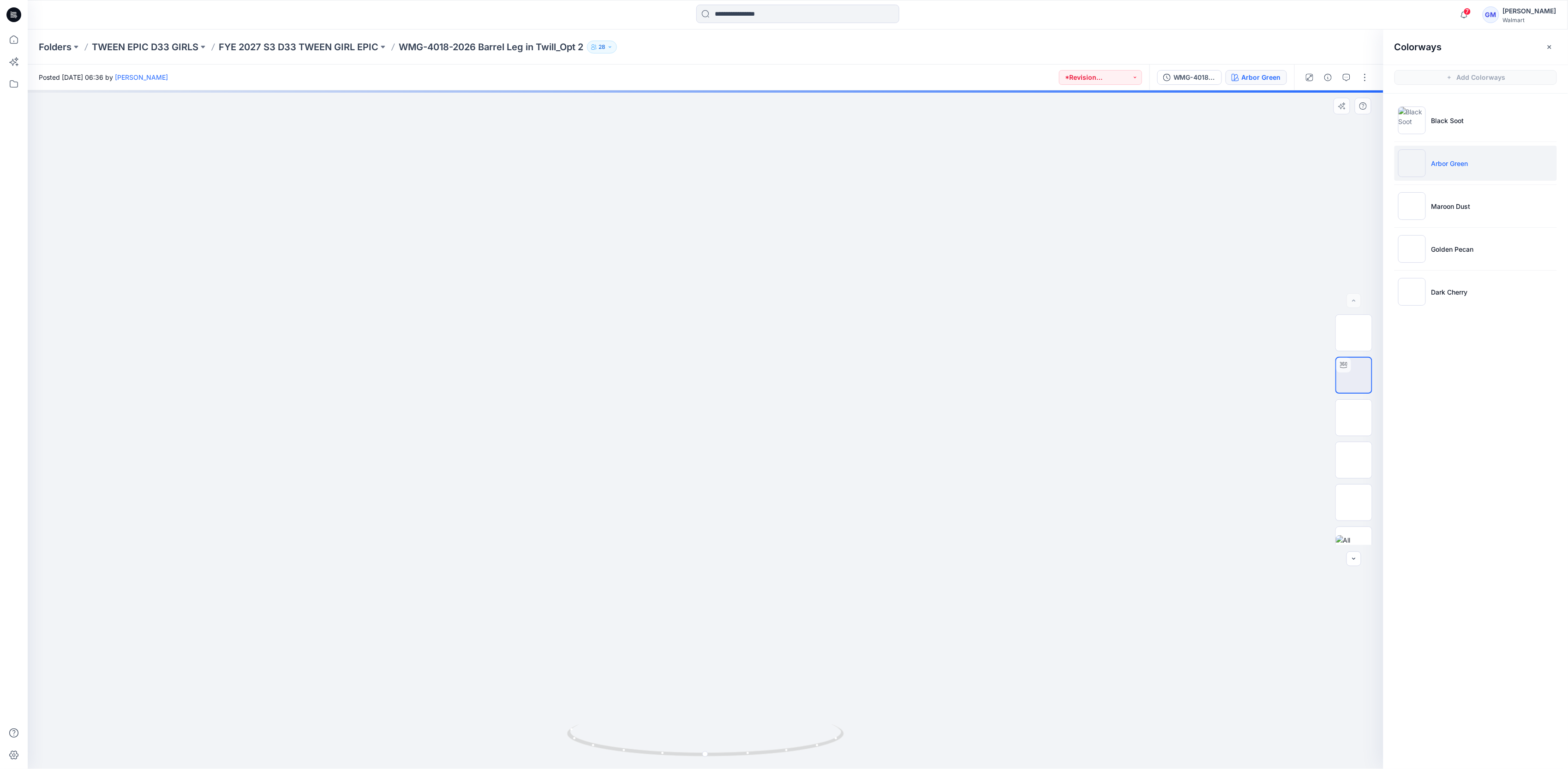
drag, startPoint x: 842, startPoint y: 543, endPoint x: 839, endPoint y: 311, distance: 232.0
drag, startPoint x: 805, startPoint y: 750, endPoint x: 857, endPoint y: 740, distance: 53.0
click at [857, 740] on div at bounding box center [705, 430] width 1356 height 679
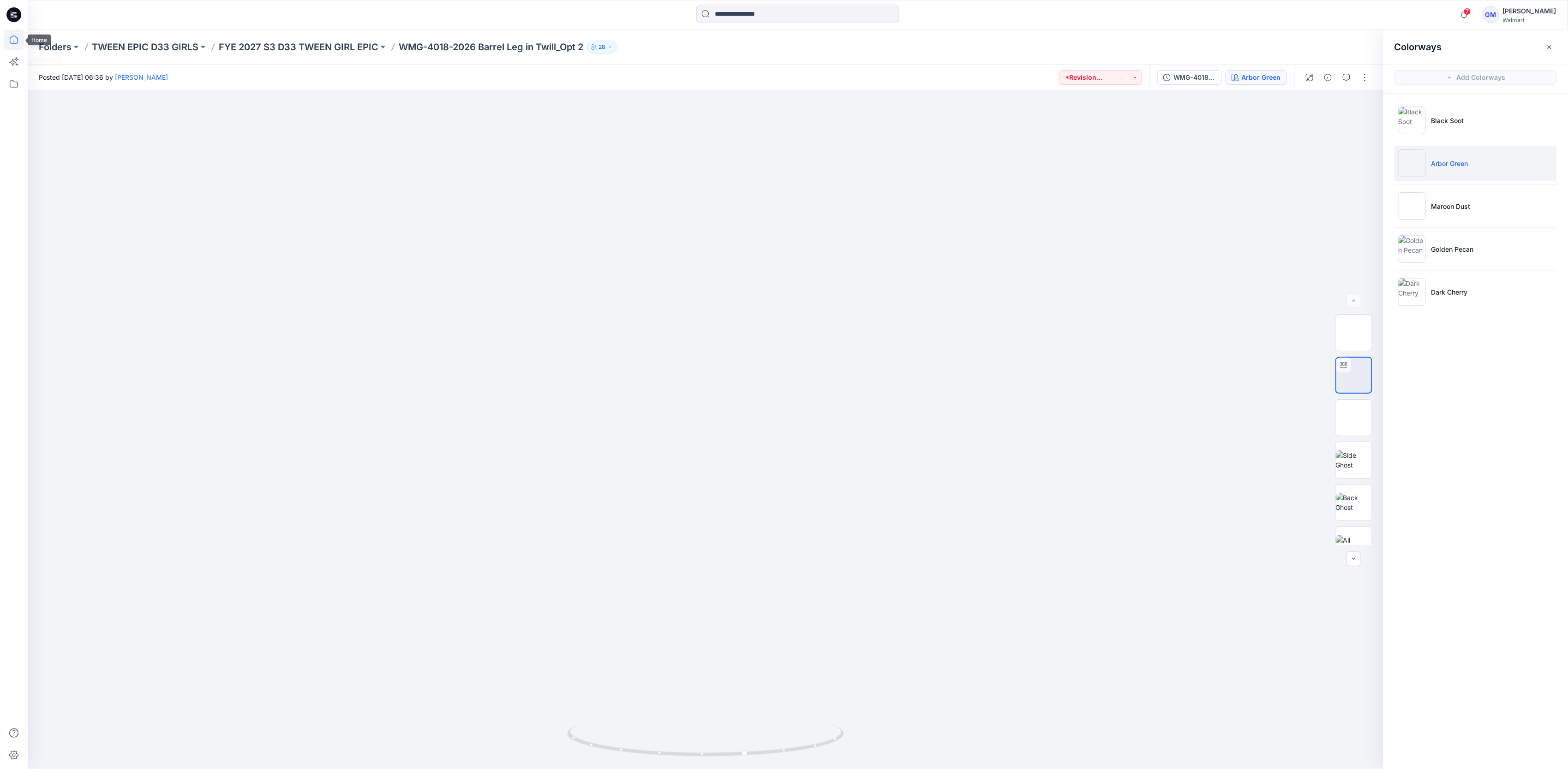
click at [16, 43] on icon at bounding box center [13, 40] width 20 height 20
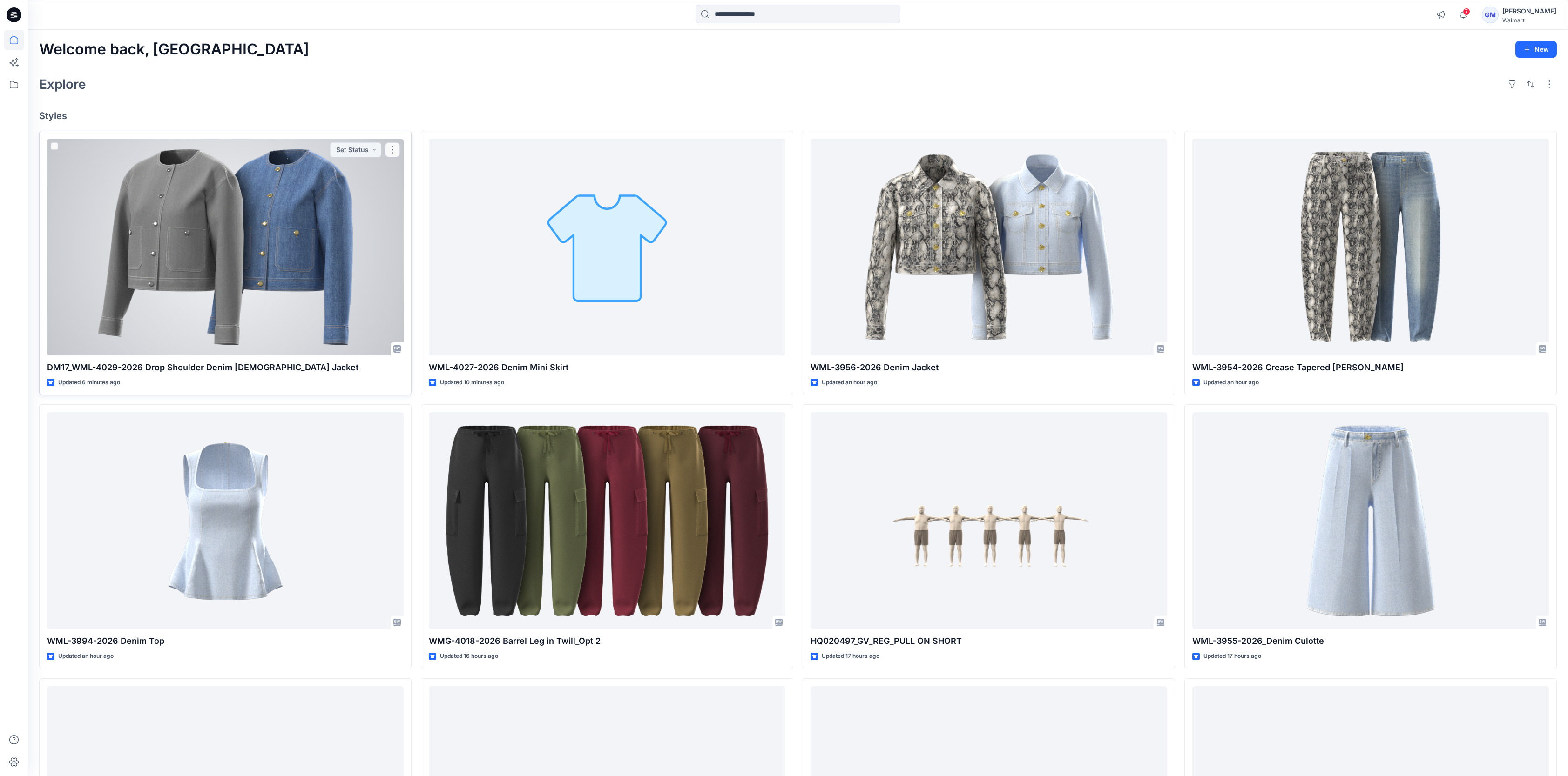
click at [290, 263] on div at bounding box center [225, 247] width 357 height 217
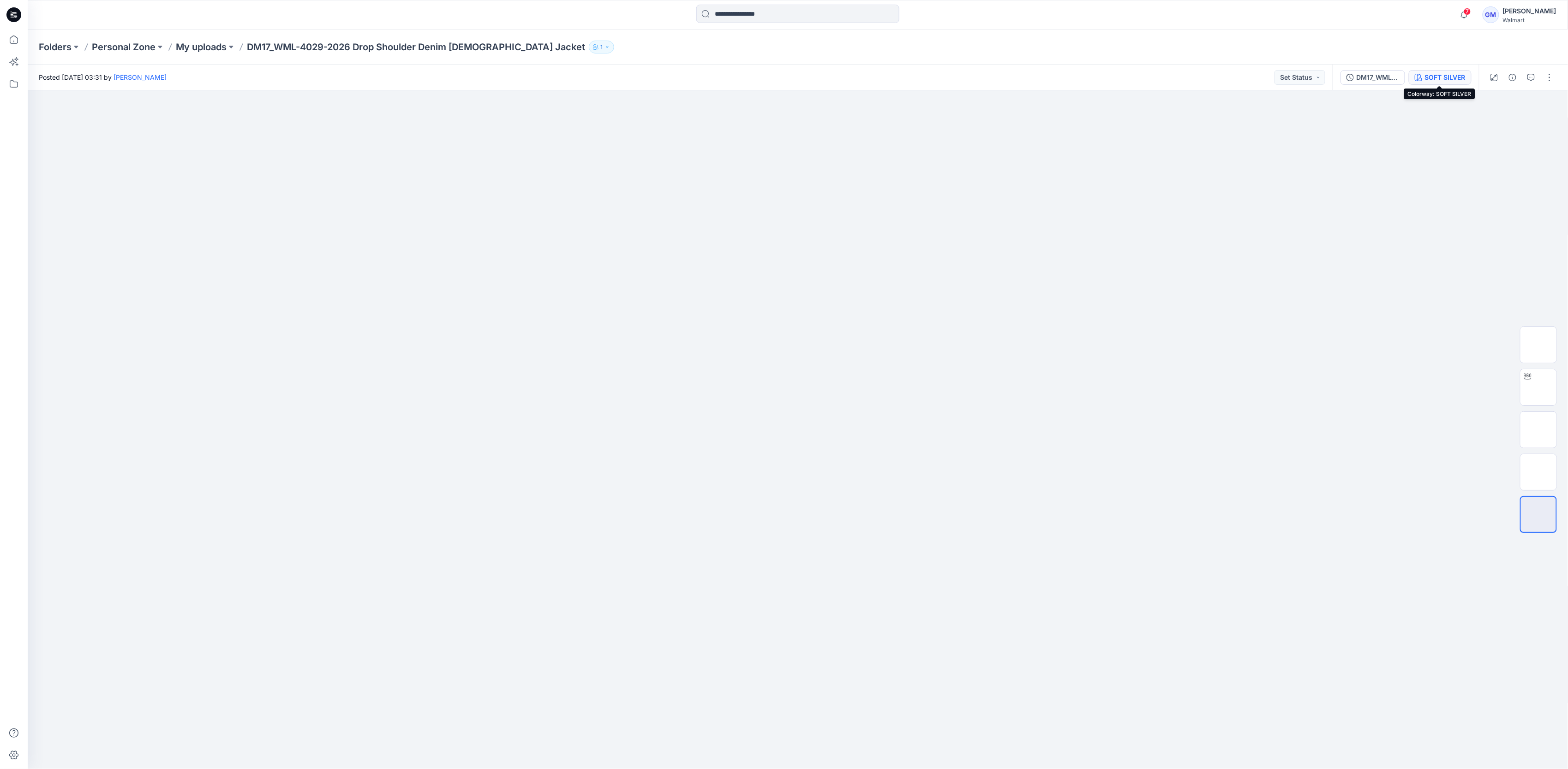
click at [1443, 72] on div "SOFT SILVER" at bounding box center [1445, 77] width 41 height 10
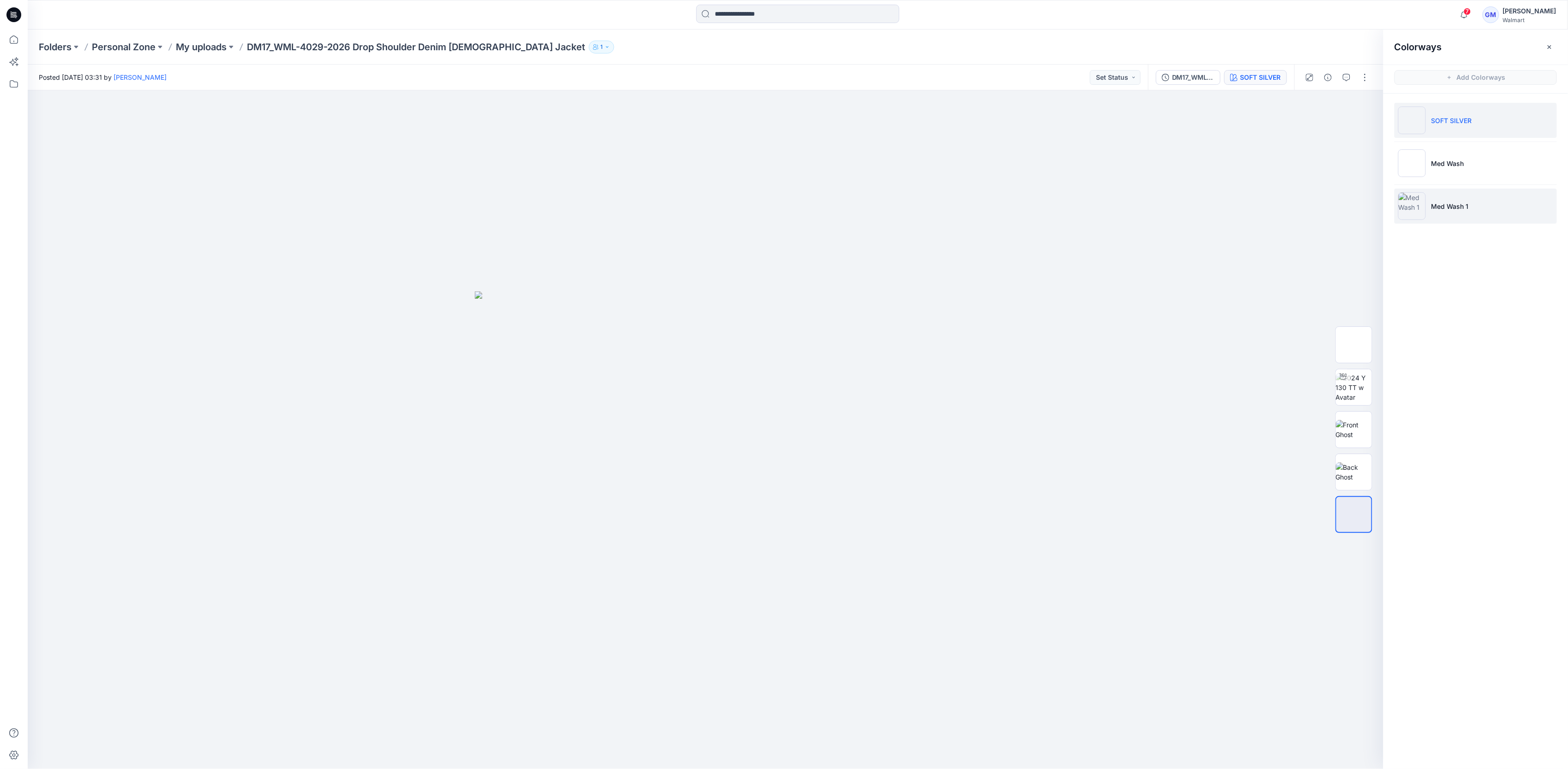
click at [1468, 194] on li "Med Wash 1" at bounding box center [1475, 206] width 163 height 35
click at [1354, 388] on img at bounding box center [1354, 388] width 0 height 0
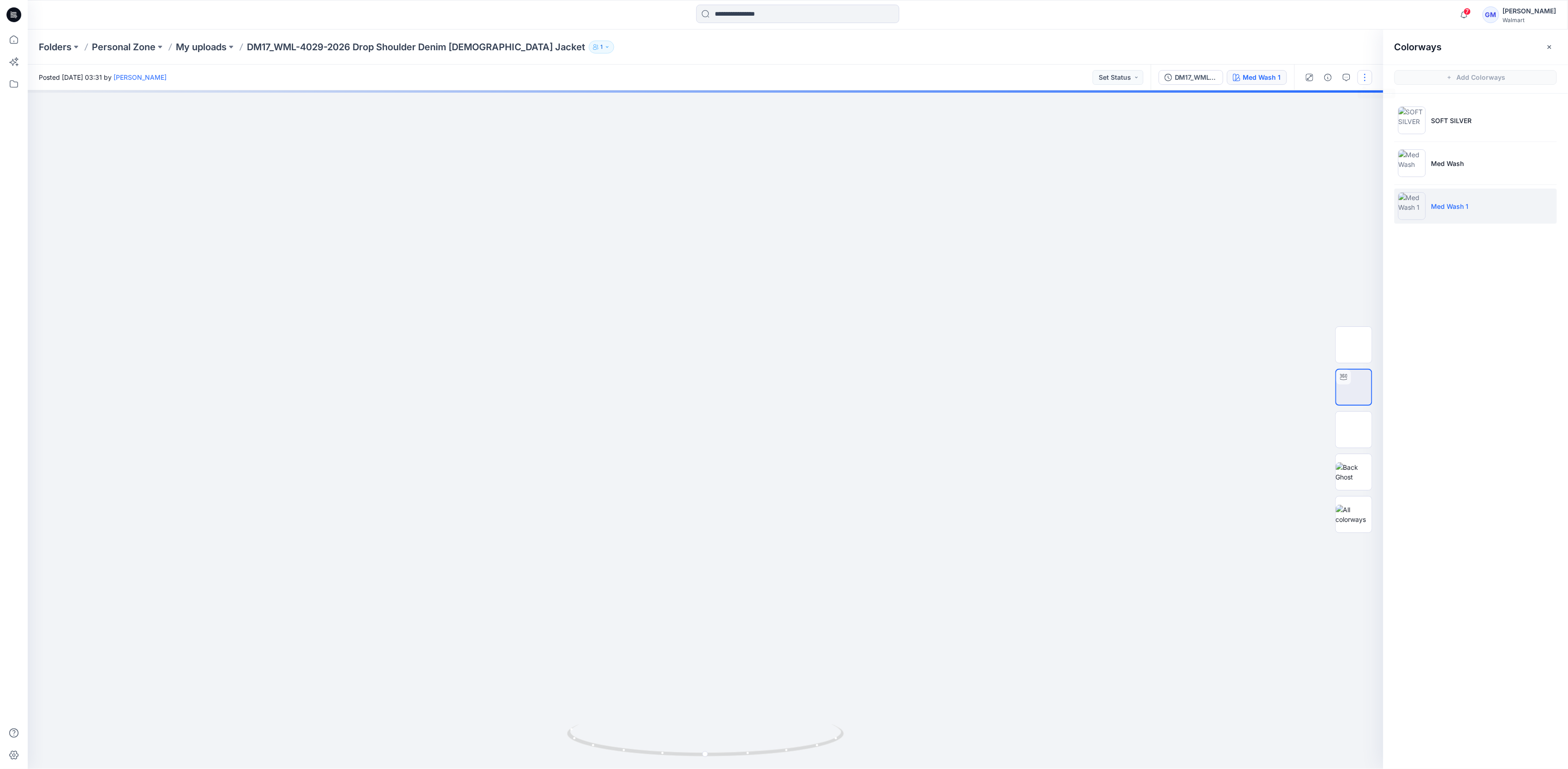
click at [1367, 77] on button "button" at bounding box center [1365, 77] width 15 height 15
click at [1326, 130] on button "Edit" at bounding box center [1326, 125] width 85 height 17
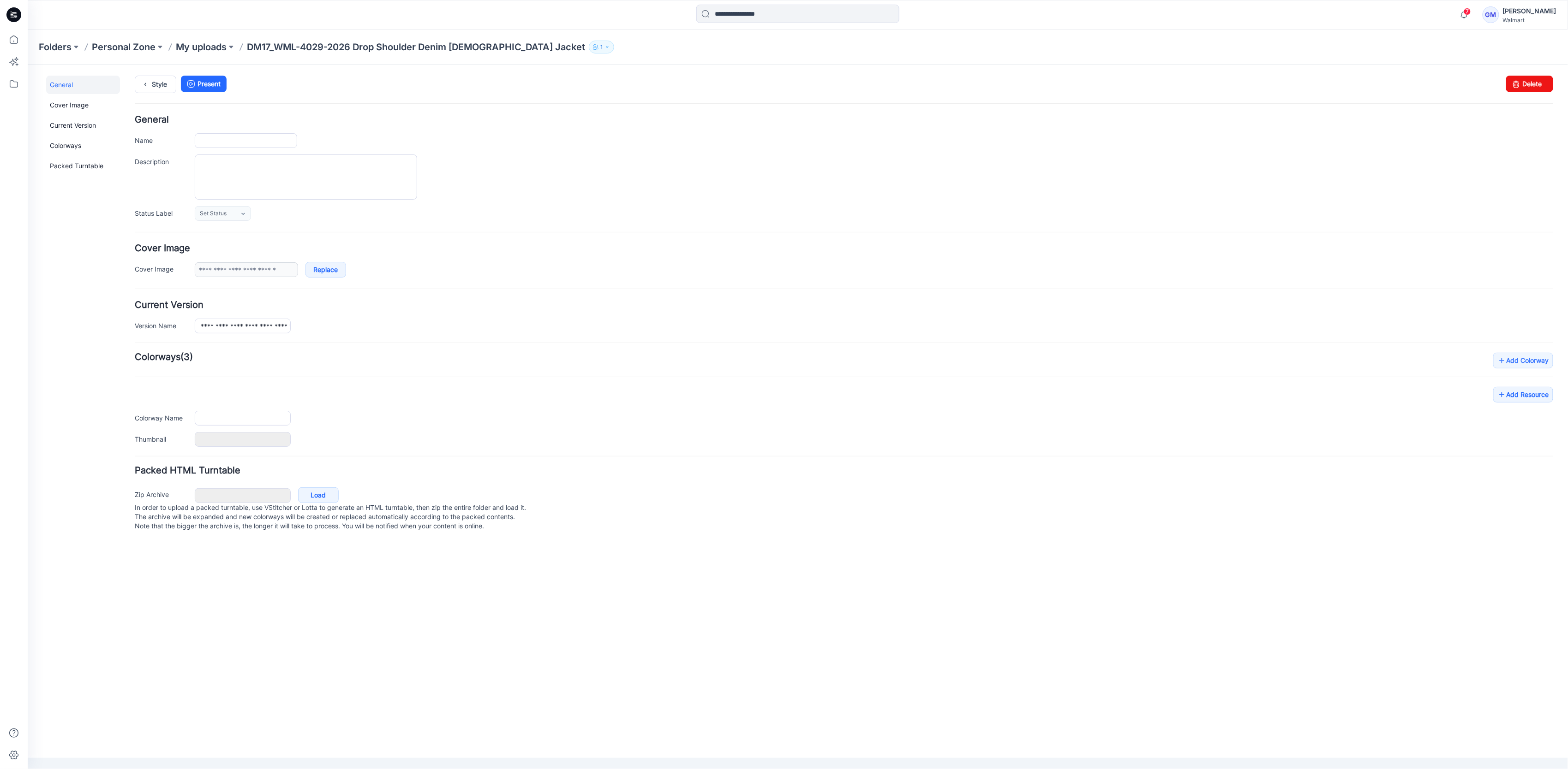
type input "**********"
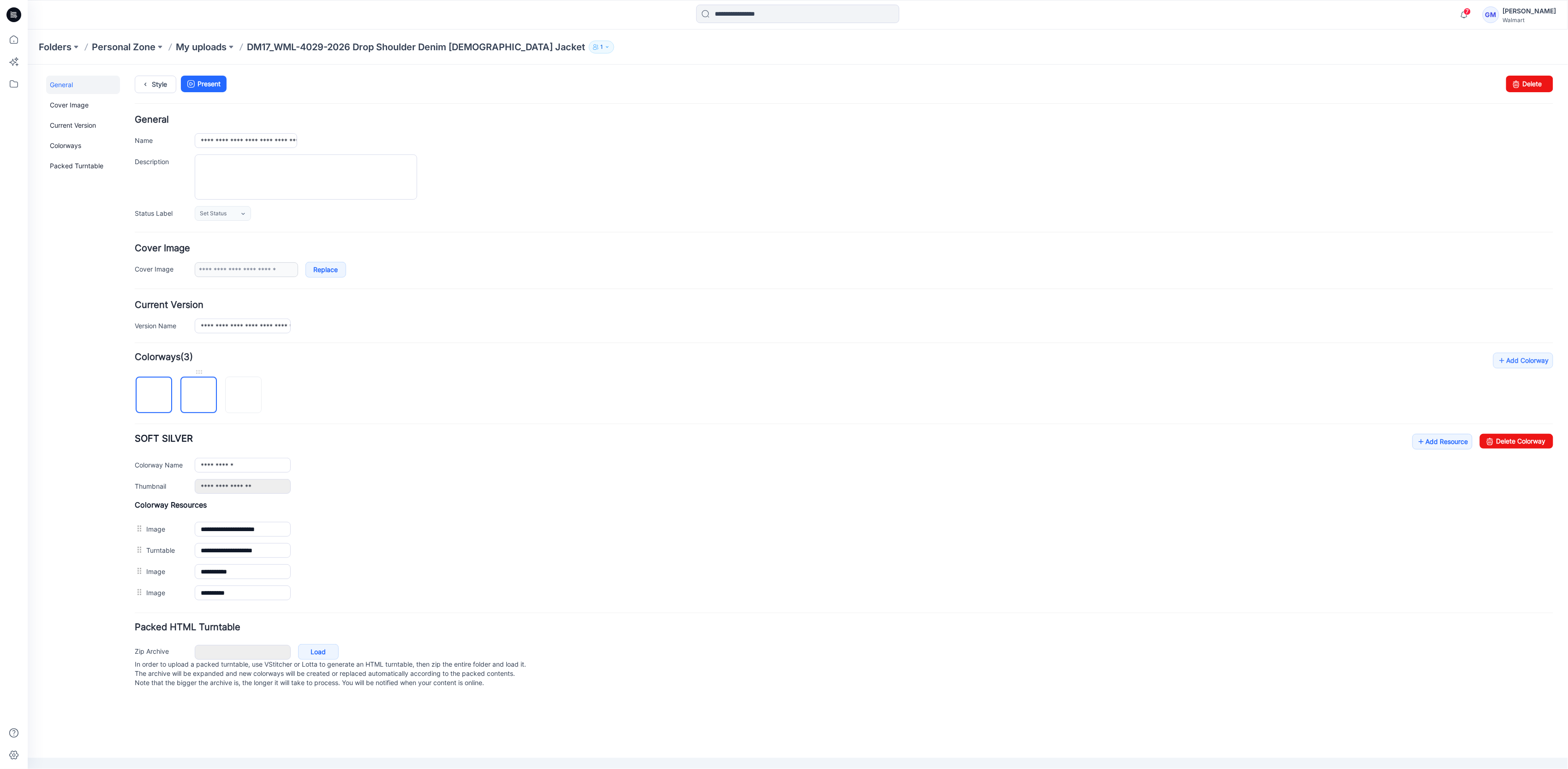
click at [198, 395] on img at bounding box center [198, 395] width 0 height 0
click at [1532, 448] on link "Delete Colorway" at bounding box center [1516, 441] width 74 height 15
click at [198, 396] on img at bounding box center [198, 395] width 7 height 7
click at [266, 464] on input "**********" at bounding box center [242, 465] width 96 height 15
type input "********"
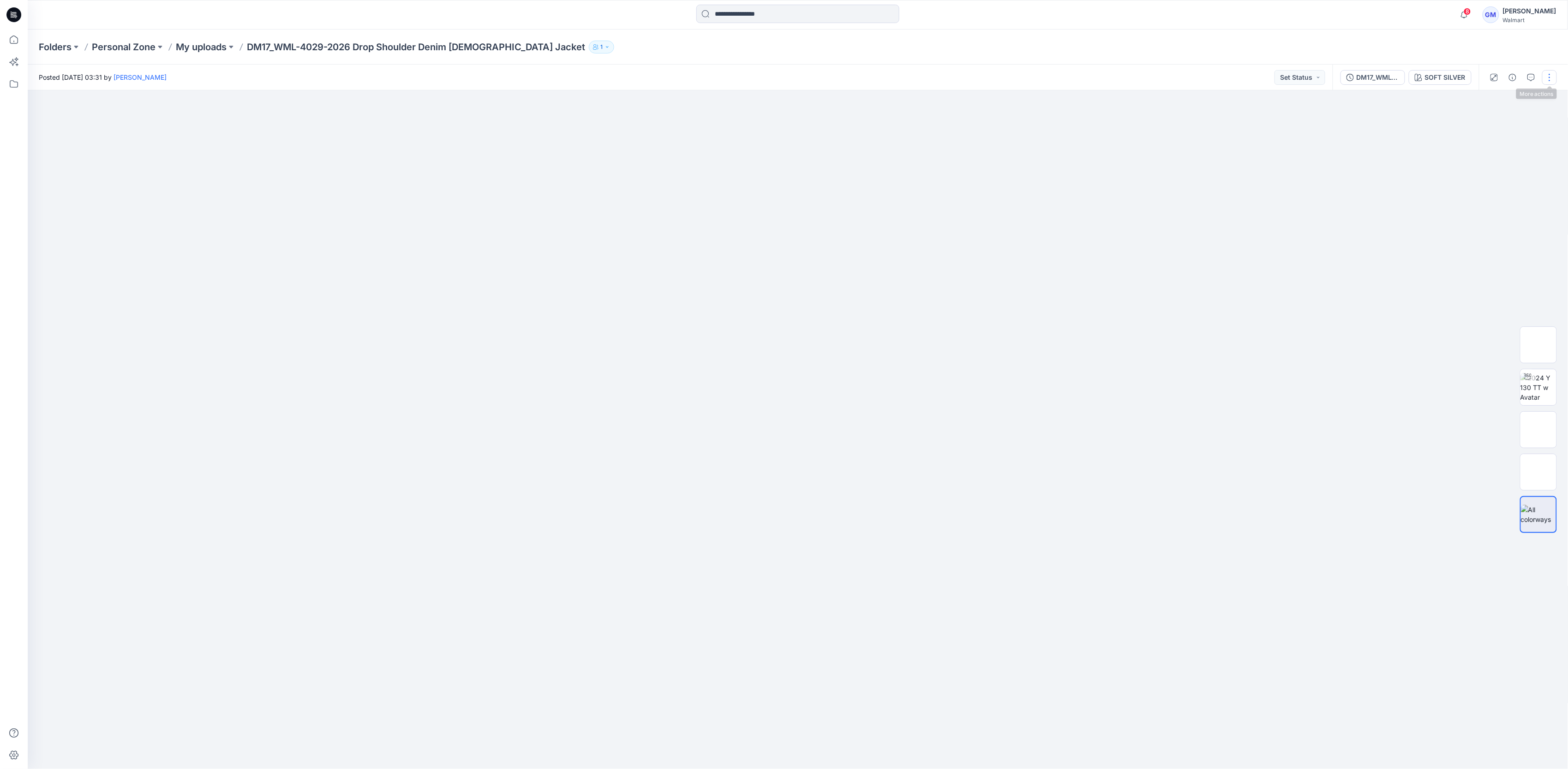
click at [1550, 82] on button "button" at bounding box center [1550, 77] width 15 height 15
click at [1481, 124] on icon "button" at bounding box center [1477, 125] width 7 height 7
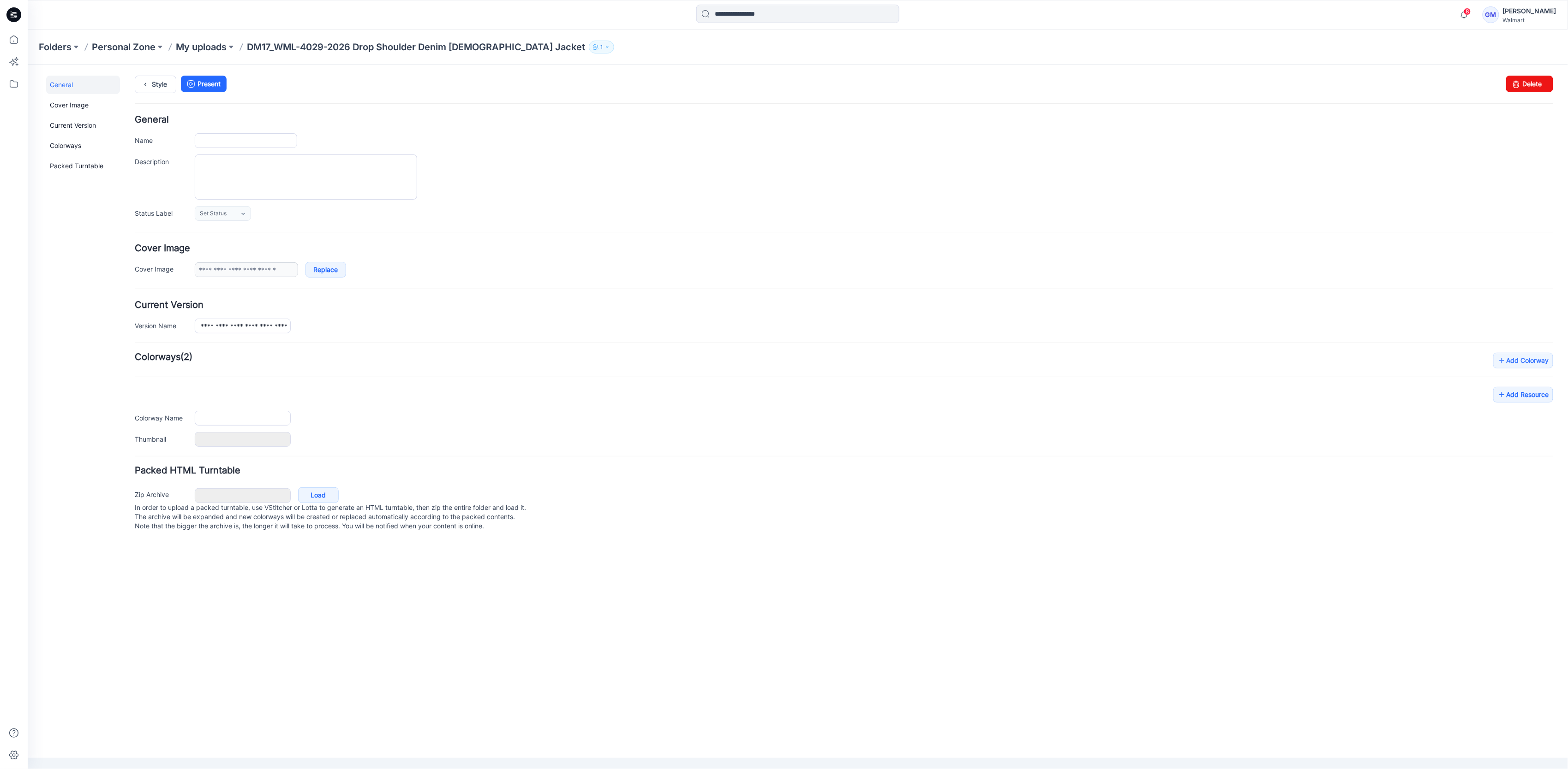
type input "**********"
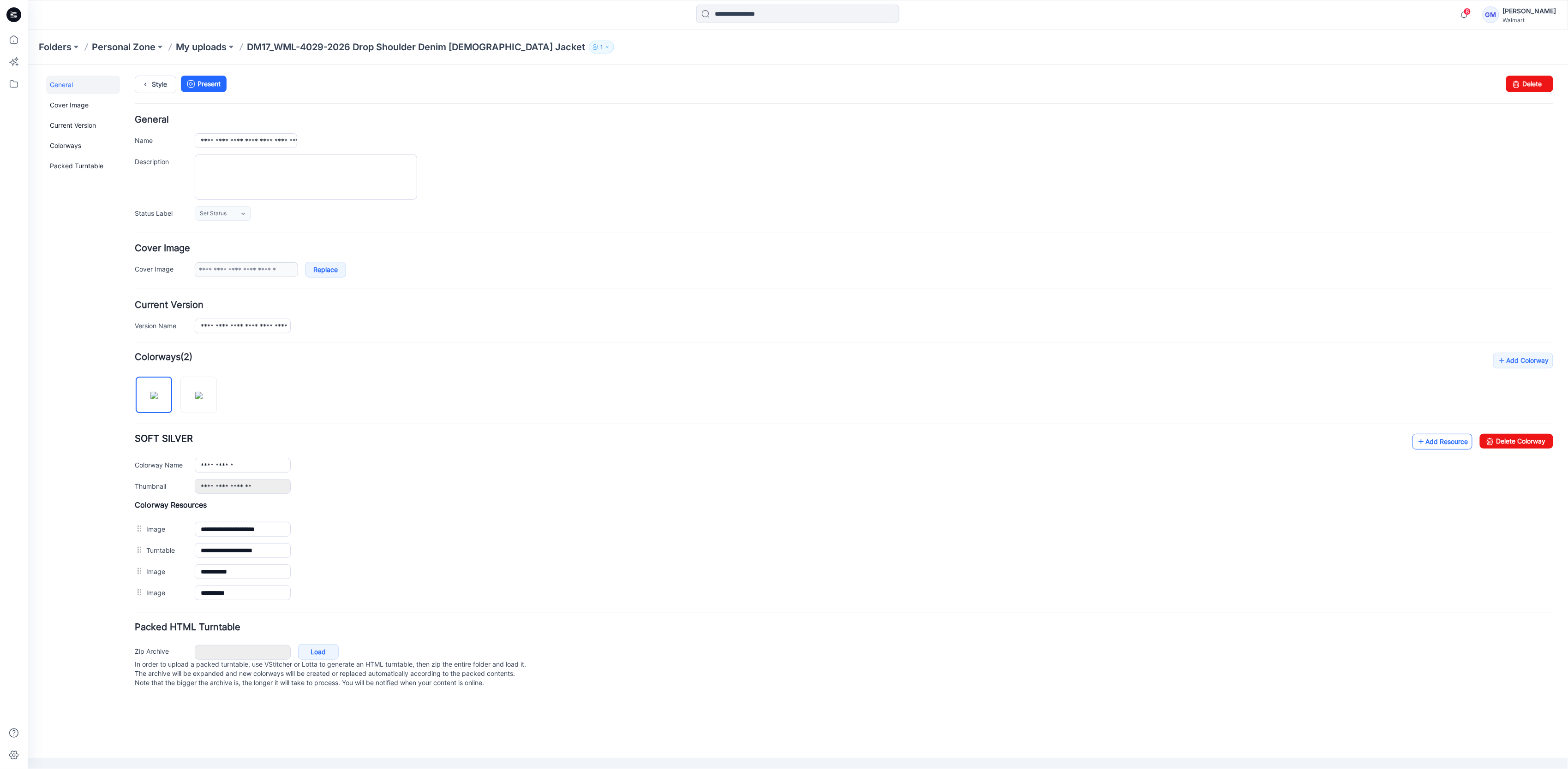
click at [1441, 449] on link "Add Resource" at bounding box center [1442, 442] width 60 height 16
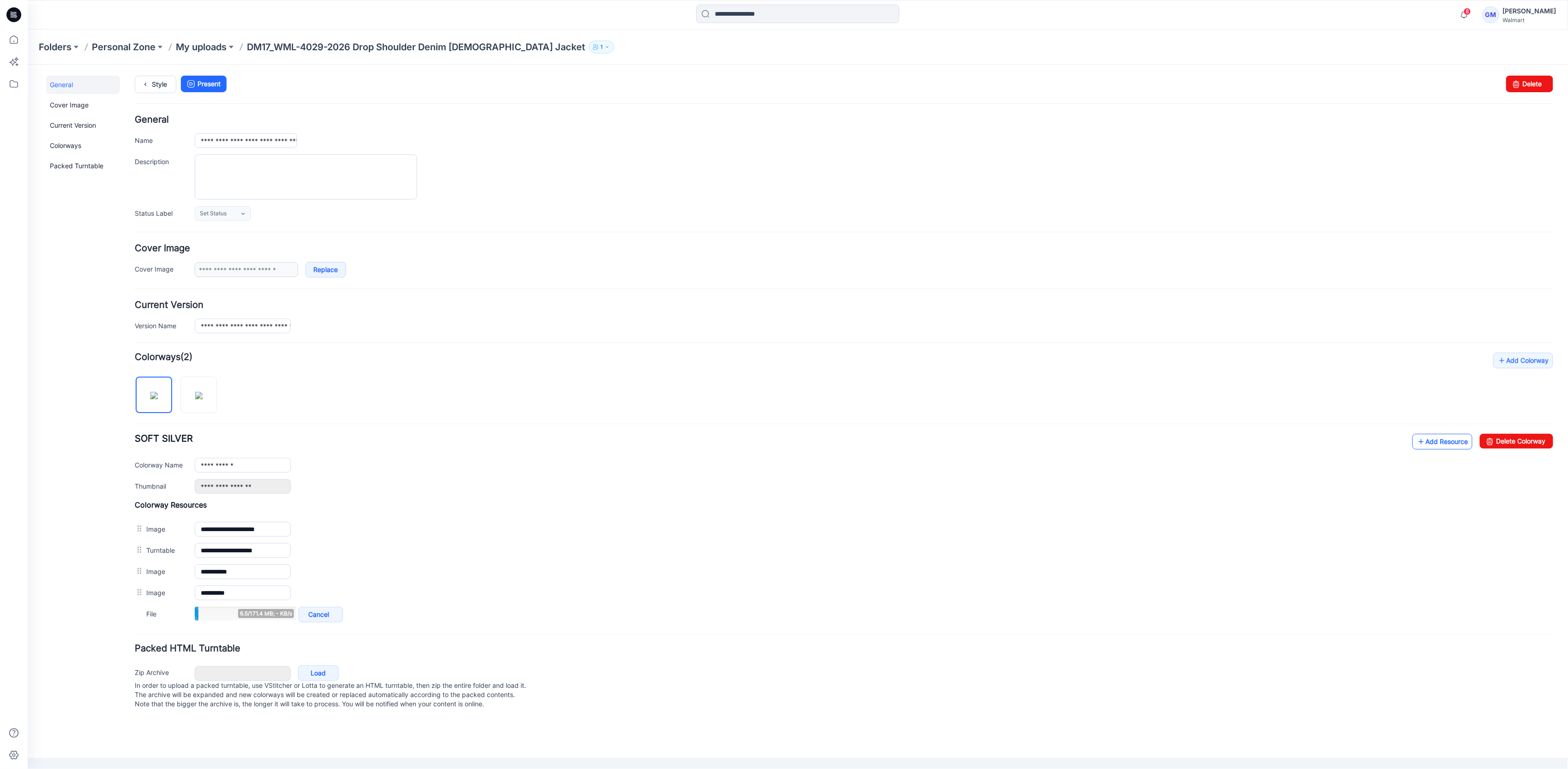
click at [1449, 448] on link "Add Resource" at bounding box center [1442, 442] width 60 height 16
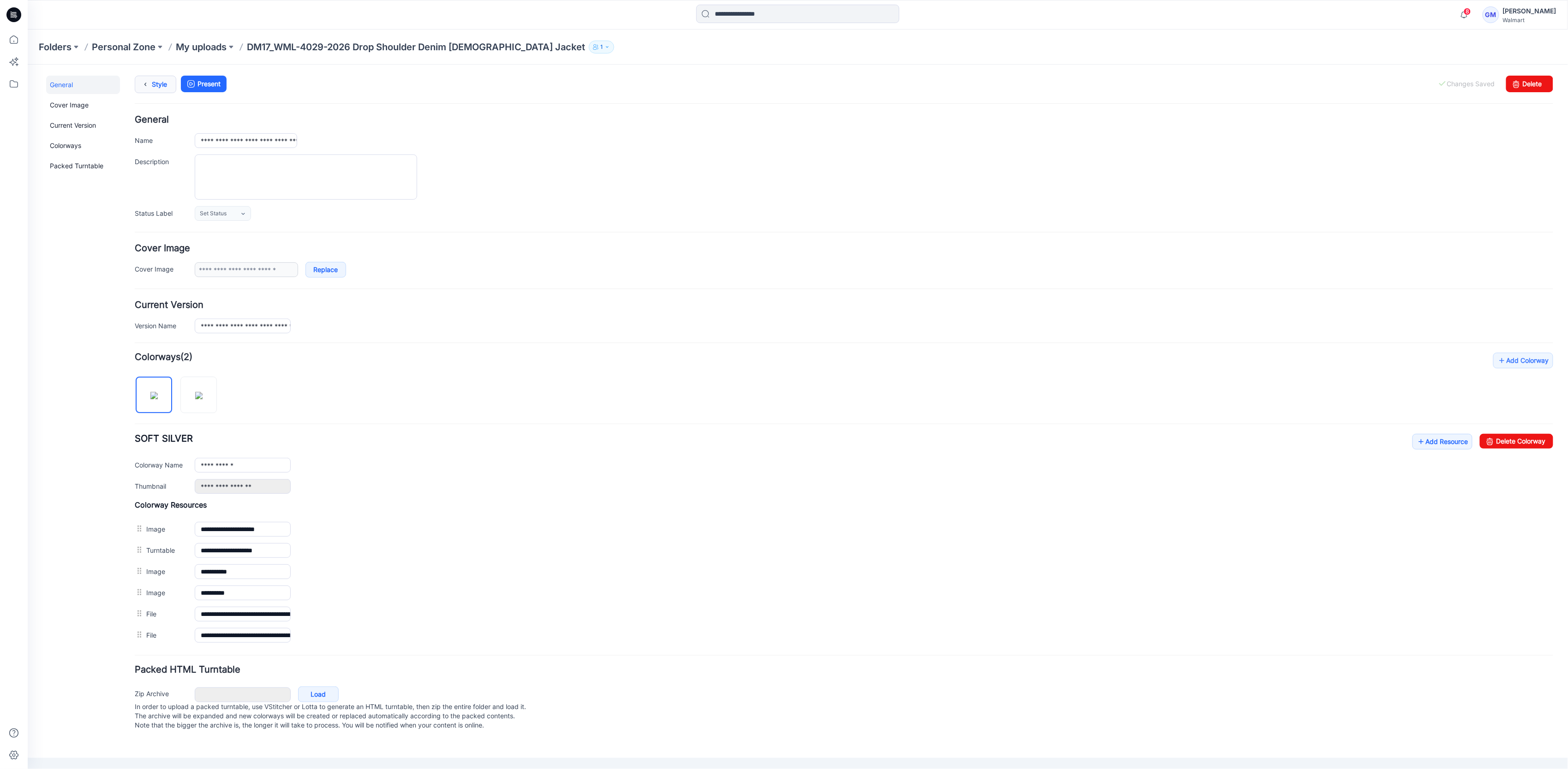
click at [163, 83] on link "Style" at bounding box center [155, 84] width 41 height 18
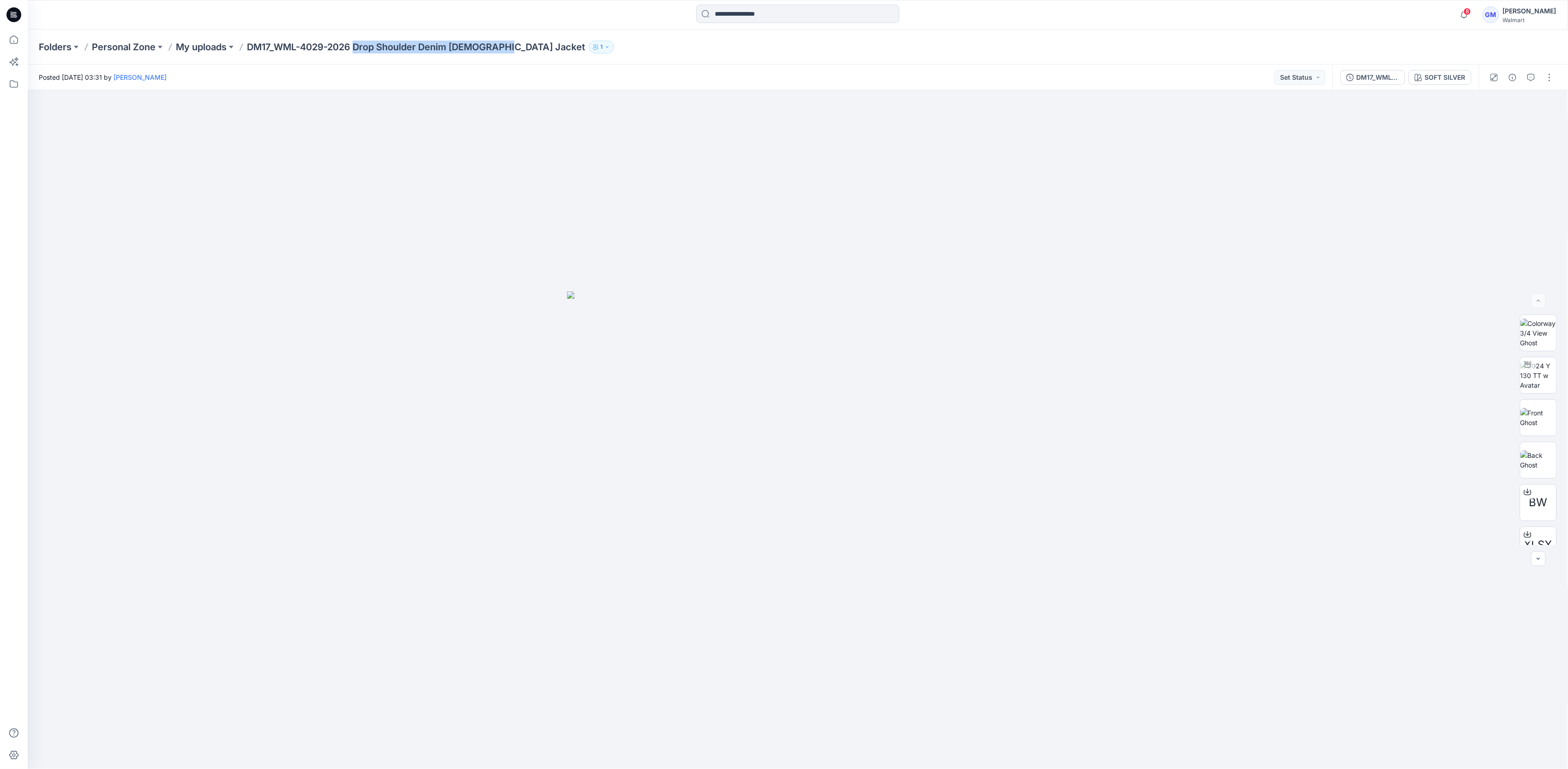
drag, startPoint x: 357, startPoint y: 47, endPoint x: 508, endPoint y: 47, distance: 151.0
click at [508, 47] on div "Folders Personal Zone My uploads DM17_WML-4029-2026 Drop Shoulder Denim [DEMOGR…" at bounding box center [762, 47] width 1446 height 13
copy p "Drop Shoulder Denim [DEMOGRAPHIC_DATA] Jacket"
click at [1514, 80] on icon "button" at bounding box center [1513, 77] width 7 height 7
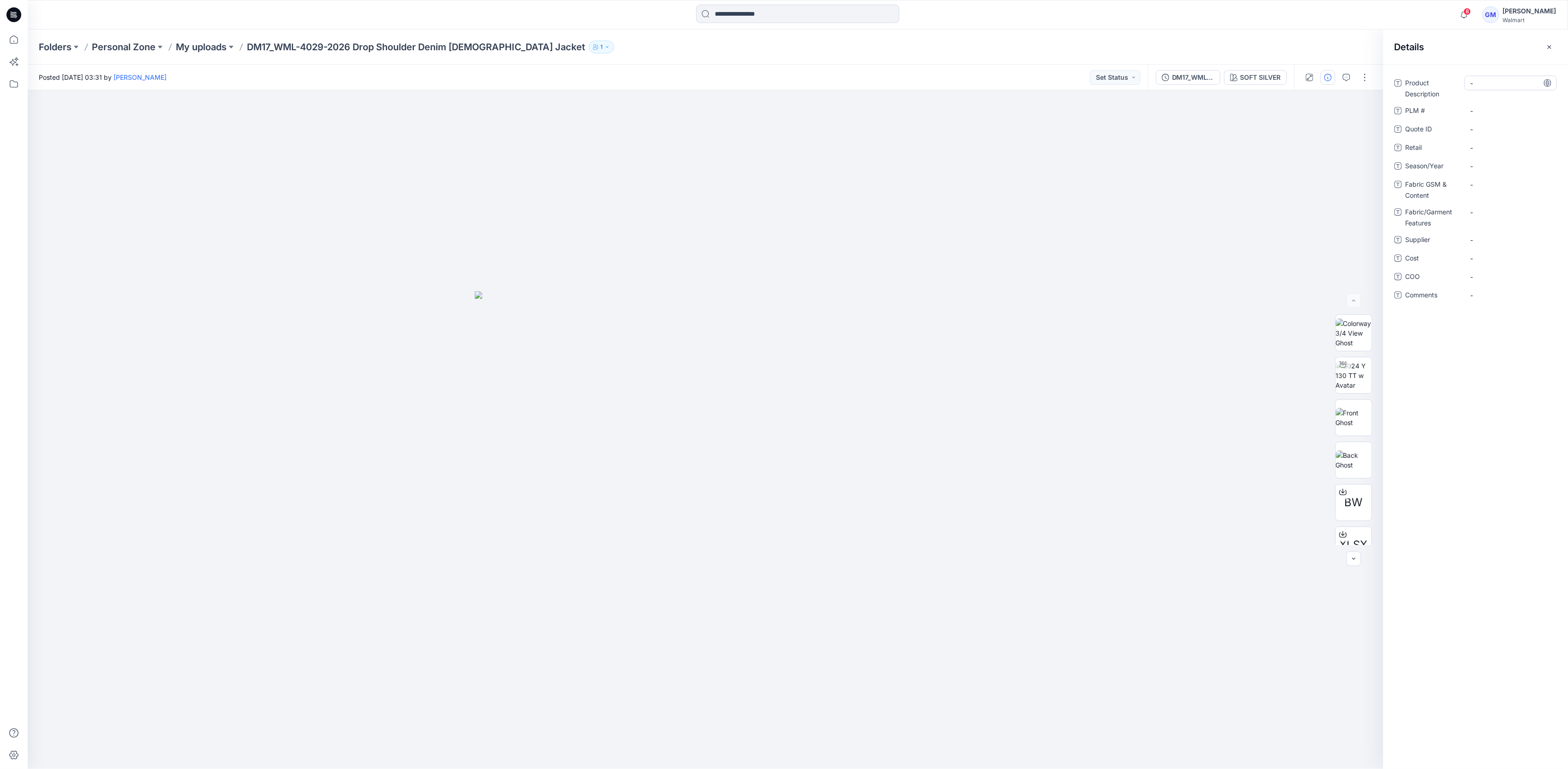
click at [1500, 83] on Description "-" at bounding box center [1511, 83] width 80 height 10
type textarea "**********"
click at [1494, 167] on span "-" at bounding box center [1511, 172] width 80 height 10
type textarea "**********"
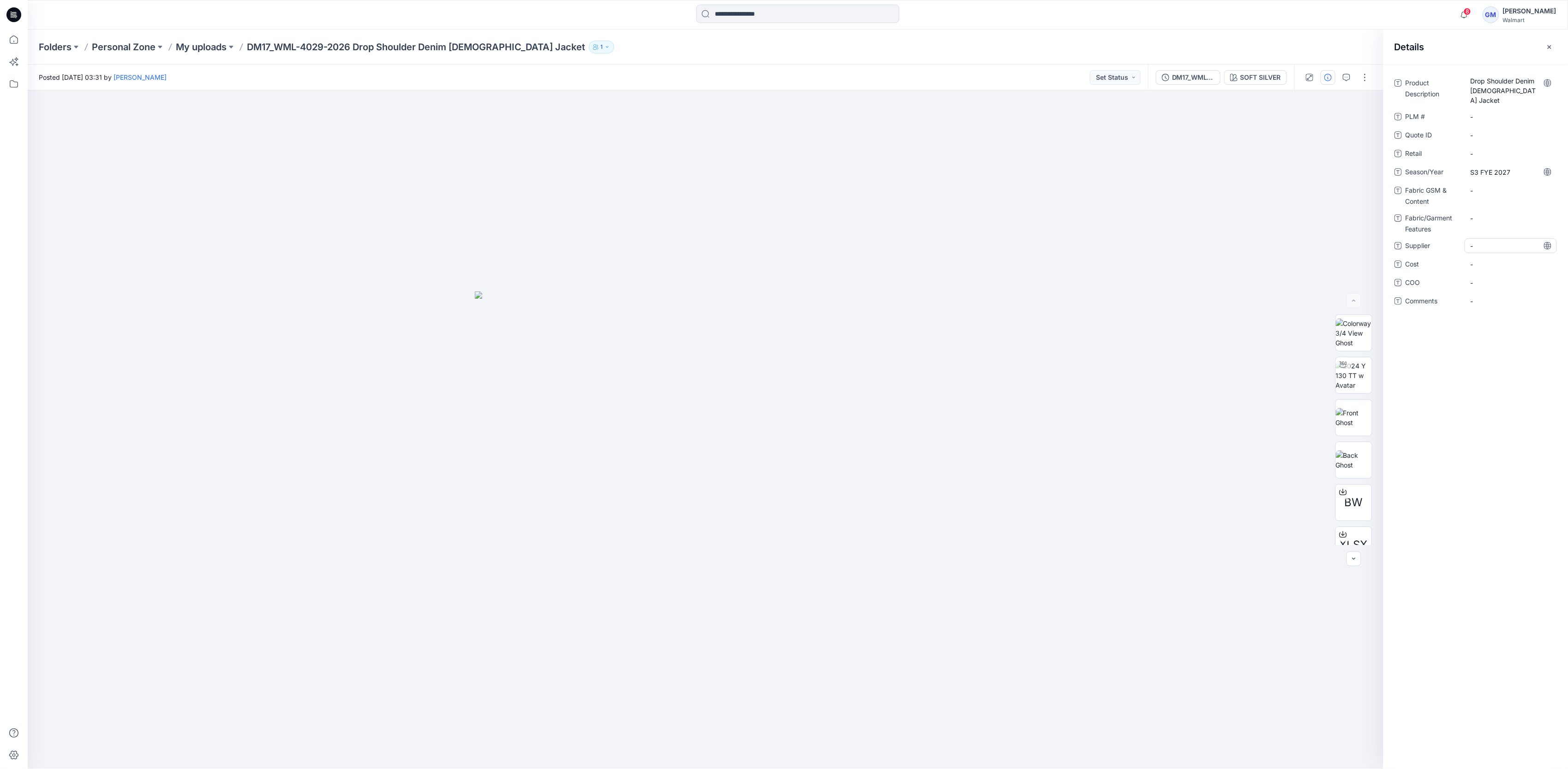
click at [1505, 241] on span "-" at bounding box center [1511, 246] width 80 height 10
type textarea "****"
click at [1493, 279] on span "-" at bounding box center [1511, 283] width 80 height 10
type textarea "**"
click at [1514, 186] on Content "-" at bounding box center [1511, 191] width 80 height 10
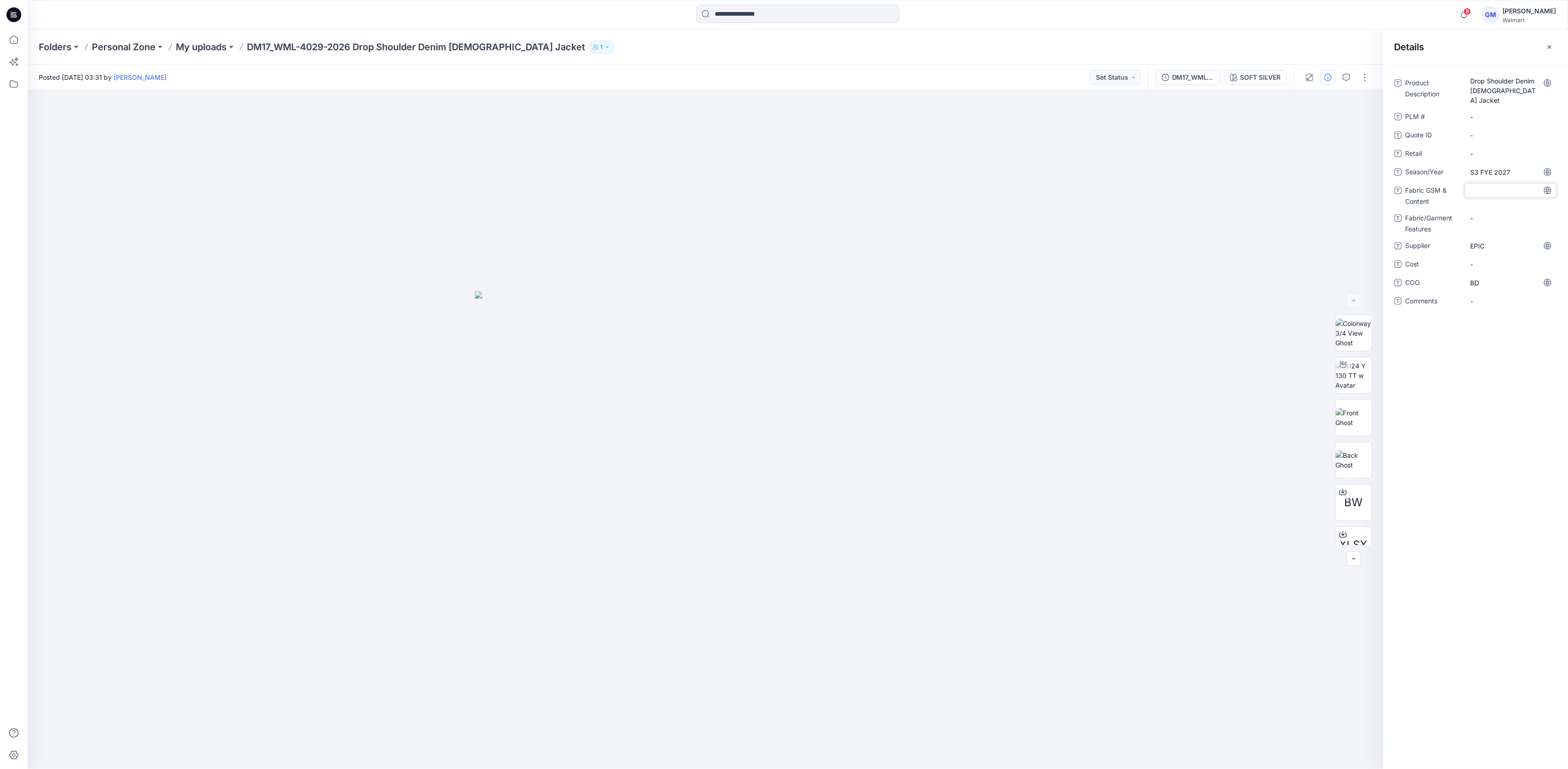
type textarea "**********"
click at [10, 41] on icon at bounding box center [13, 40] width 20 height 20
